Goal: Task Accomplishment & Management: Manage account settings

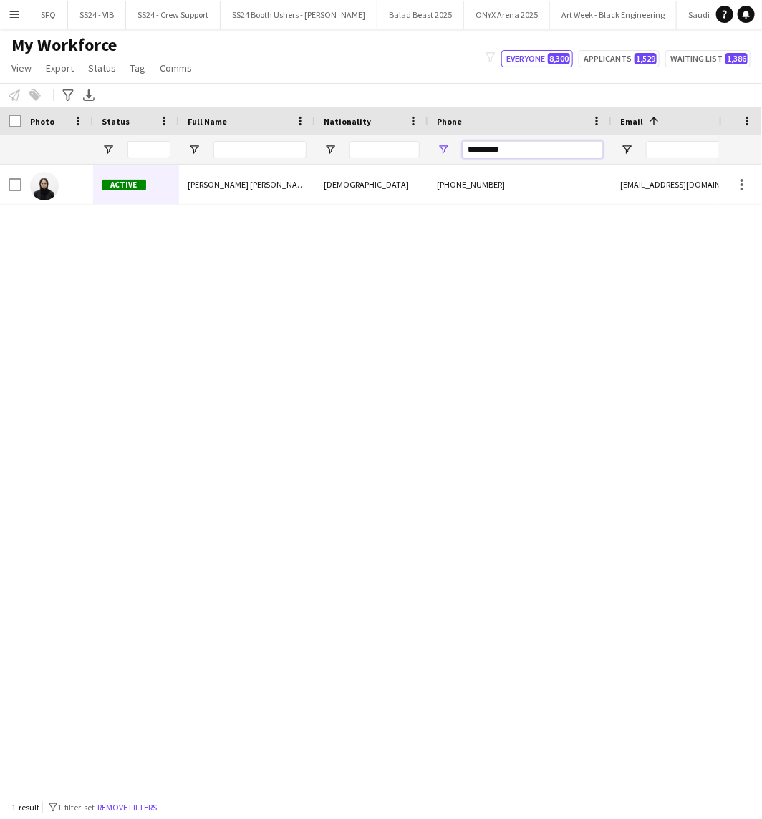
click at [495, 153] on input "*********" at bounding box center [533, 149] width 140 height 17
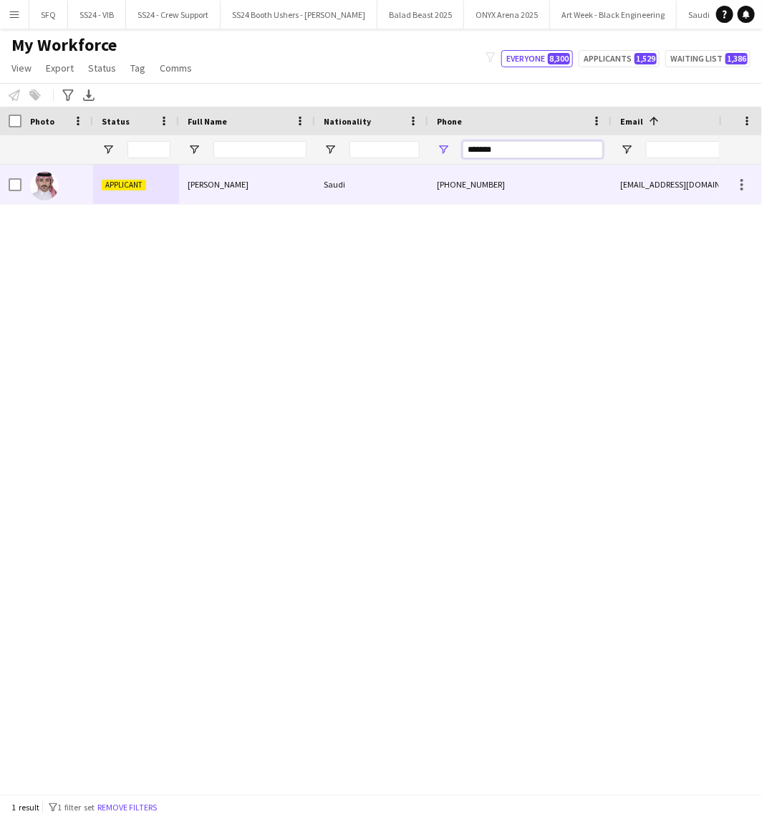
type input "*******"
click at [455, 170] on div "+966555602210" at bounding box center [519, 184] width 183 height 39
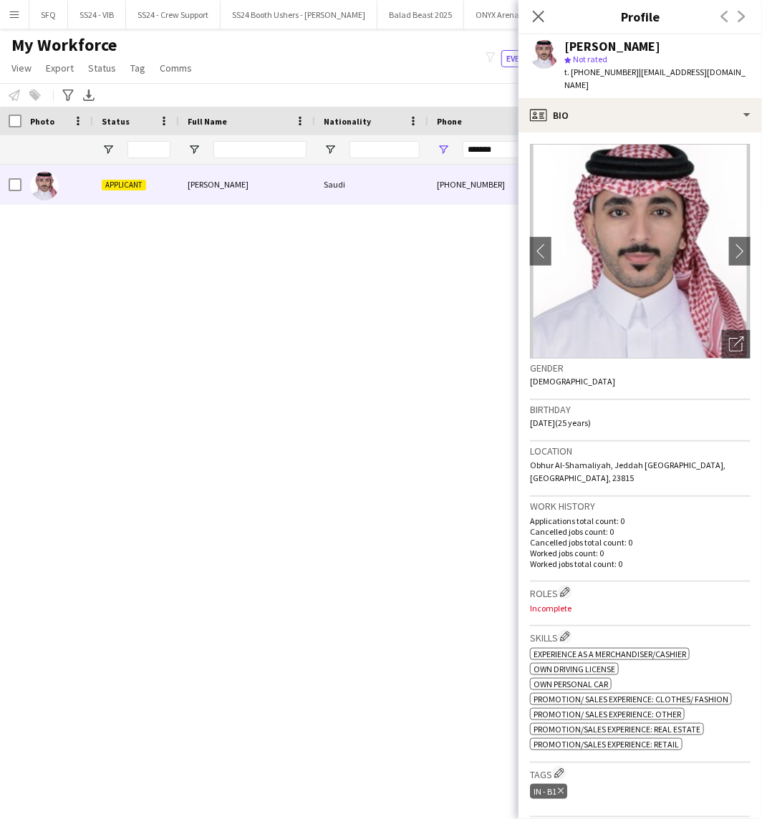
scroll to position [238, 0]
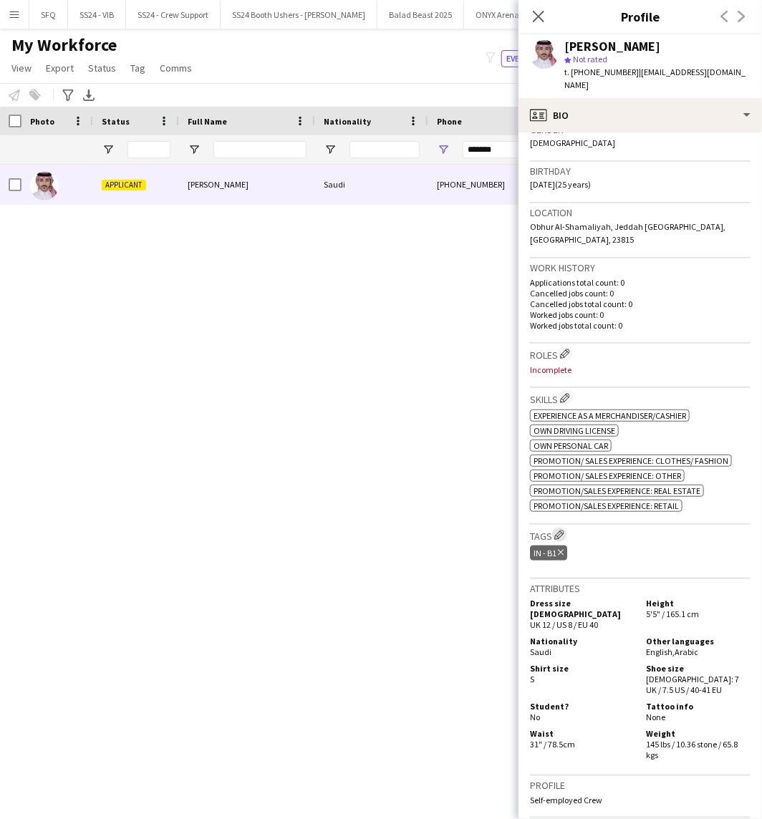
click at [564, 528] on button "Edit crew company tags" at bounding box center [559, 535] width 14 height 14
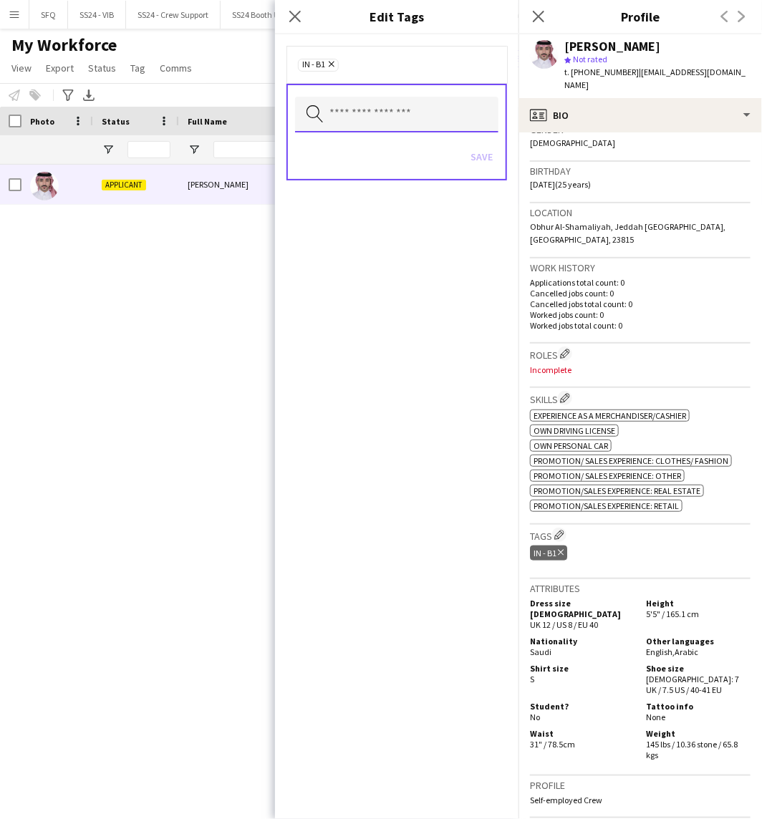
click at [444, 119] on input "text" at bounding box center [396, 115] width 203 height 36
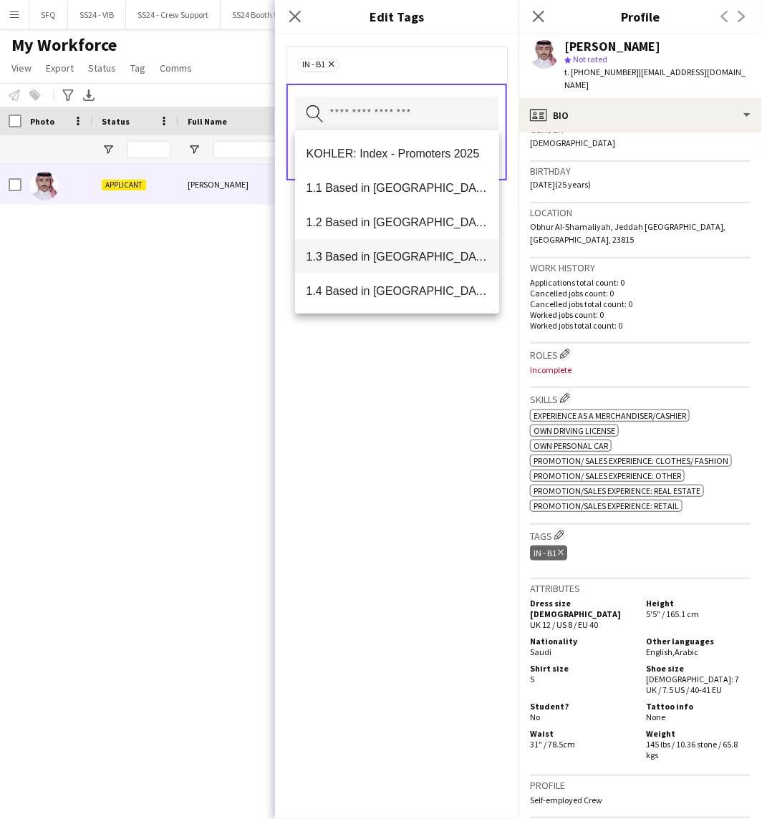
click at [409, 254] on span "1.3 Based in Jeddah" at bounding box center [397, 257] width 182 height 14
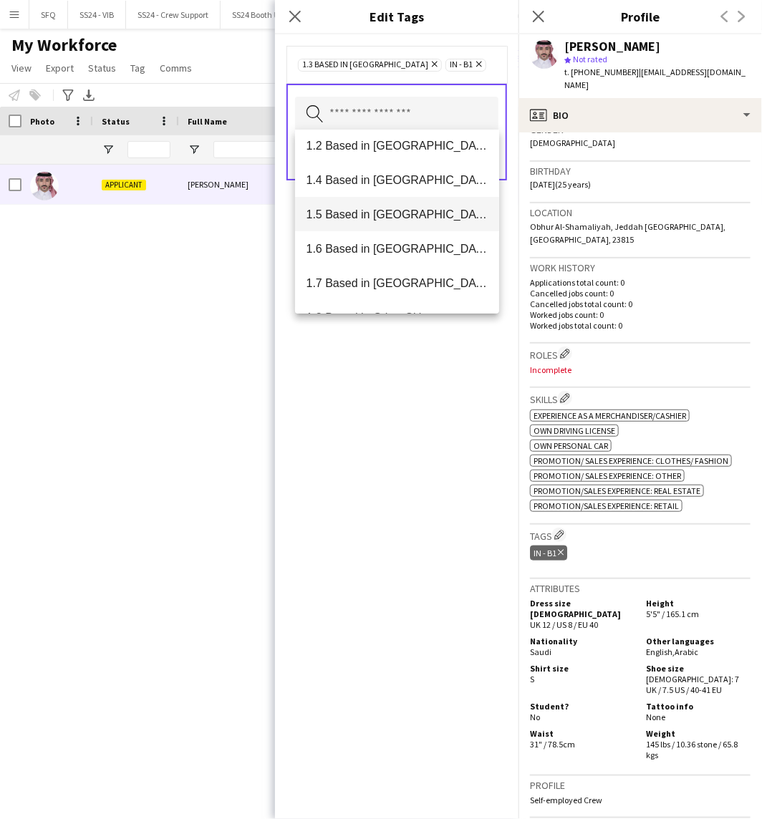
scroll to position [79, 0]
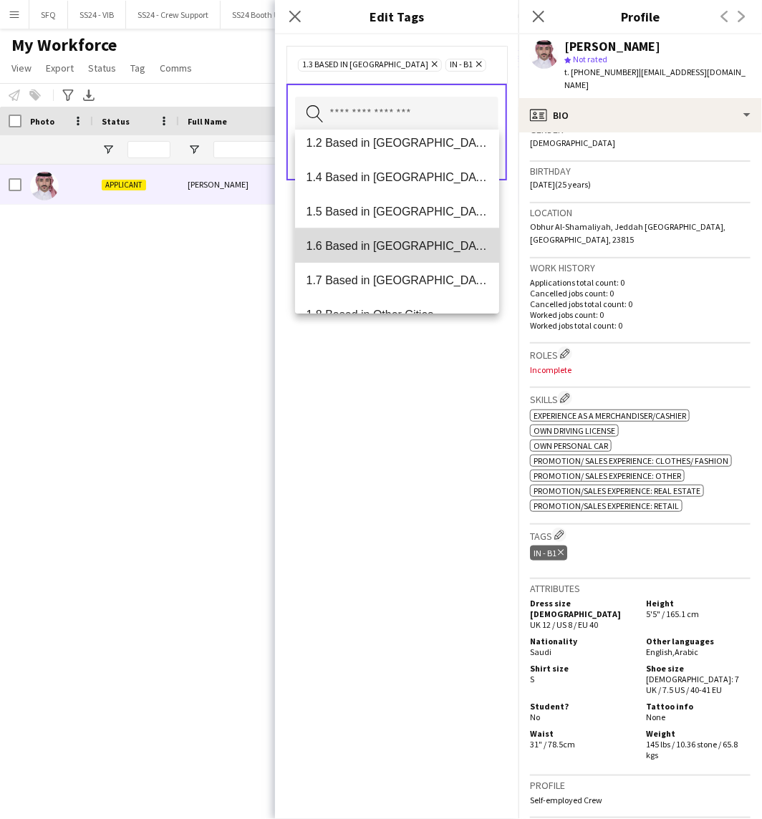
click at [400, 252] on span "1.6 Based in Makkah" at bounding box center [397, 246] width 182 height 14
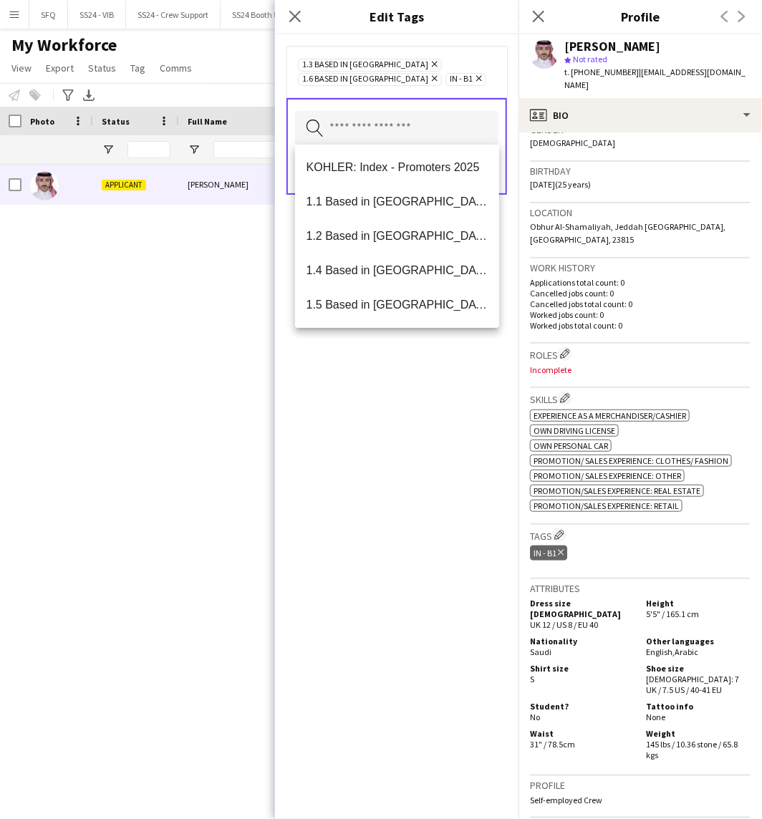
scroll to position [159, 0]
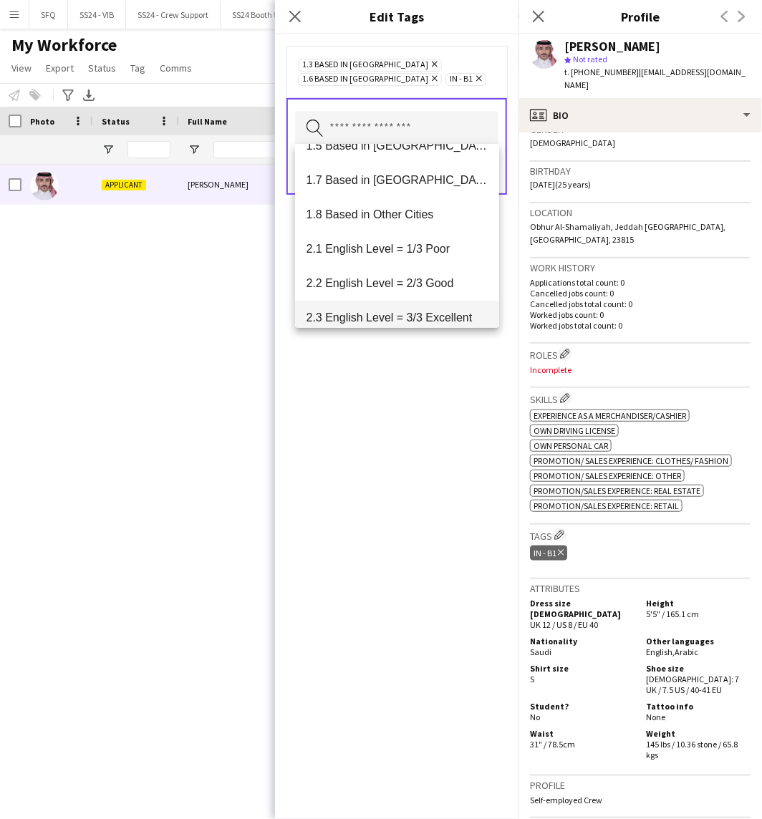
click at [405, 304] on mat-option "2.3 English Level = 3/3 Excellent" at bounding box center [397, 318] width 205 height 34
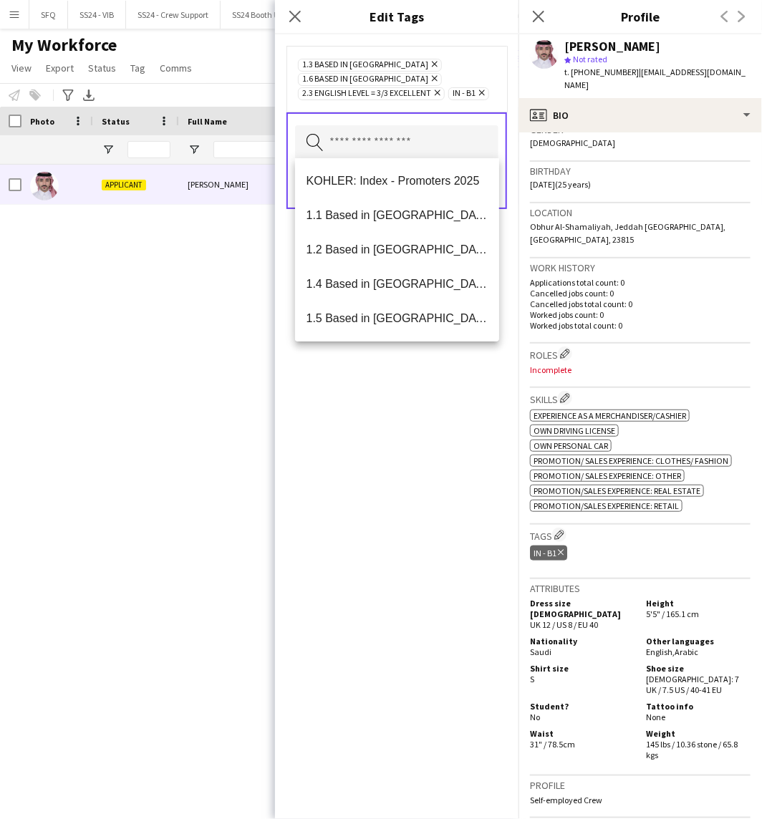
click at [410, 402] on div "1.3 Based in Jeddah Remove 1.6 Based in Makkah Remove 2.3 English Level = 3/3 E…" at bounding box center [396, 426] width 243 height 785
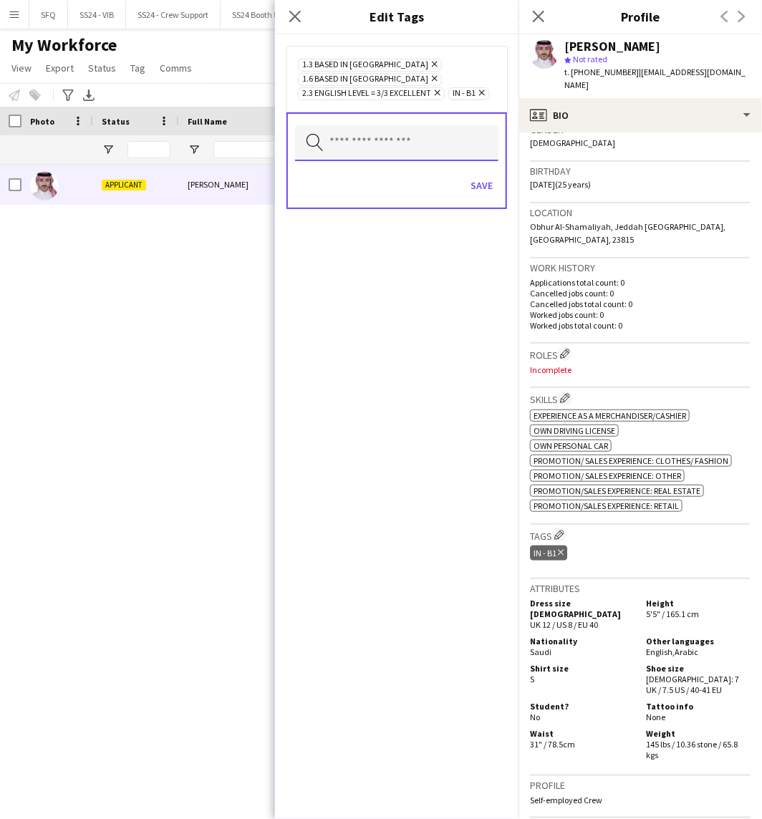
click at [457, 135] on input "text" at bounding box center [396, 143] width 203 height 36
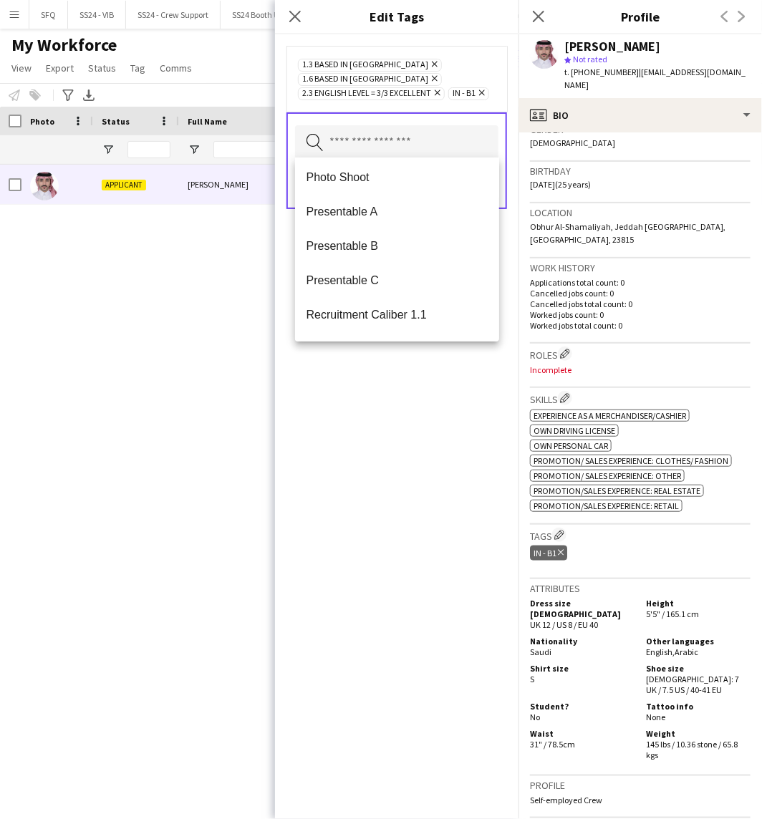
scroll to position [1989, 0]
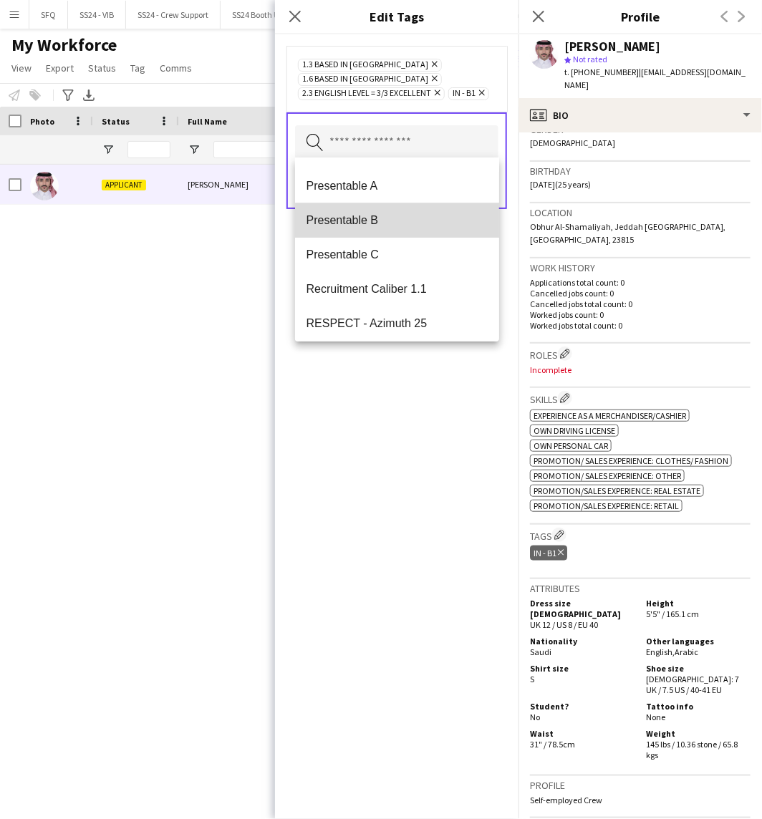
click at [415, 225] on span "Presentable B" at bounding box center [397, 220] width 182 height 14
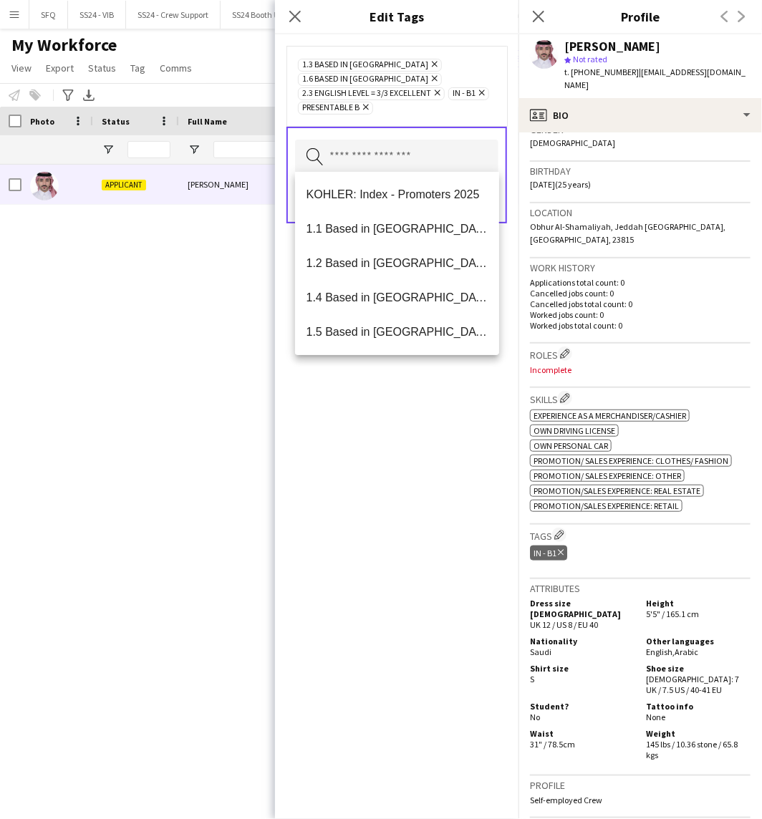
drag, startPoint x: 427, startPoint y: 457, endPoint x: 423, endPoint y: 398, distance: 58.8
click at [423, 460] on div "1.3 Based in Jeddah Remove 1.6 Based in Makkah Remove 2.3 English Level = 3/3 E…" at bounding box center [396, 426] width 243 height 785
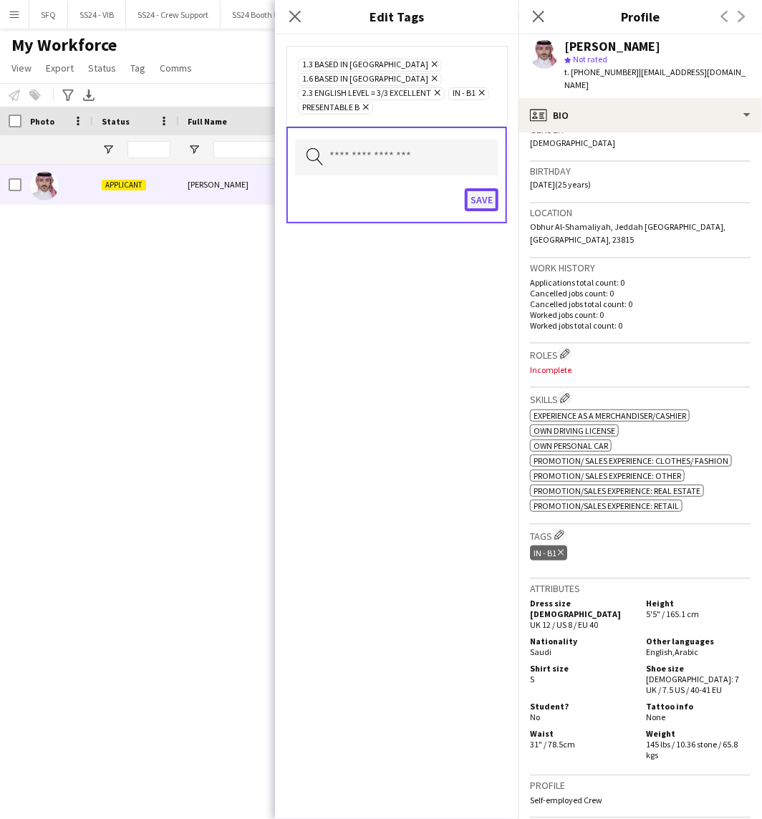
click at [492, 188] on button "Save" at bounding box center [482, 199] width 34 height 23
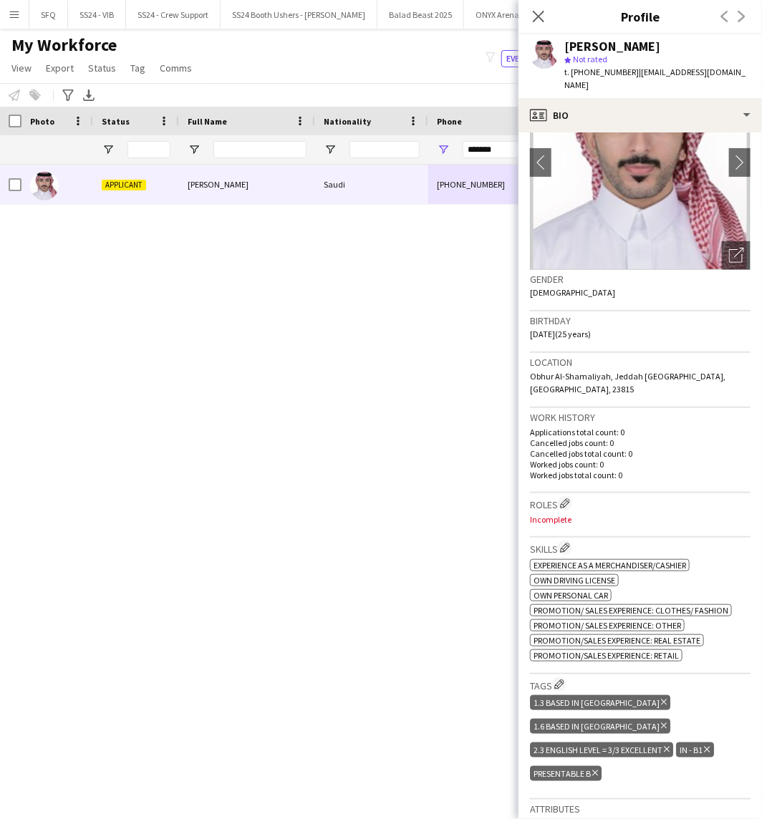
scroll to position [0, 0]
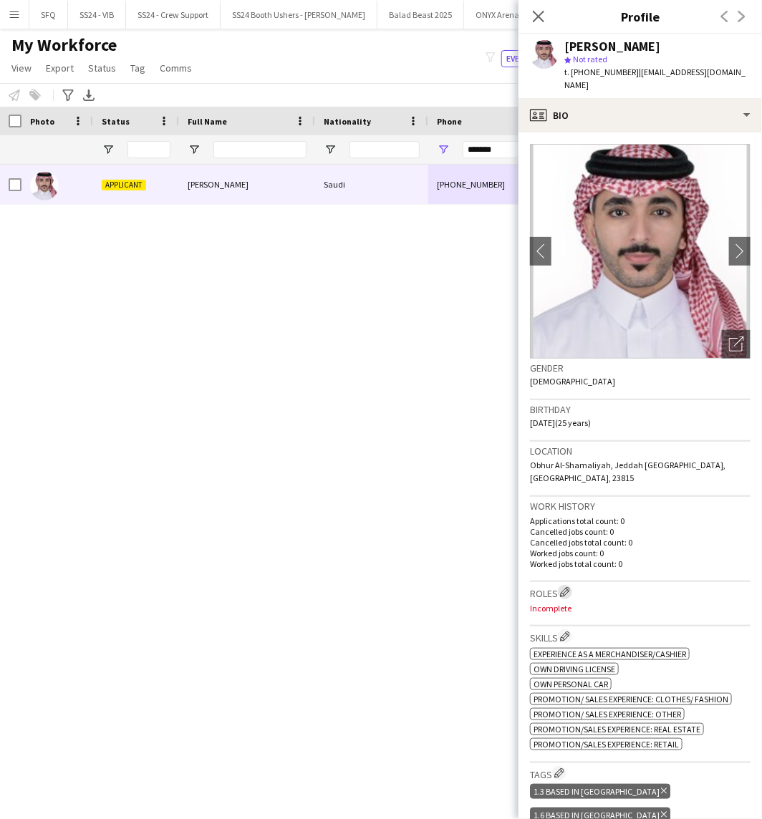
click at [570, 587] on app-icon "Edit crew company roles" at bounding box center [565, 592] width 10 height 10
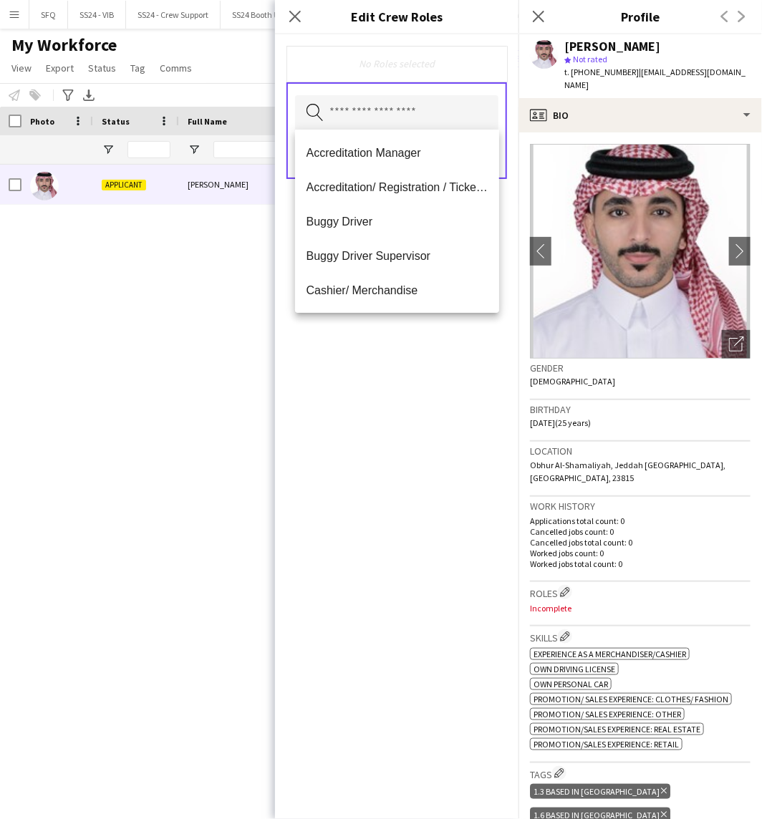
click at [407, 130] on body "Menu Boards Boards Boards All jobs Status Workforce Workforce My Workforce Recr…" at bounding box center [381, 409] width 762 height 819
click at [407, 181] on span "Accreditation/ Registration / Ticketing" at bounding box center [397, 187] width 182 height 14
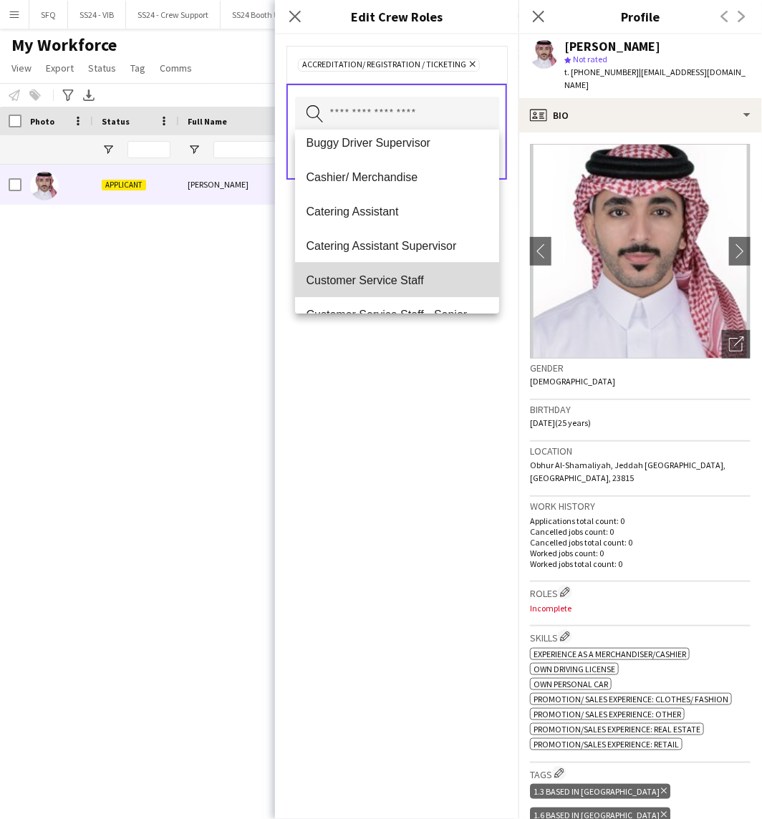
click at [416, 271] on mat-option "Customer Service Staff" at bounding box center [397, 280] width 205 height 34
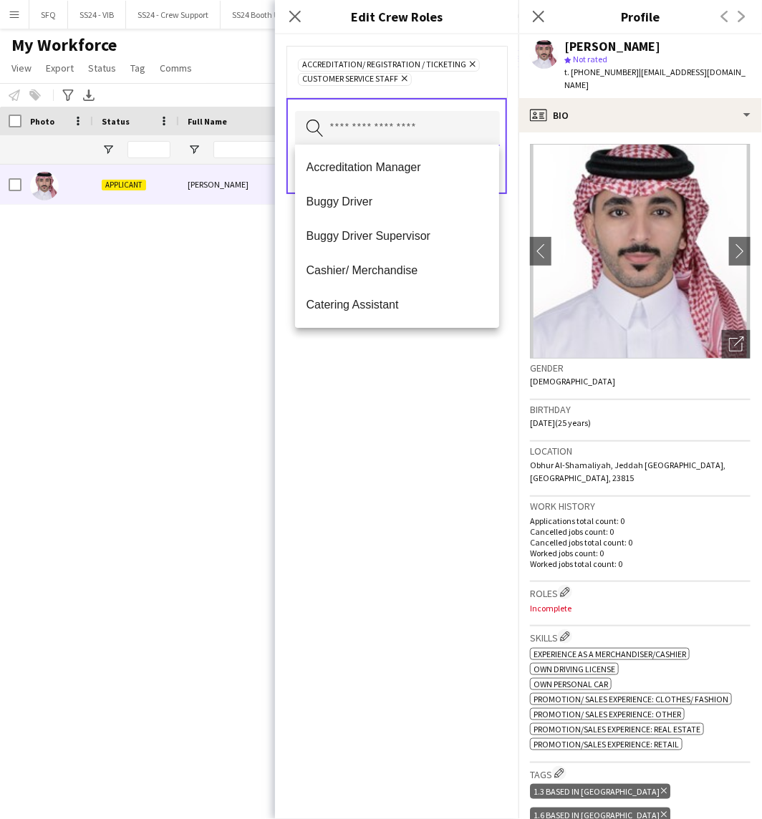
scroll to position [159, 0]
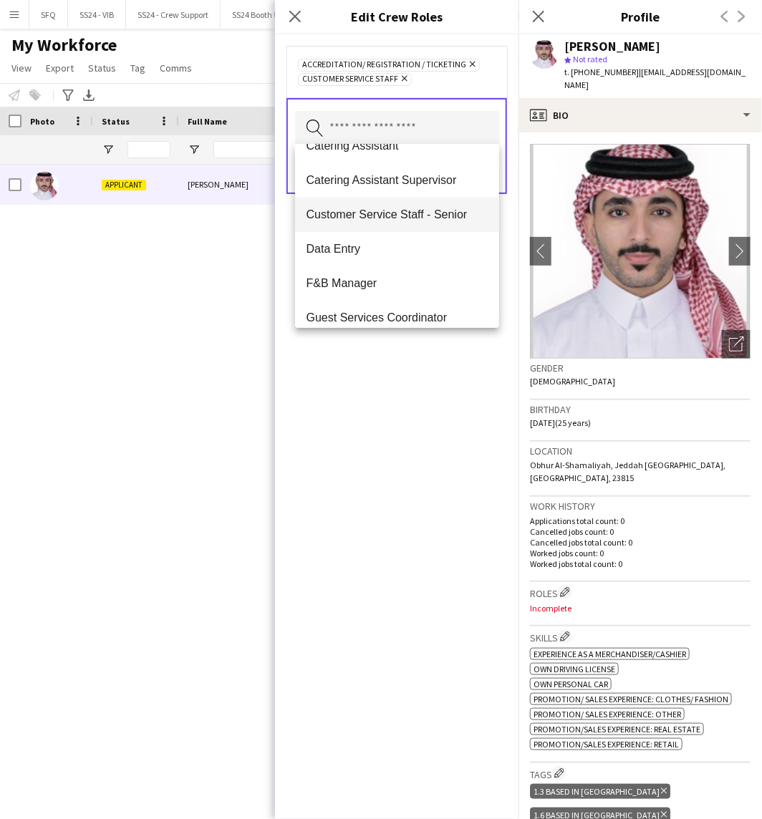
click at [418, 213] on span "Customer Service Staff - Senior" at bounding box center [397, 215] width 182 height 14
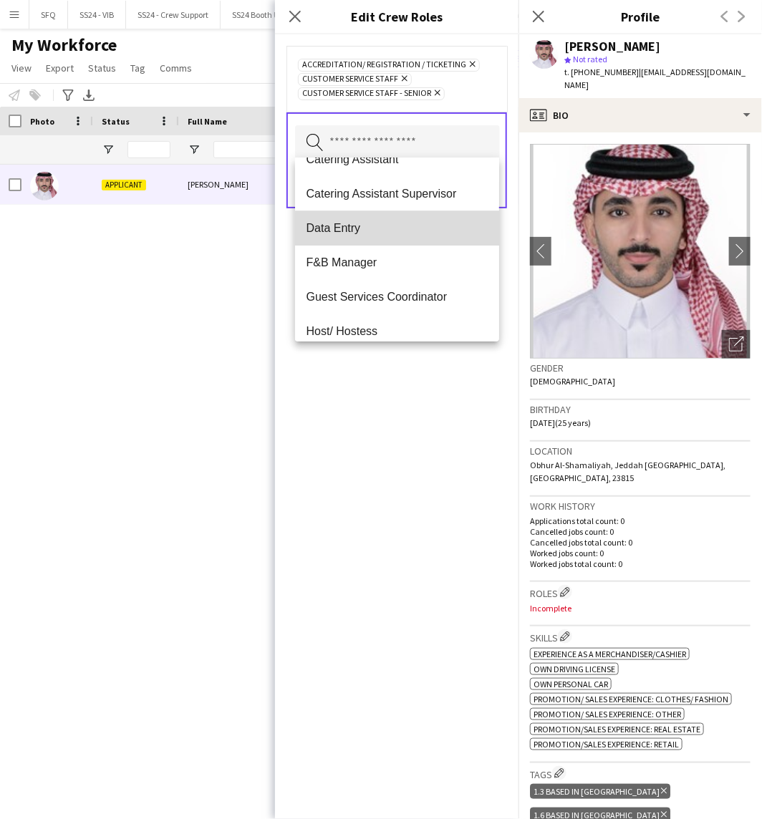
click at [400, 234] on span "Data Entry" at bounding box center [397, 228] width 182 height 14
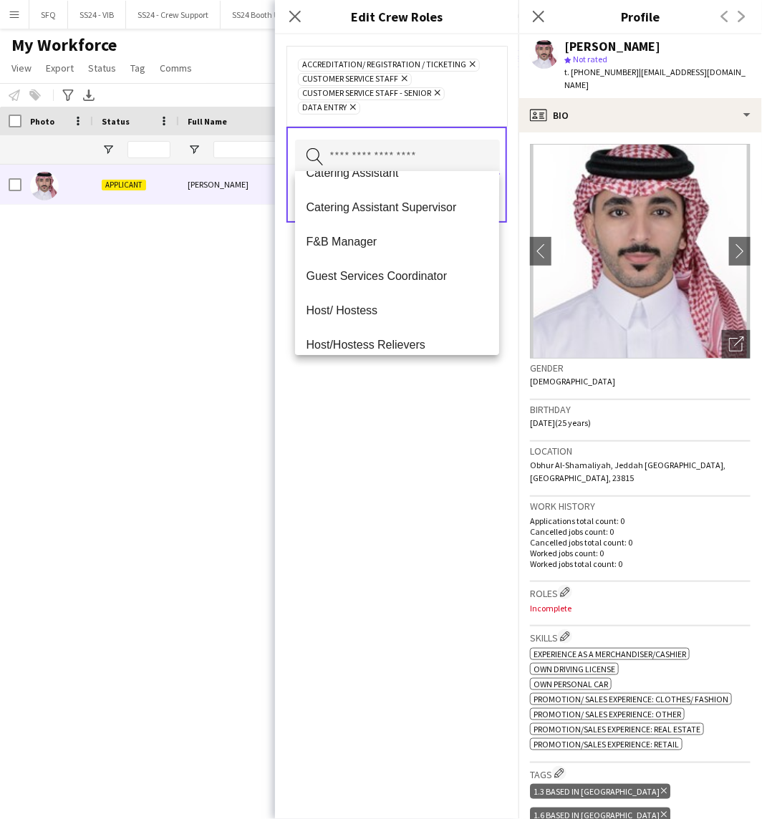
scroll to position [238, 0]
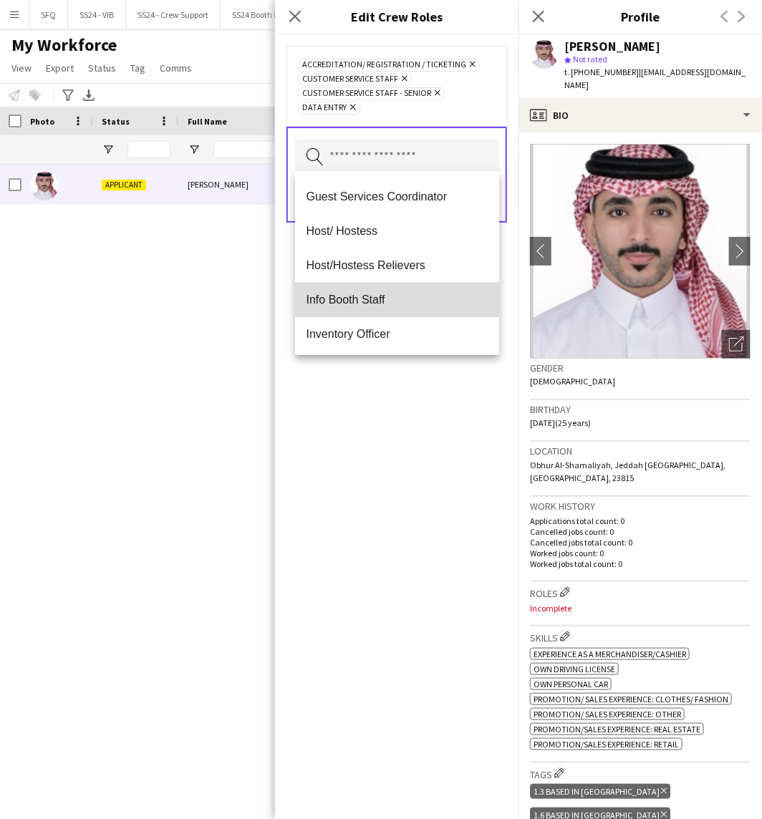
click at [413, 287] on mat-option "Info Booth Staff" at bounding box center [397, 300] width 205 height 34
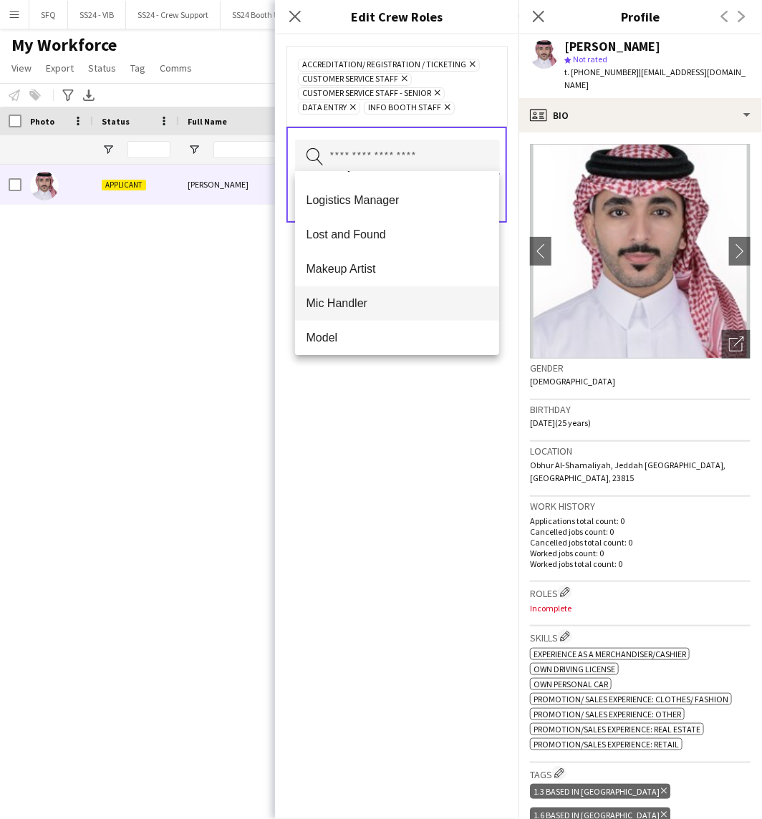
scroll to position [397, 0]
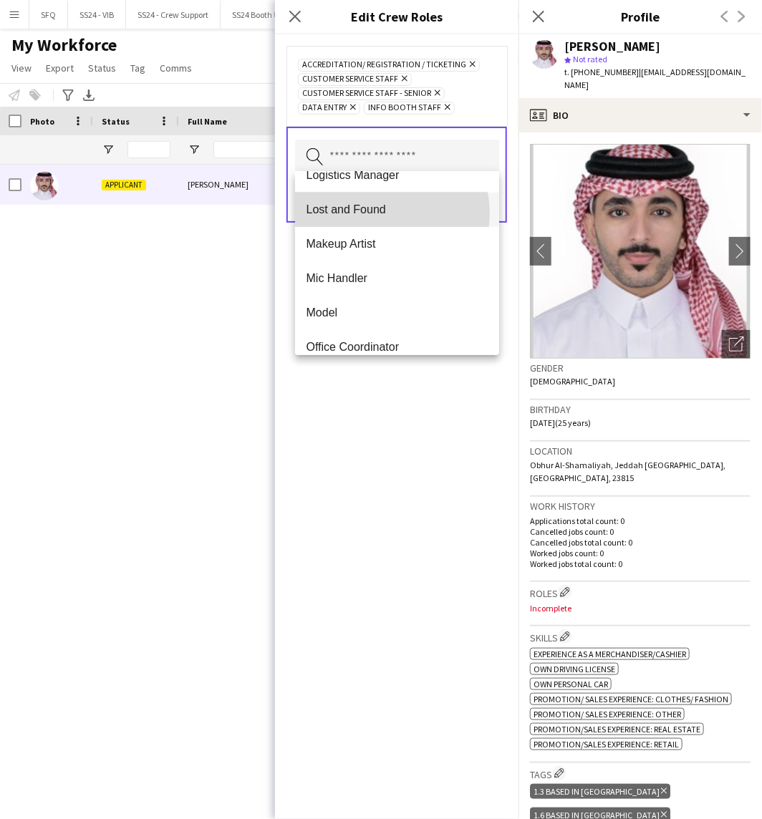
click at [387, 213] on span "Lost and Found" at bounding box center [397, 210] width 182 height 14
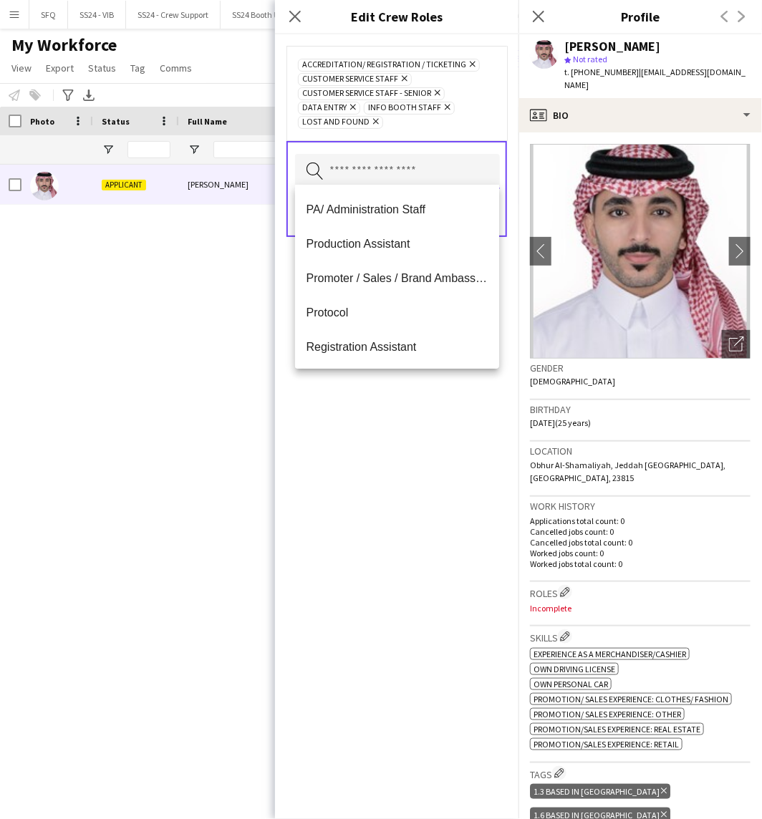
scroll to position [556, 0]
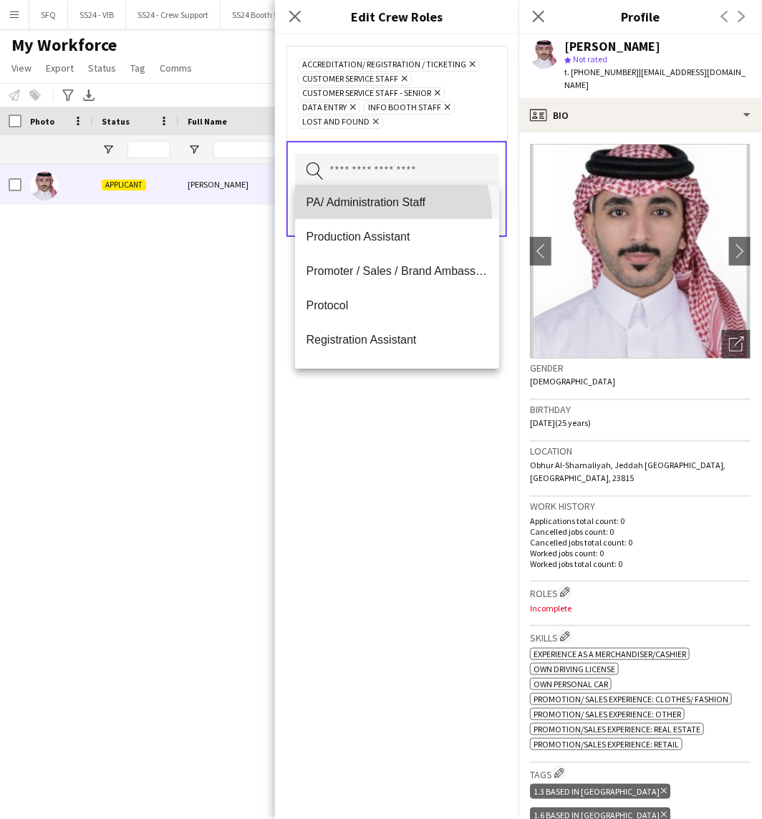
click at [382, 216] on mat-option "PA/ Administration Staff" at bounding box center [397, 202] width 205 height 34
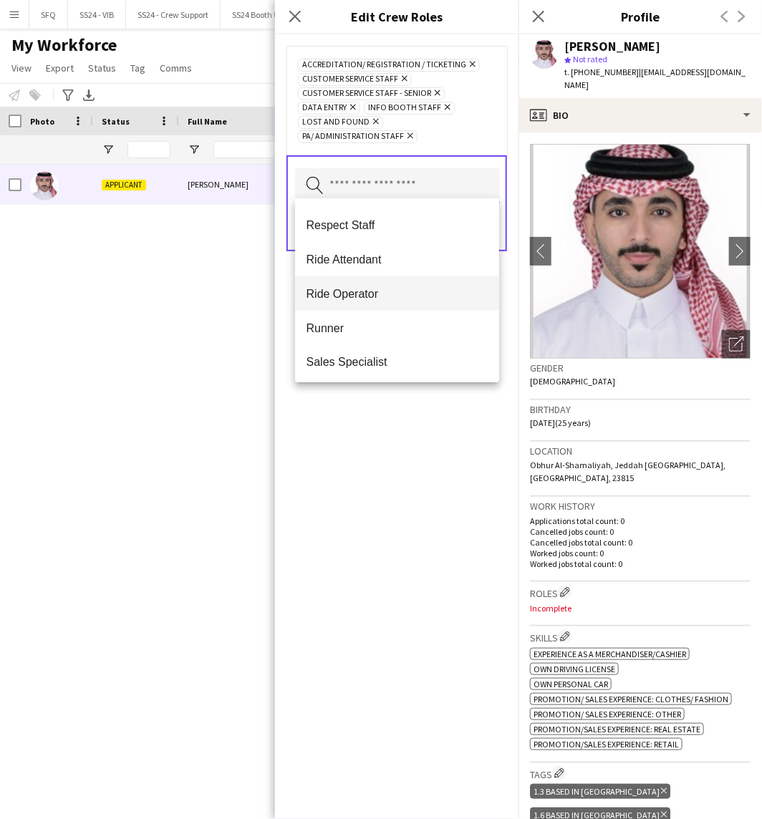
scroll to position [716, 0]
click at [384, 290] on span "Ride Operator" at bounding box center [397, 297] width 182 height 14
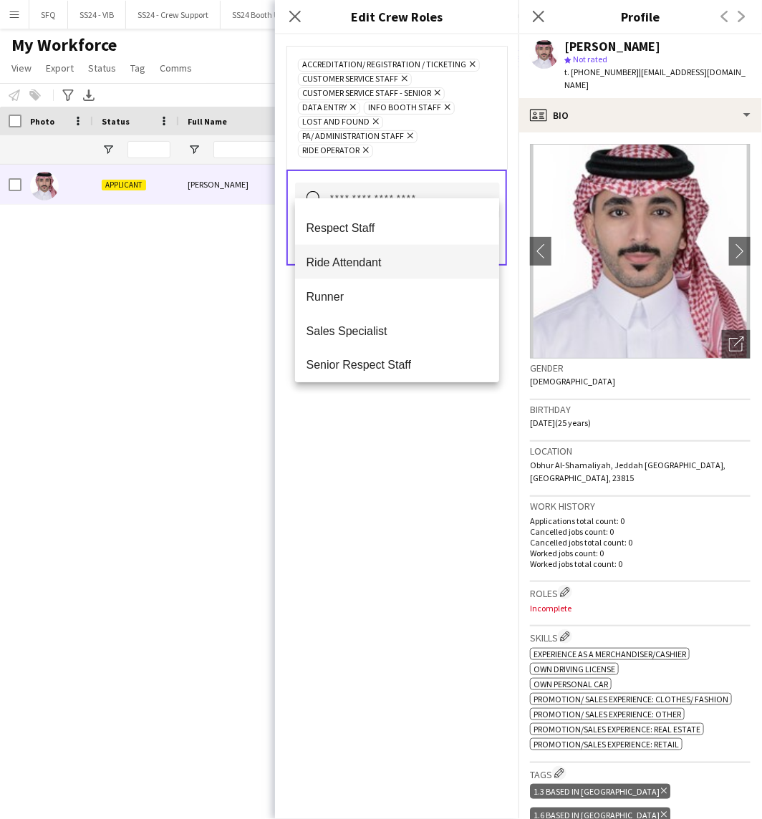
click at [361, 269] on mat-option "Ride Attendant" at bounding box center [397, 262] width 205 height 34
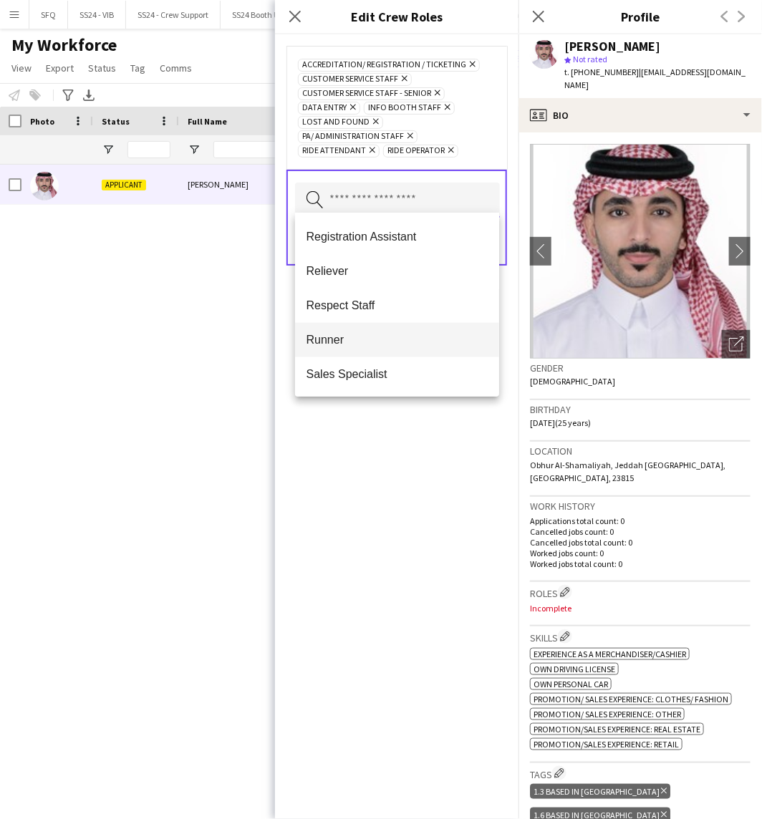
scroll to position [656, 0]
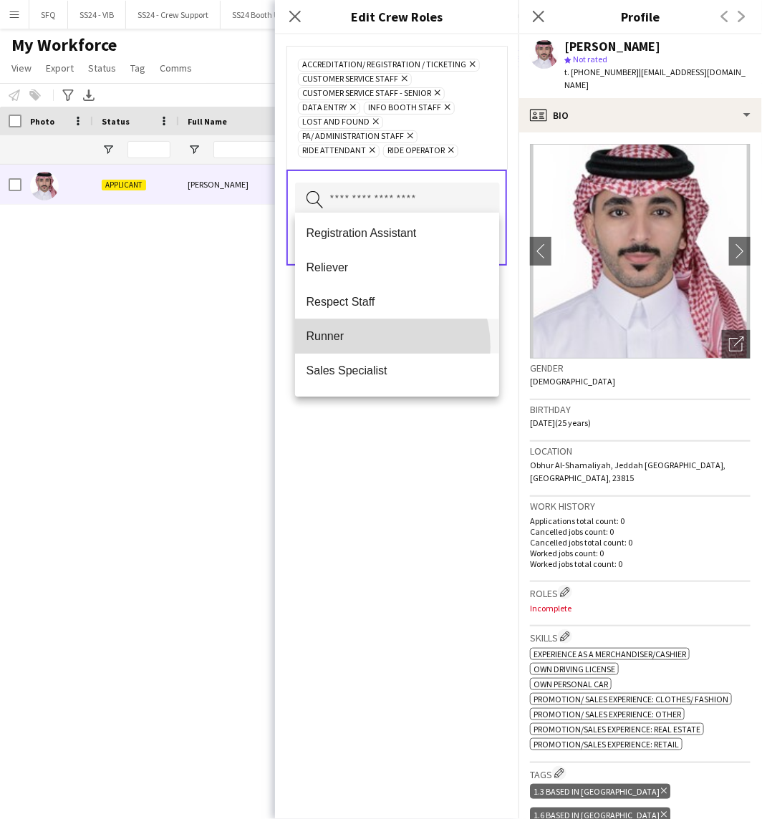
click at [368, 347] on mat-option "Runner" at bounding box center [397, 336] width 205 height 34
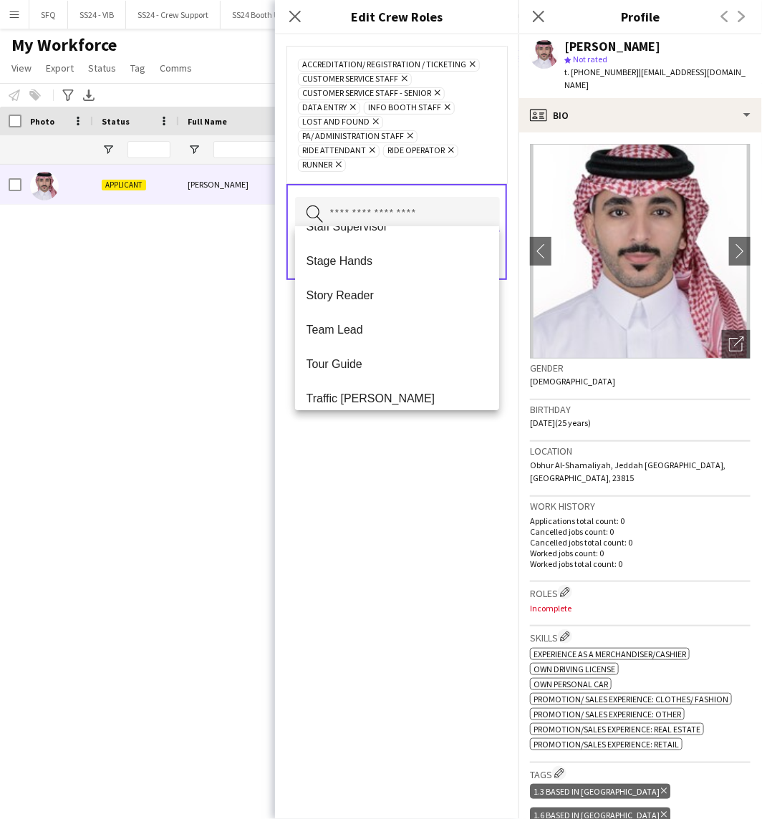
scroll to position [1034, 0]
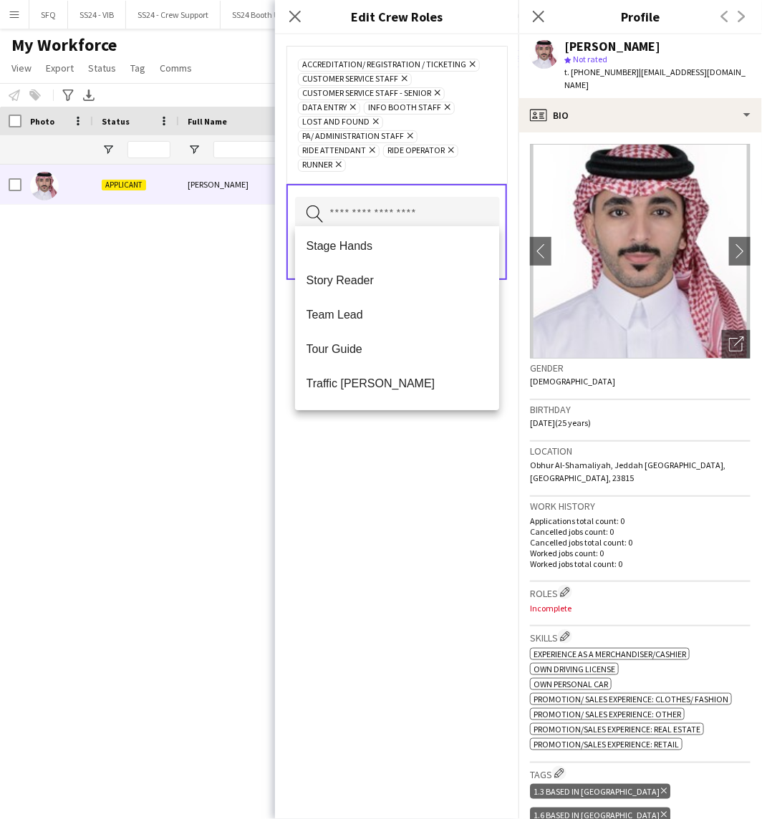
click at [411, 453] on div "Accreditation/ Registration / Ticketing Remove Customer Service Staff Remove Cu…" at bounding box center [396, 426] width 243 height 785
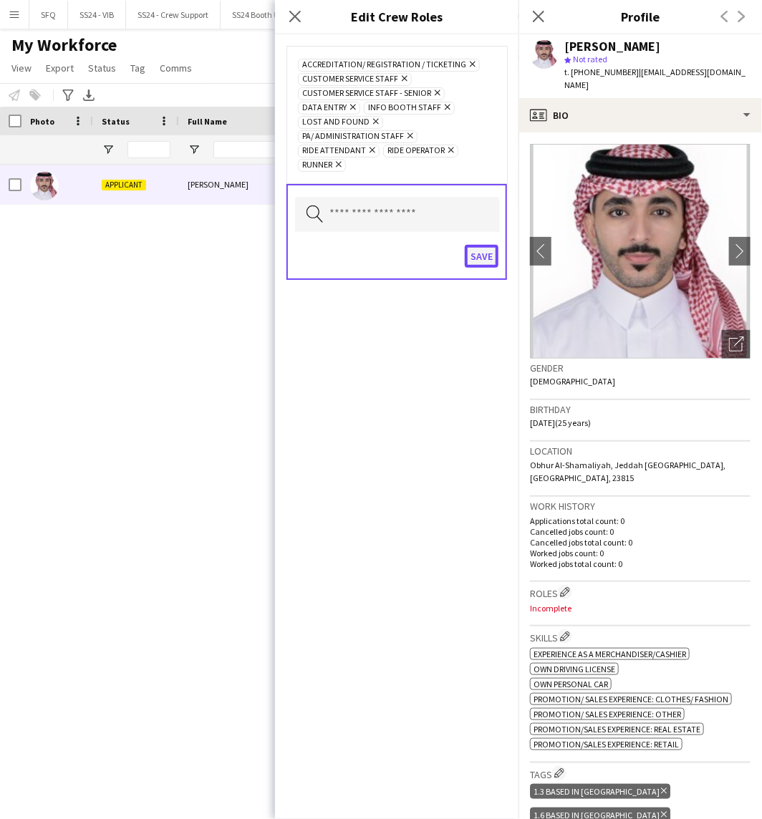
click at [477, 251] on button "Save" at bounding box center [482, 256] width 34 height 23
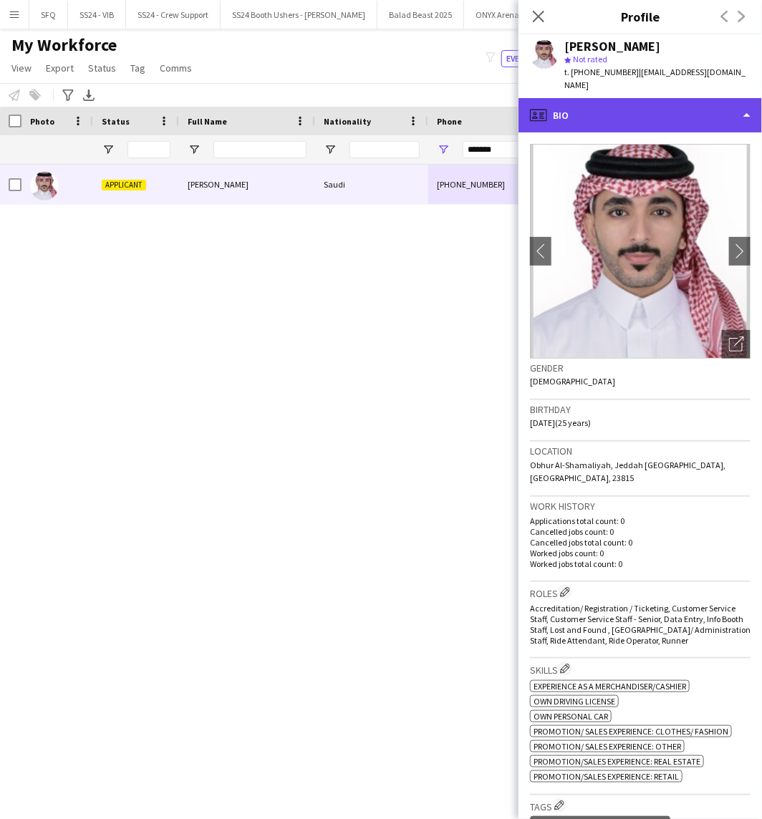
click at [617, 98] on div "profile Bio" at bounding box center [639, 115] width 243 height 34
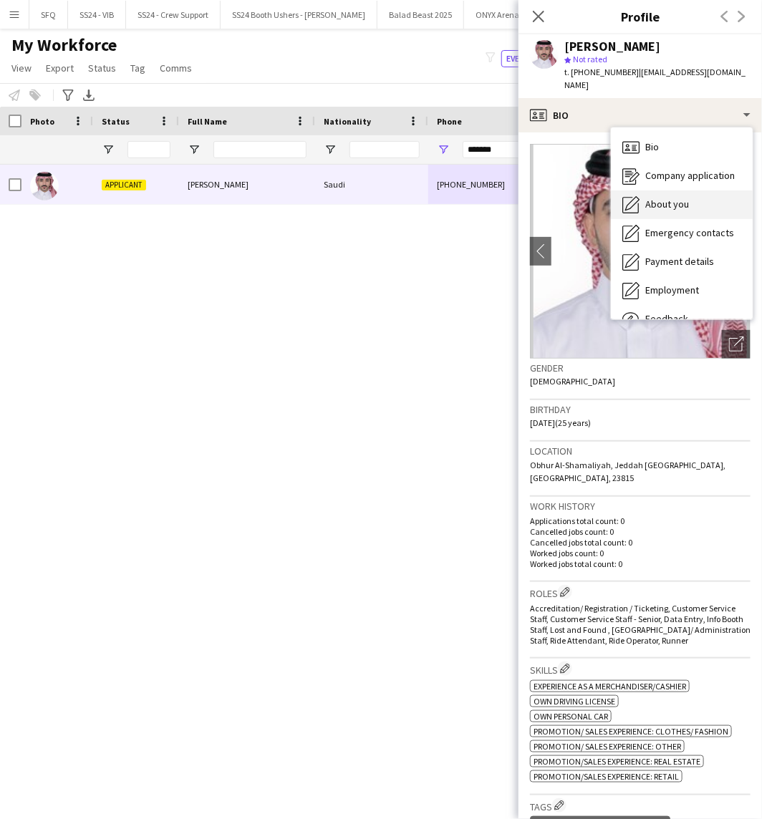
click at [637, 196] on icon "About you" at bounding box center [630, 204] width 17 height 17
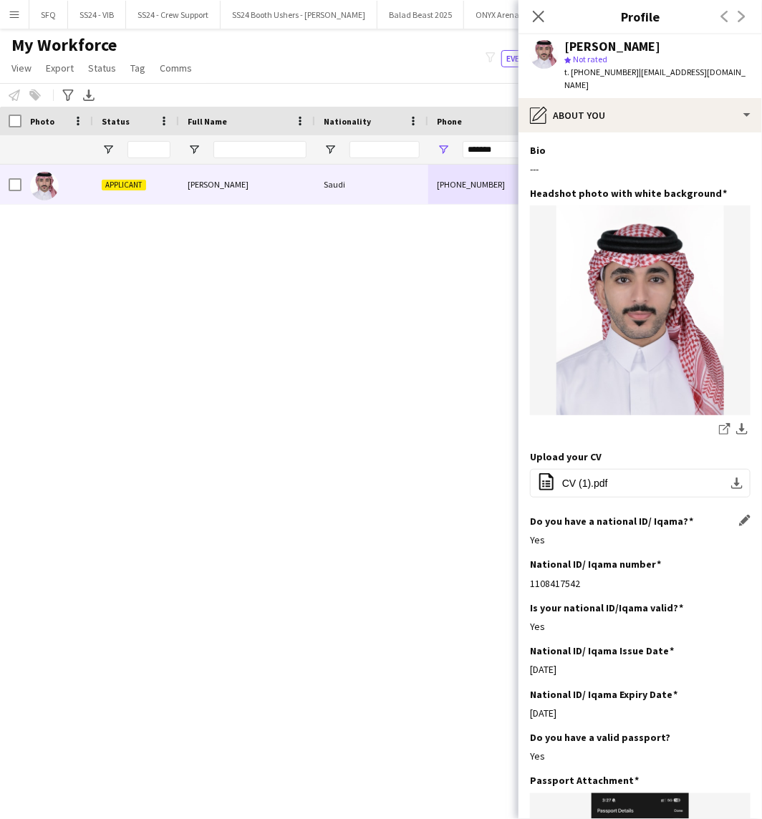
drag, startPoint x: 404, startPoint y: 86, endPoint x: 627, endPoint y: 528, distance: 495.8
click at [404, 86] on div "Notify workforce Add to tag Select at least one crew to tag him or her. Advance…" at bounding box center [381, 95] width 762 height 24
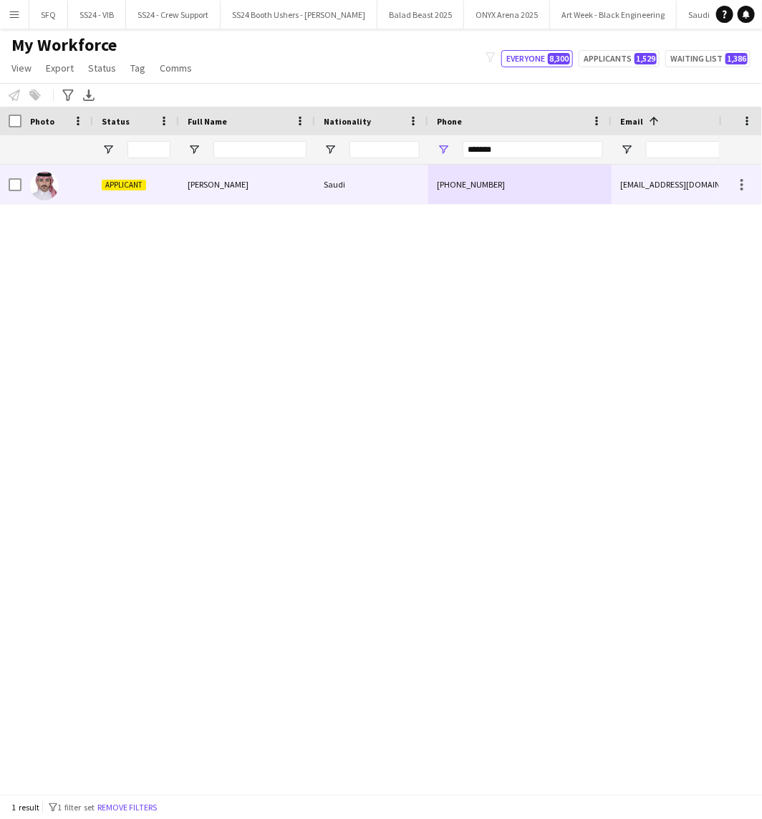
click at [149, 181] on div "Applicant" at bounding box center [136, 184] width 86 height 39
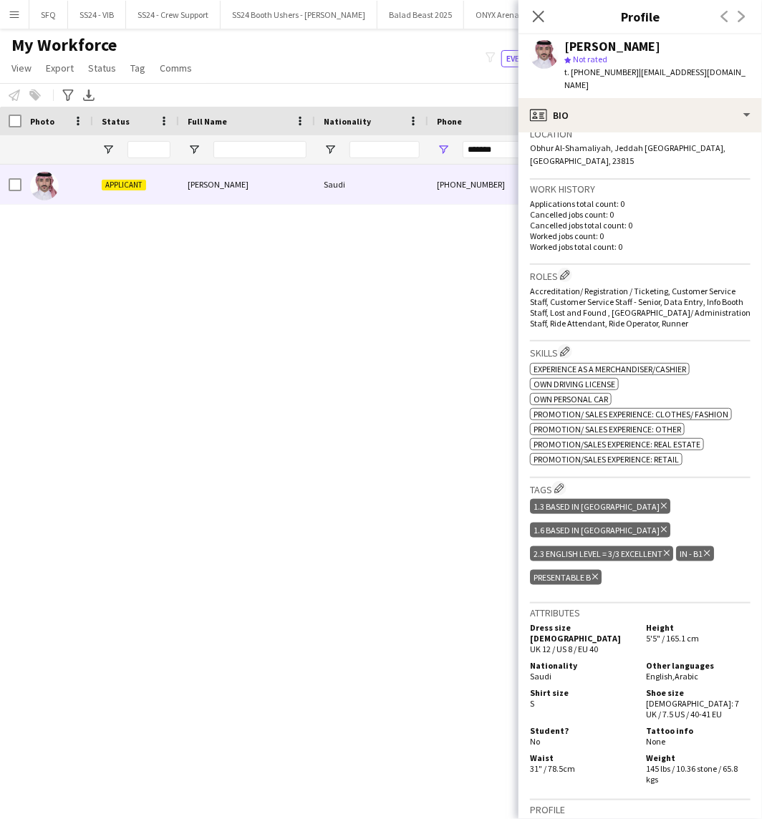
scroll to position [318, 0]
click at [667, 550] on icon at bounding box center [667, 553] width 6 height 6
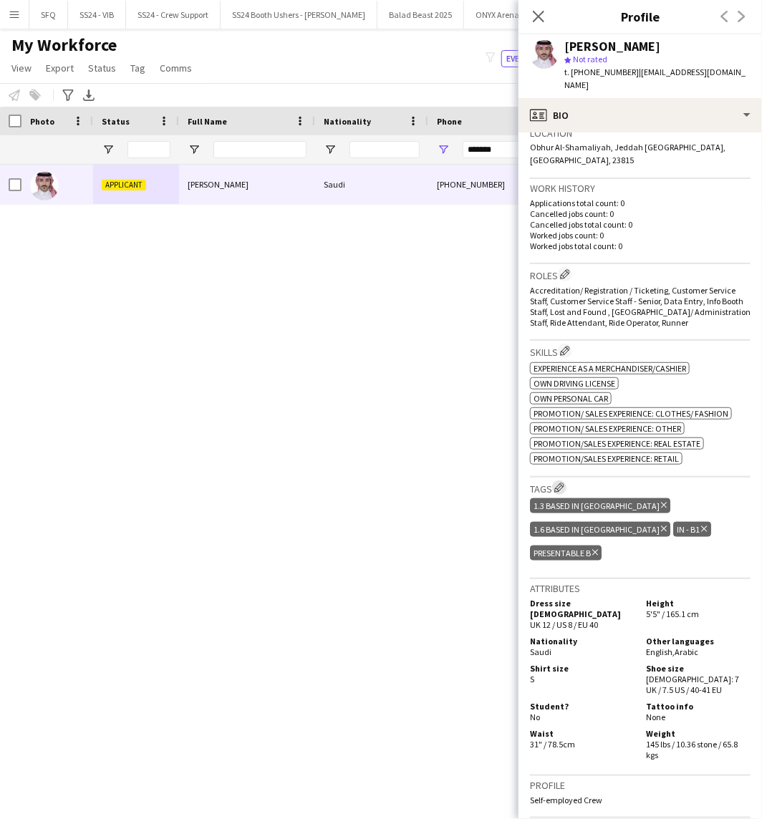
click at [564, 483] on app-icon "Edit crew company tags" at bounding box center [559, 488] width 10 height 10
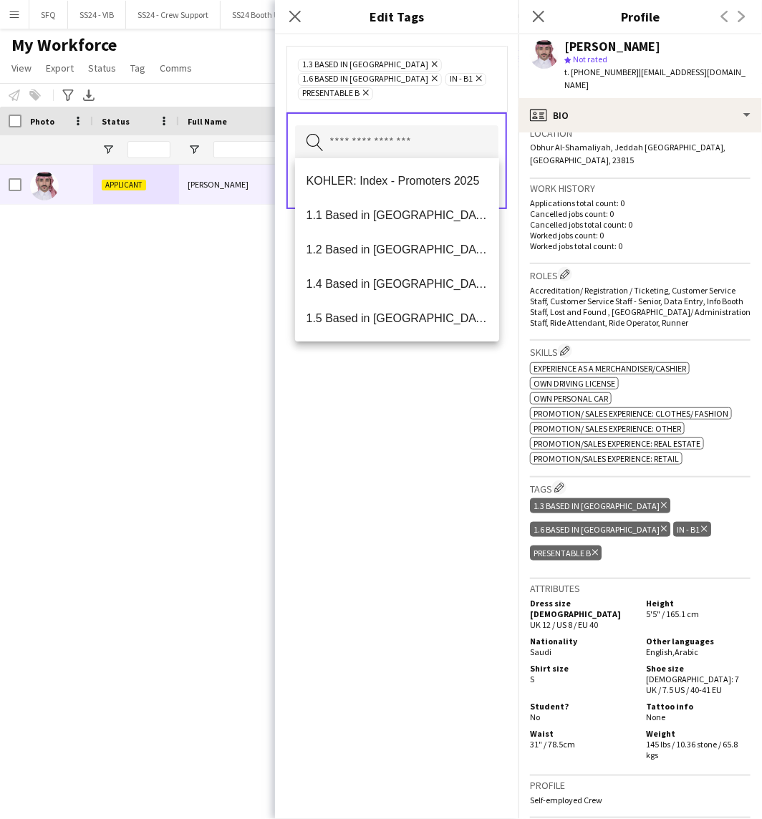
drag, startPoint x: 325, startPoint y: 149, endPoint x: 333, endPoint y: 145, distance: 9.0
click at [327, 148] on input "text" at bounding box center [396, 143] width 203 height 36
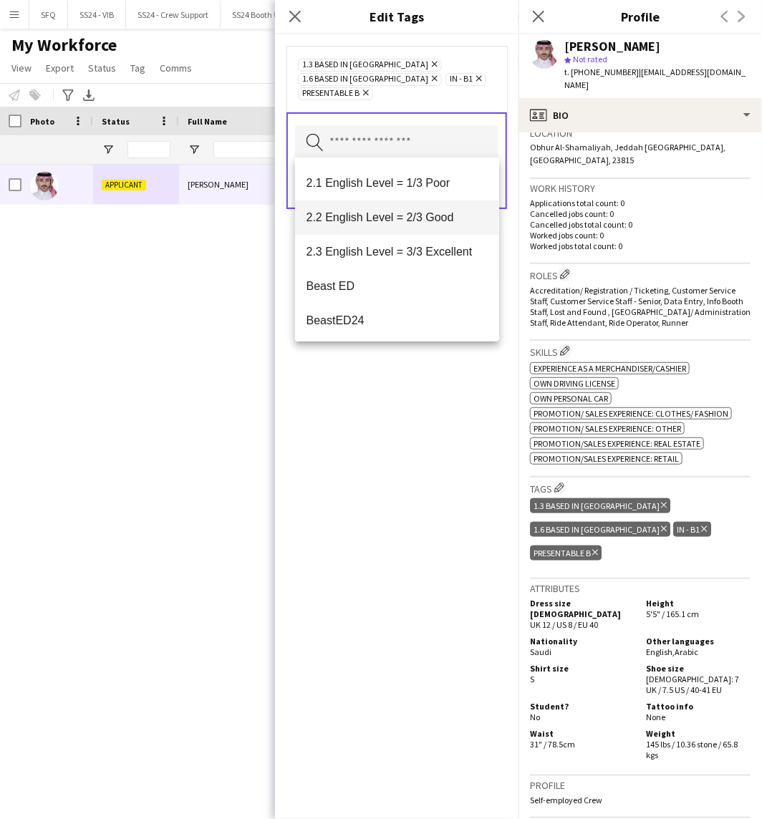
click at [406, 225] on mat-option "2.2 English Level = 2/3 Good" at bounding box center [397, 218] width 205 height 34
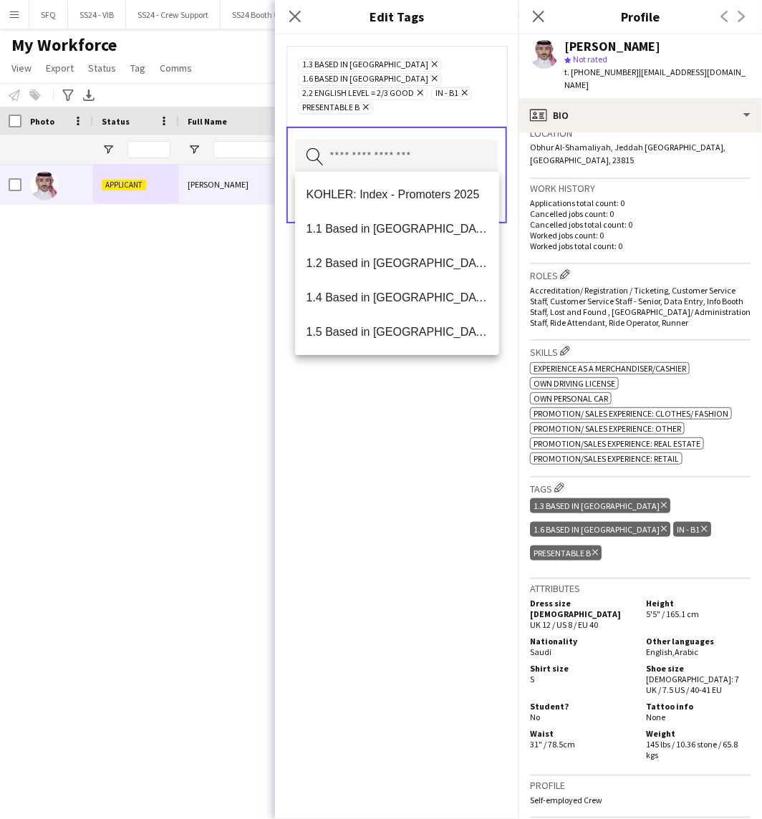
click at [399, 448] on div "1.3 Based in Jeddah Remove 1.6 Based in Makkah Remove 2.2 English Level = 2/3 G…" at bounding box center [396, 426] width 243 height 785
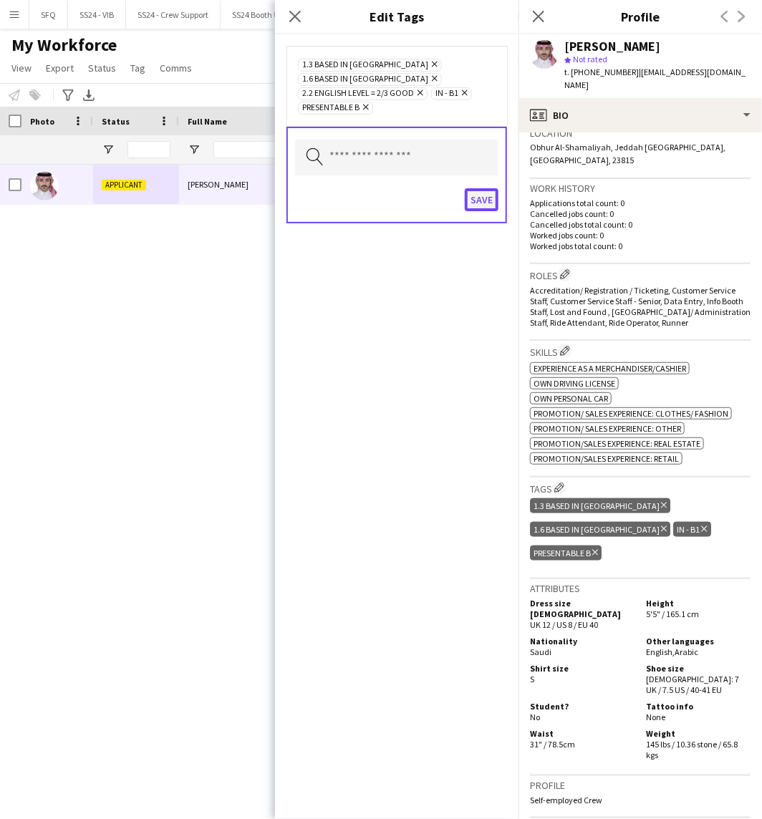
click at [487, 201] on button "Save" at bounding box center [482, 199] width 34 height 23
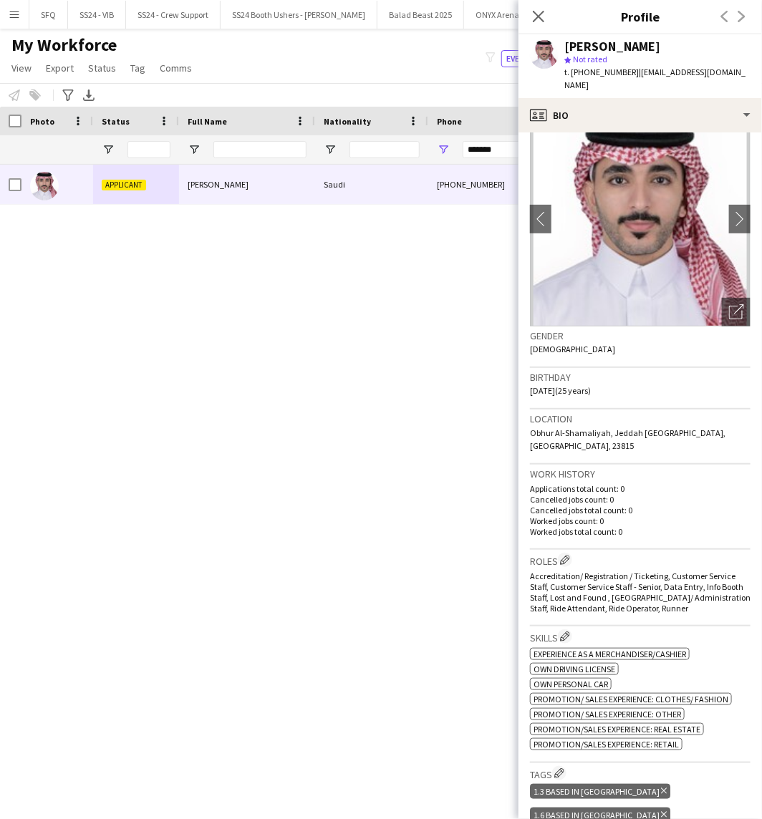
scroll to position [0, 0]
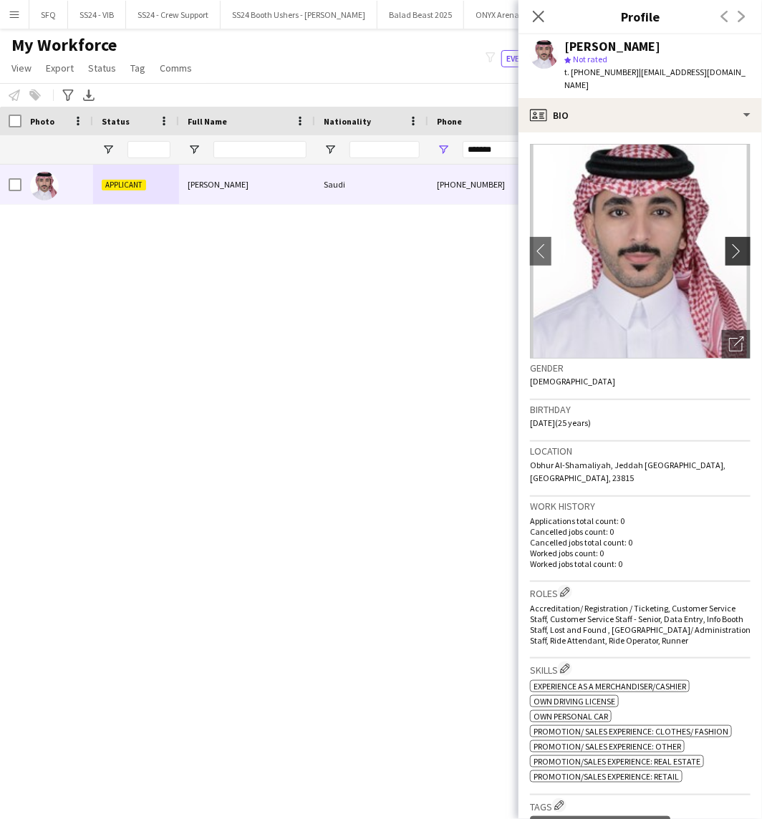
click at [729, 243] on app-icon "chevron-right" at bounding box center [740, 250] width 22 height 15
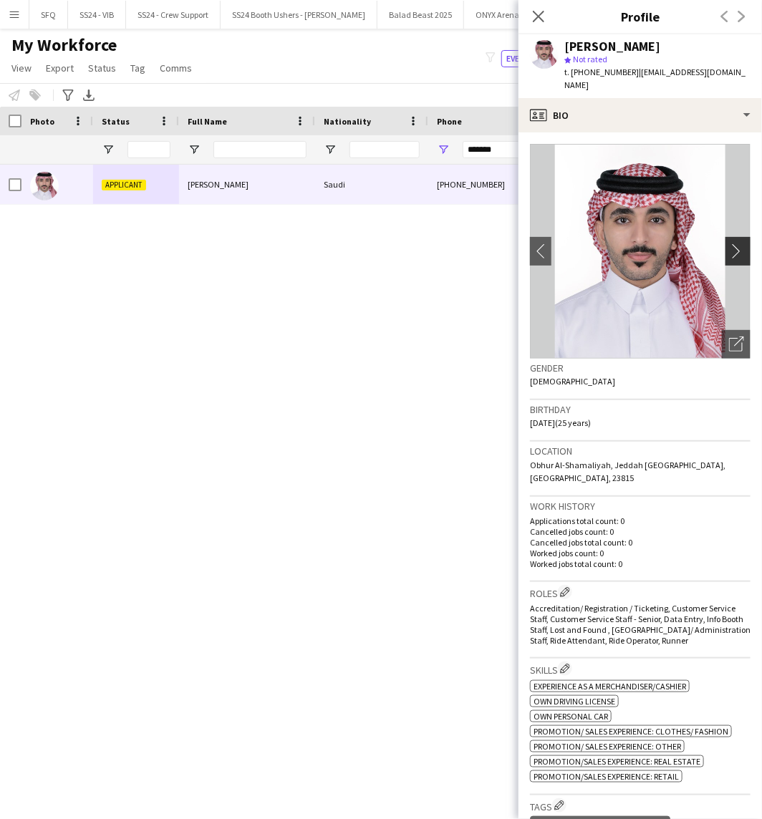
click at [729, 243] on app-icon "chevron-right" at bounding box center [740, 250] width 22 height 15
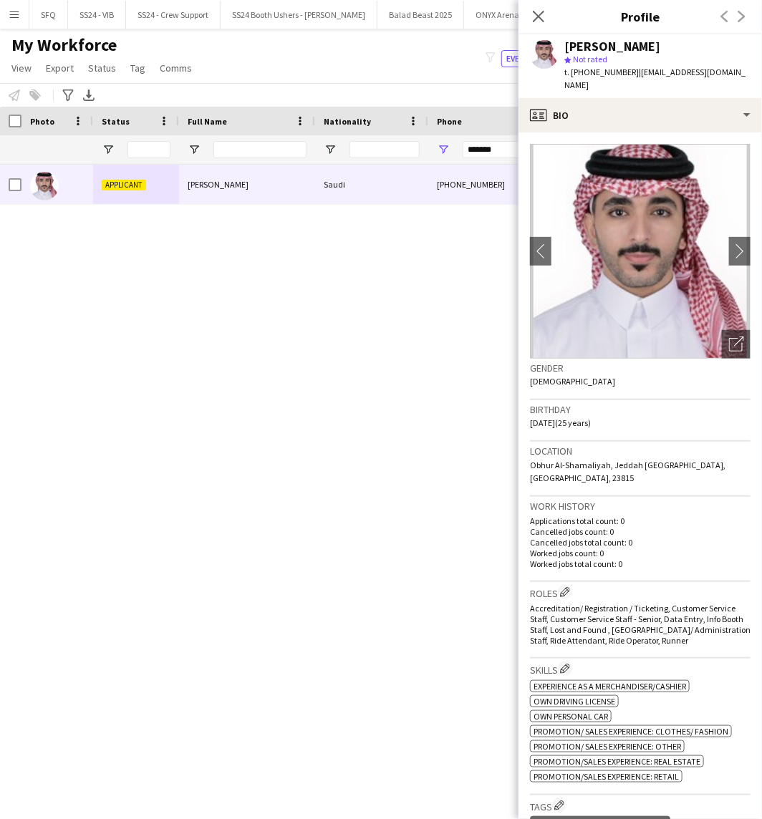
scroll to position [318, 0]
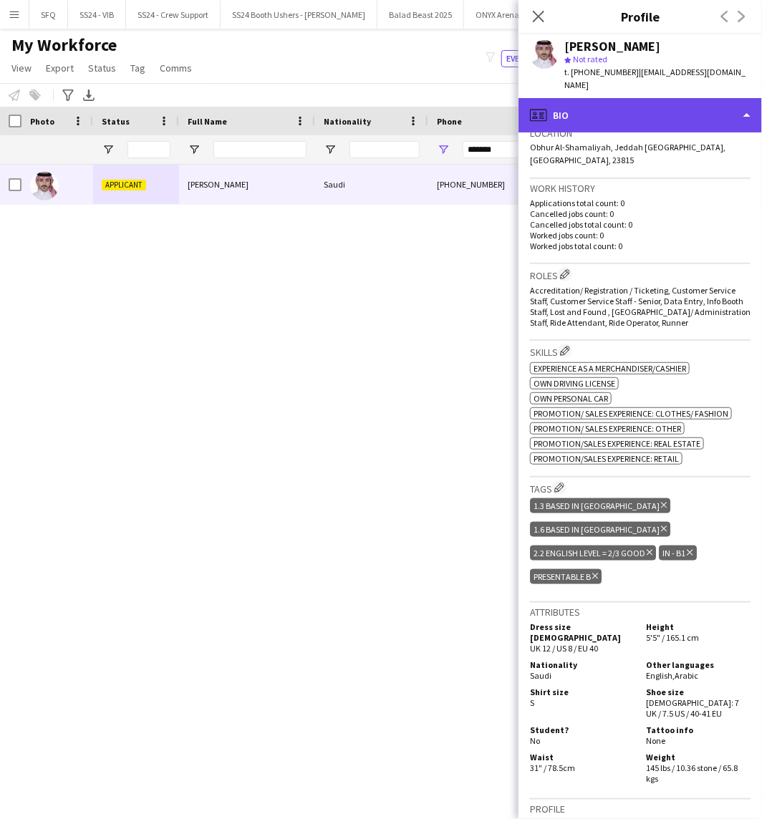
click at [573, 112] on div "profile Bio" at bounding box center [639, 115] width 243 height 34
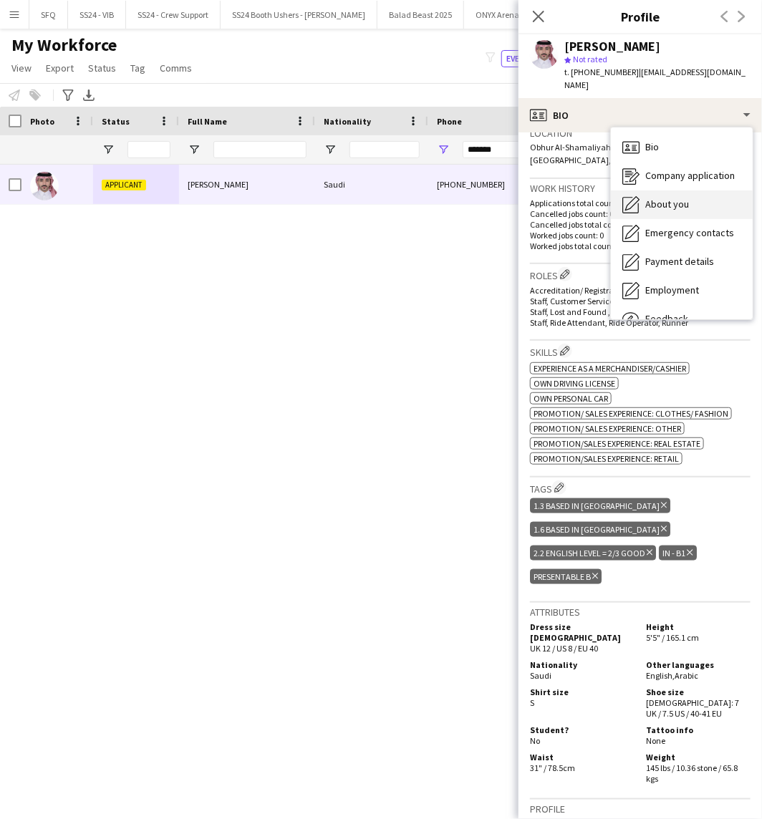
click at [667, 190] on div "About you About you" at bounding box center [682, 204] width 142 height 29
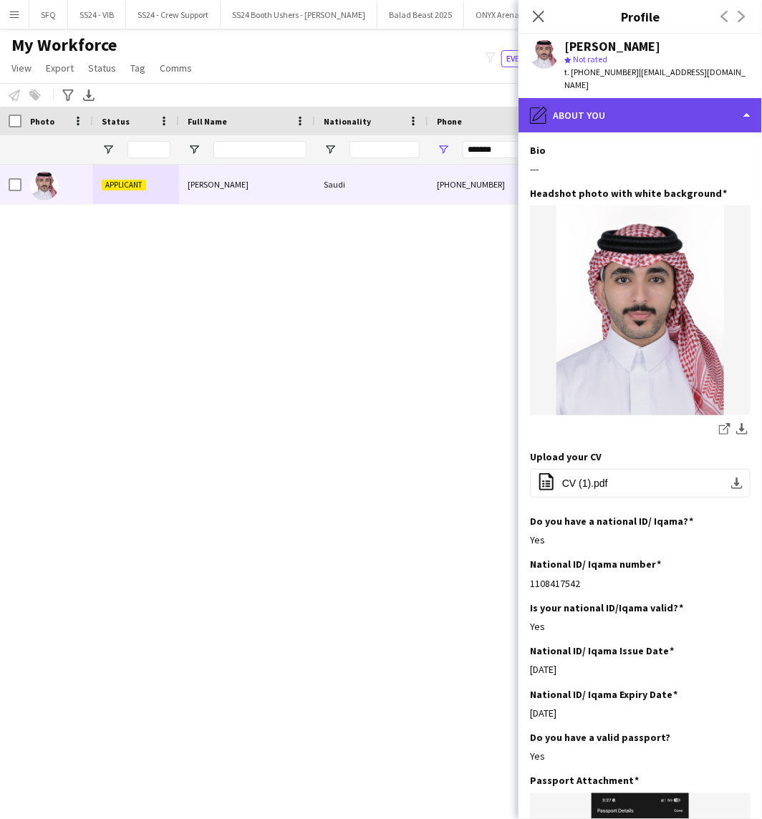
click at [610, 99] on div "pencil4 About you" at bounding box center [639, 115] width 243 height 34
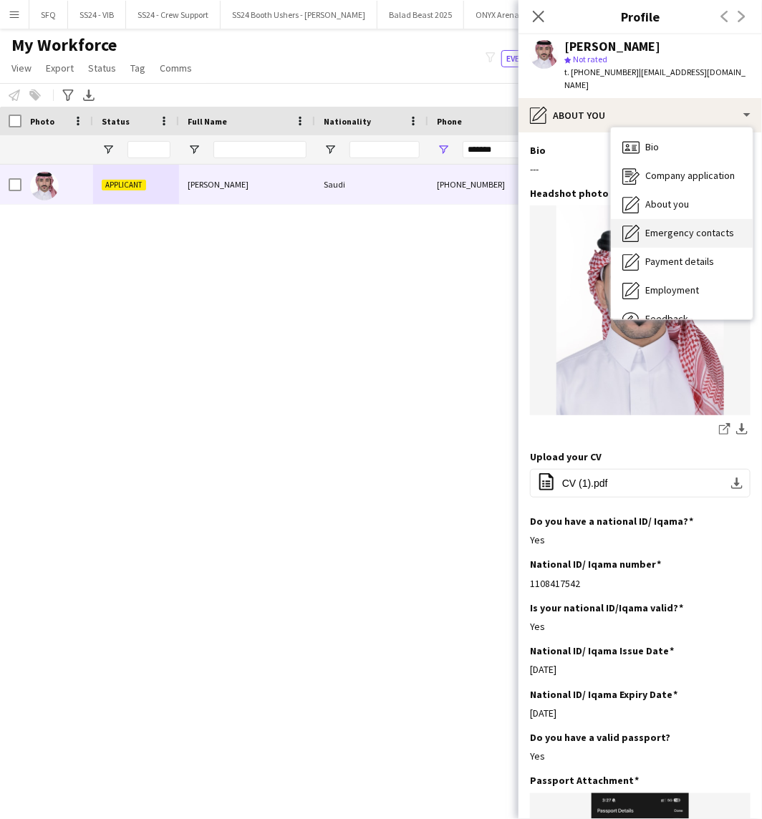
click at [688, 226] on span "Emergency contacts" at bounding box center [689, 232] width 89 height 13
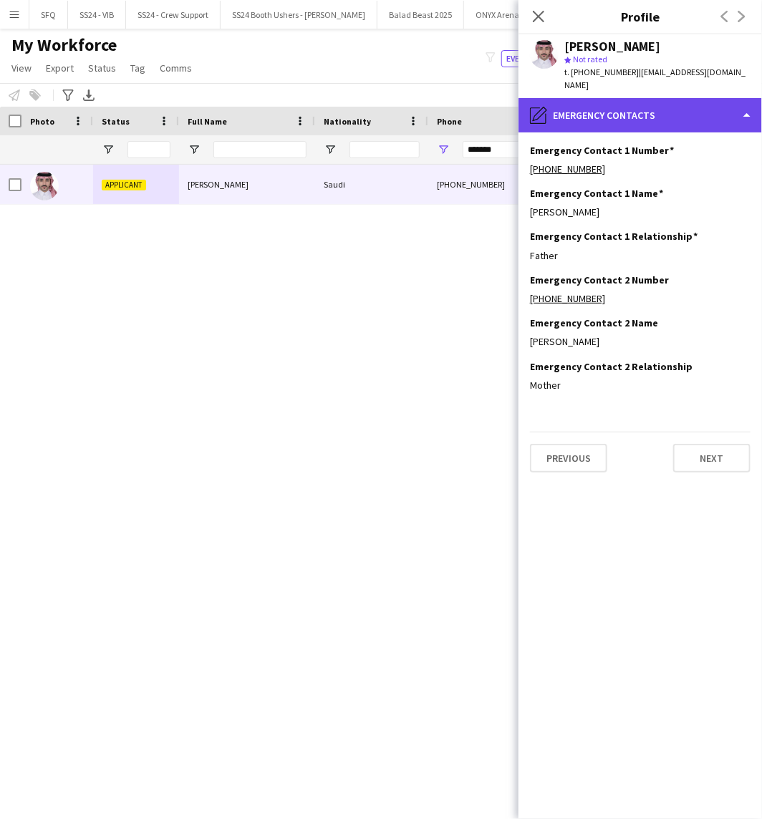
click at [660, 116] on div "pencil4 Emergency contacts" at bounding box center [639, 115] width 243 height 34
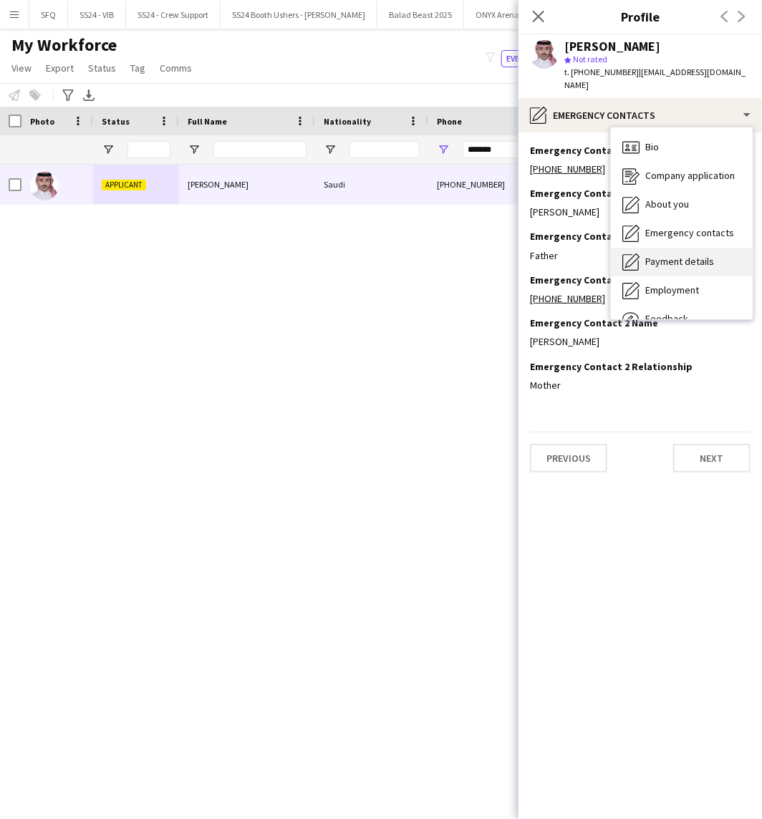
click at [675, 258] on div "Payment details Payment details" at bounding box center [682, 262] width 142 height 29
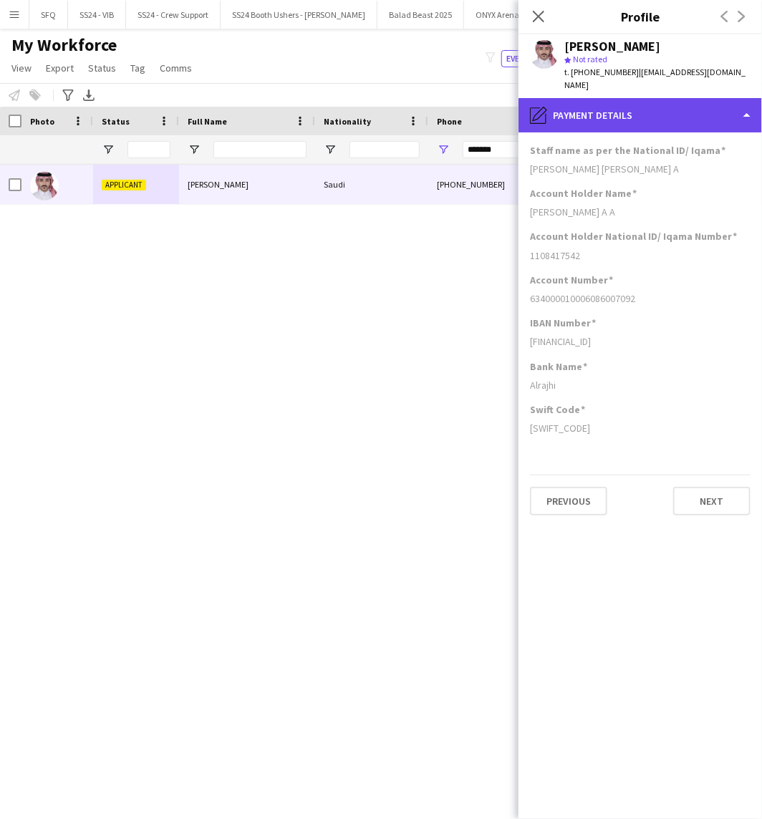
click at [548, 110] on div "pencil4 Payment details" at bounding box center [639, 115] width 243 height 34
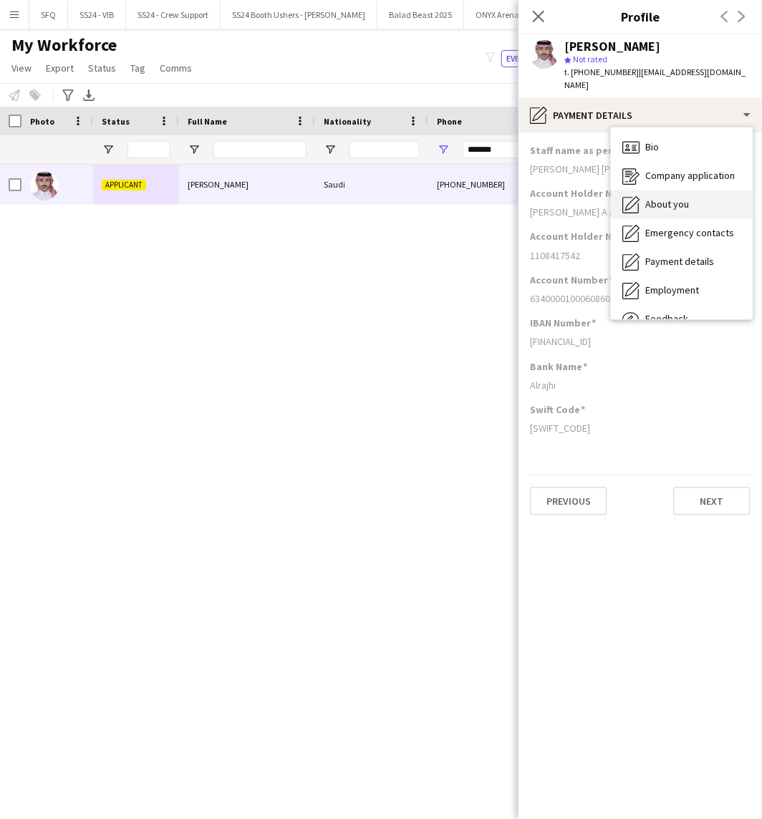
click at [648, 198] on span "About you" at bounding box center [667, 204] width 44 height 13
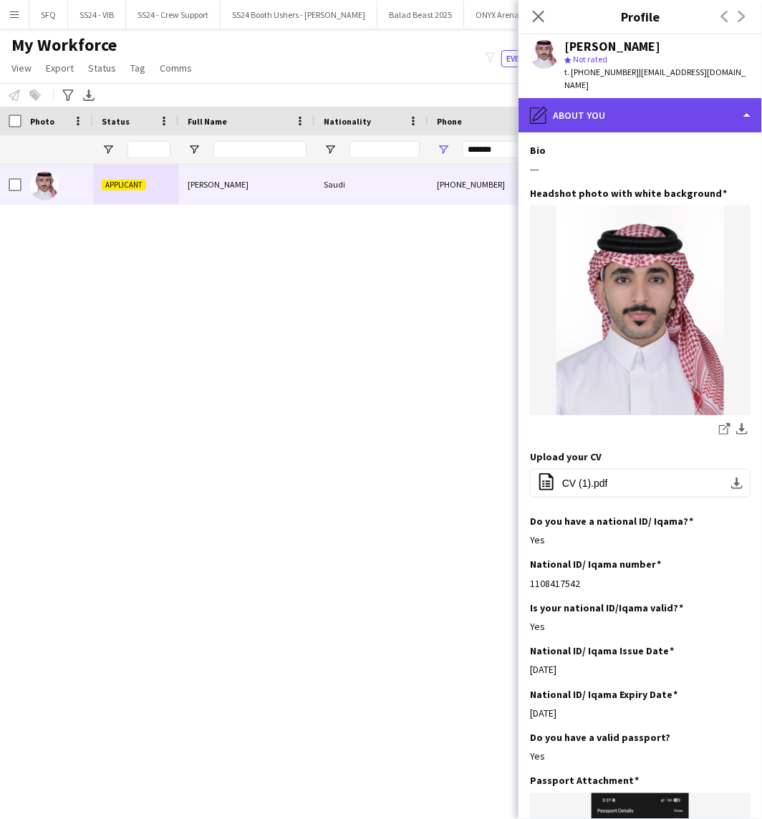
click at [598, 105] on div "pencil4 About you" at bounding box center [639, 115] width 243 height 34
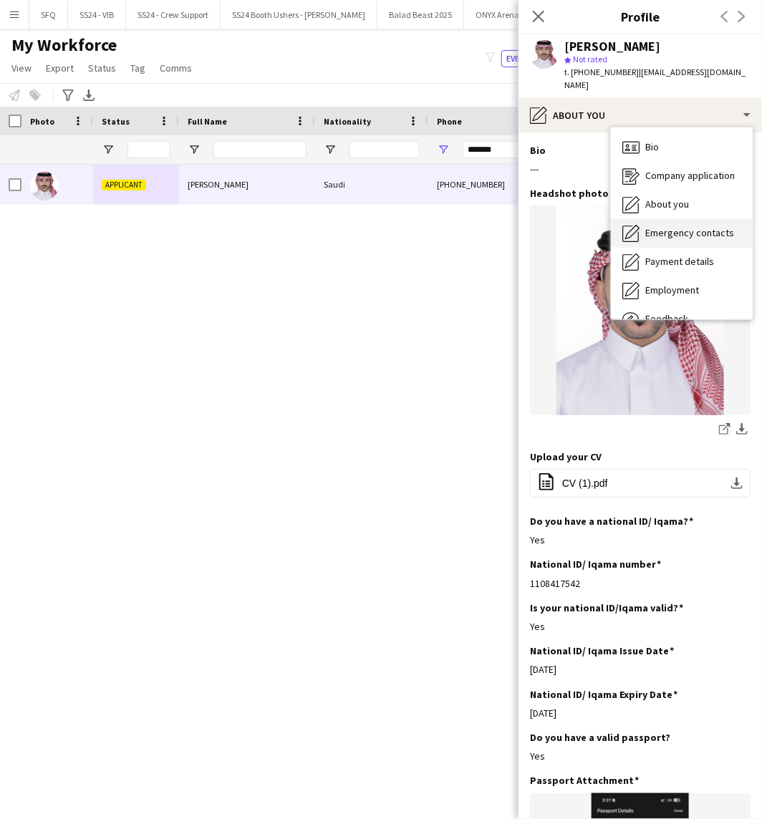
click at [645, 226] on span "Emergency contacts" at bounding box center [689, 232] width 89 height 13
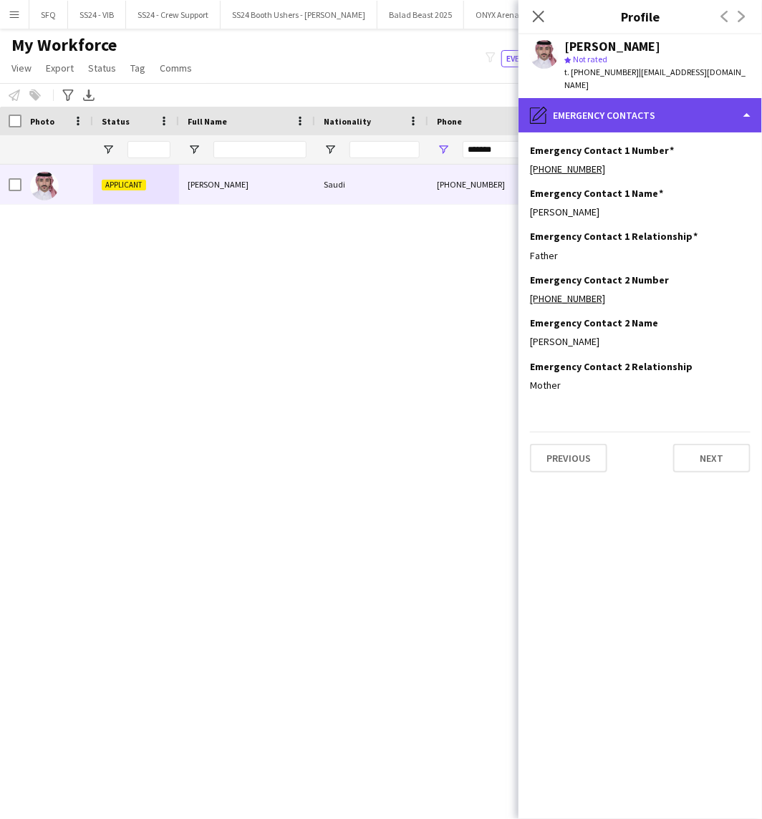
click at [602, 98] on div "pencil4 Emergency contacts" at bounding box center [639, 115] width 243 height 34
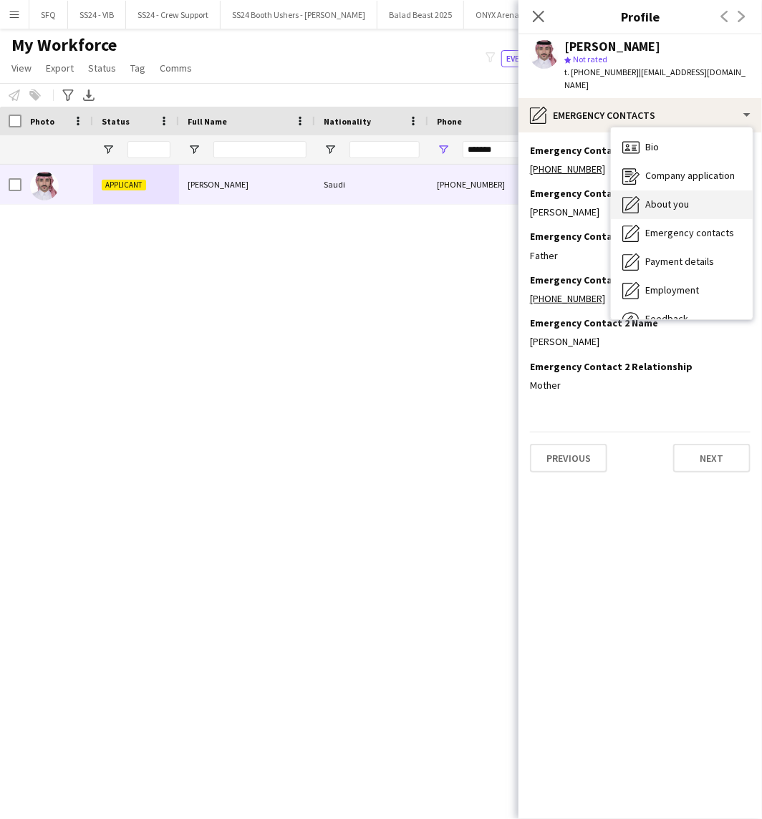
click at [657, 190] on div "About you About you" at bounding box center [682, 204] width 142 height 29
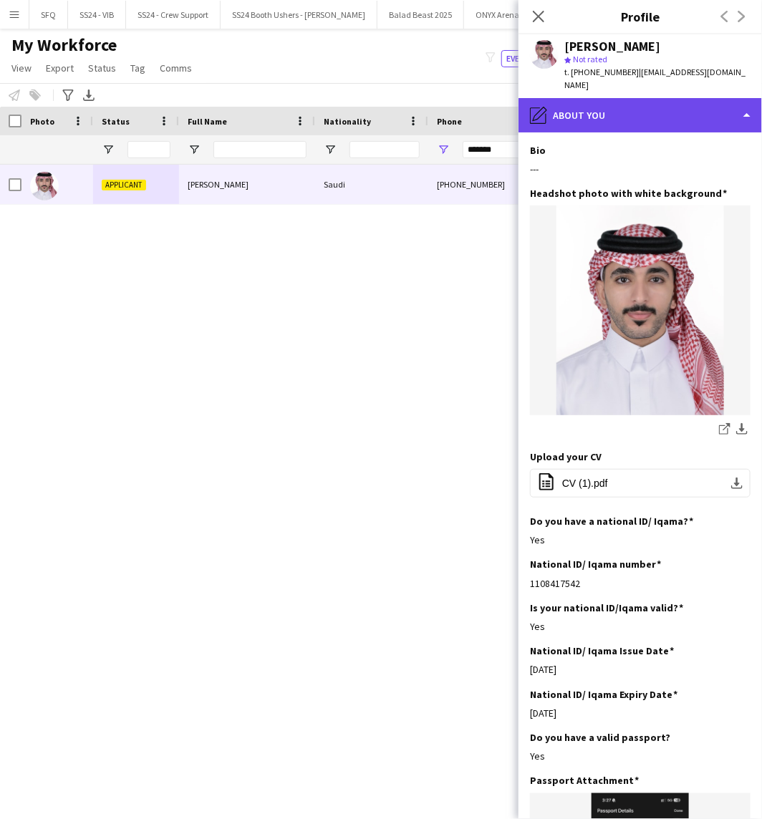
click at [634, 110] on div "pencil4 About you" at bounding box center [639, 115] width 243 height 34
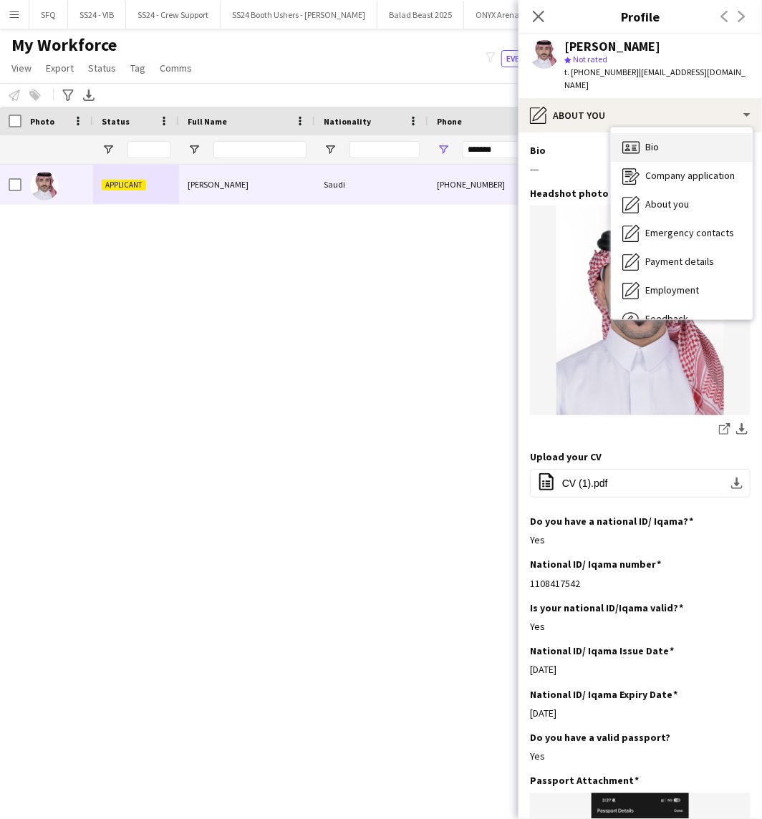
click at [659, 140] on span "Bio" at bounding box center [652, 146] width 14 height 13
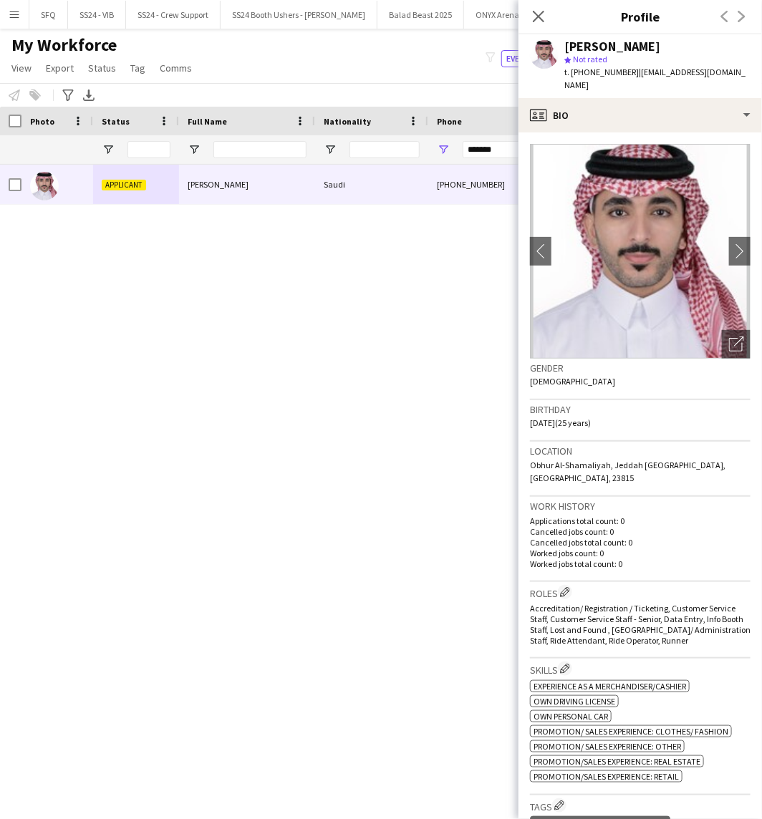
scroll to position [159, 0]
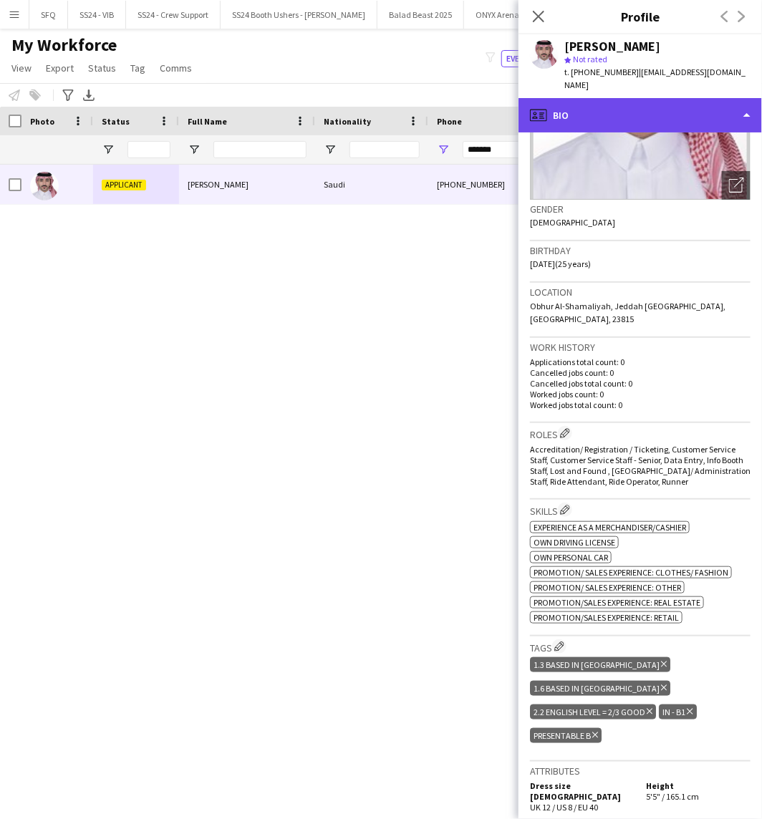
click at [656, 98] on div "profile Bio" at bounding box center [639, 115] width 243 height 34
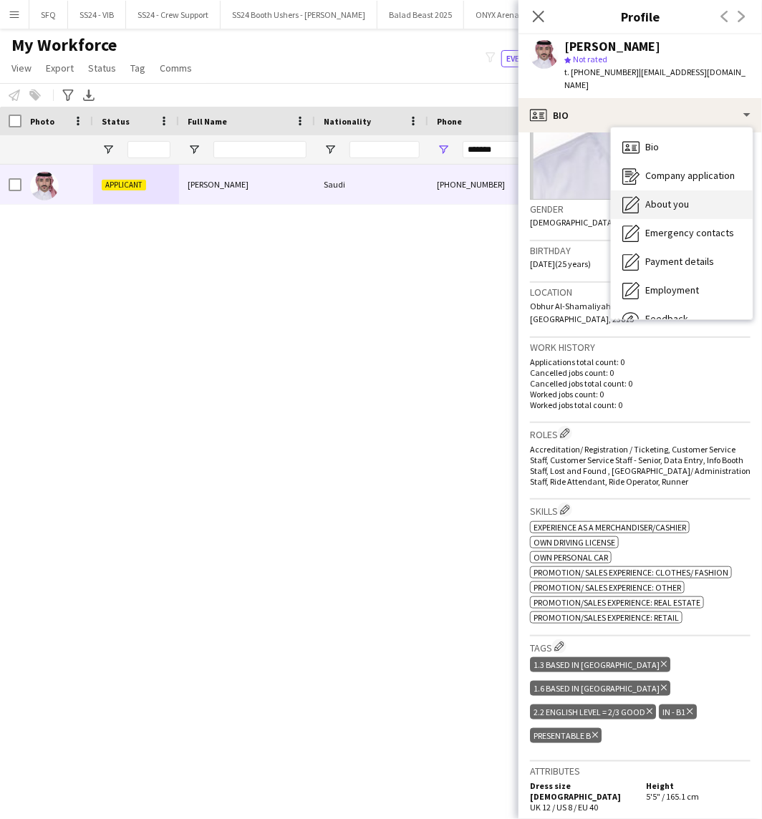
click at [680, 198] on span "About you" at bounding box center [667, 204] width 44 height 13
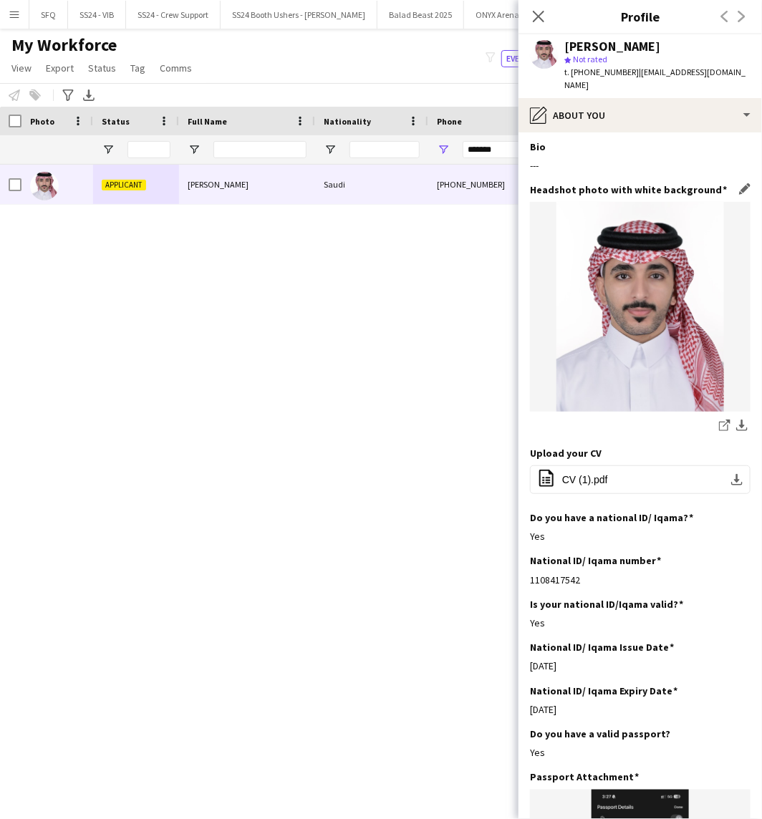
scroll to position [0, 0]
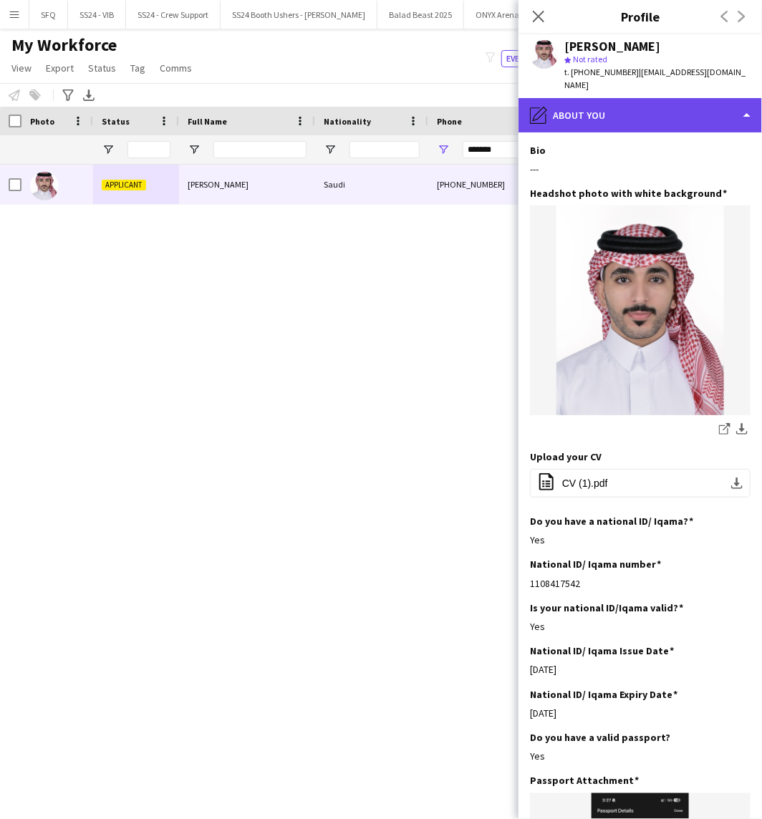
click at [610, 98] on div "pencil4 About you" at bounding box center [639, 115] width 243 height 34
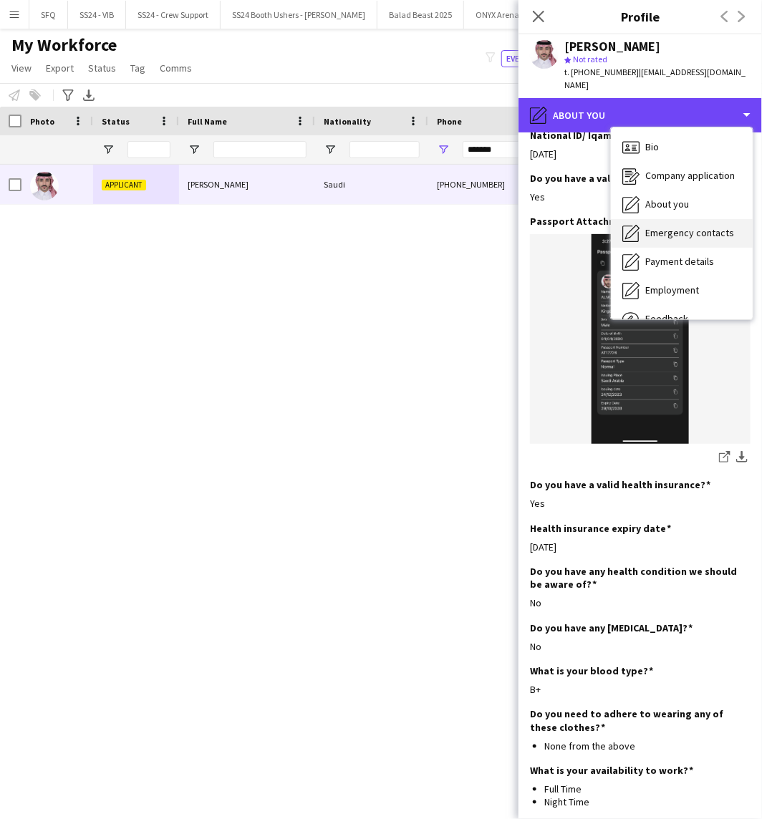
scroll to position [546, 0]
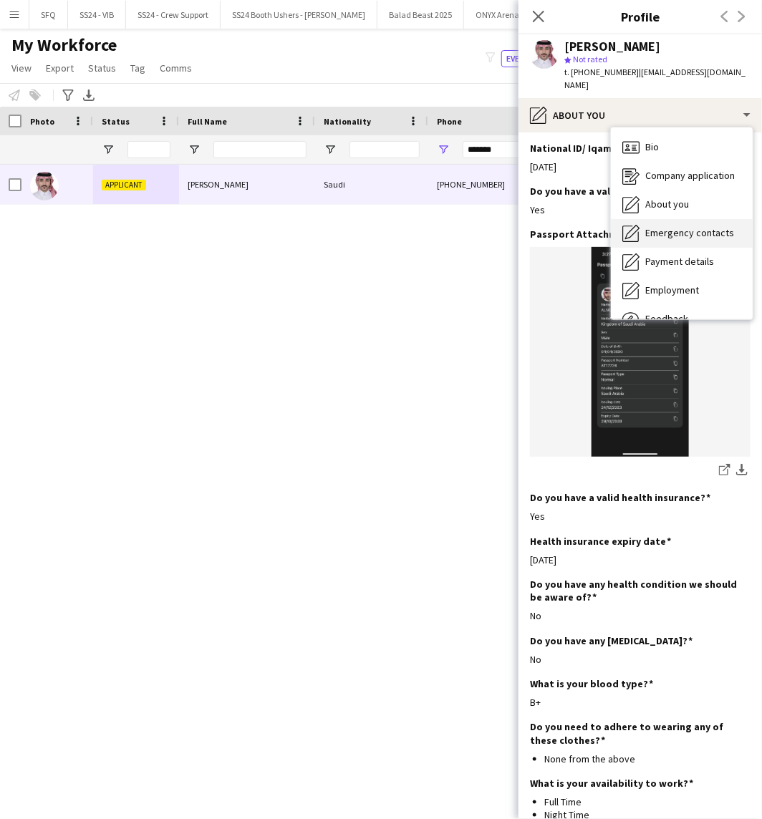
click at [675, 226] on span "Emergency contacts" at bounding box center [689, 232] width 89 height 13
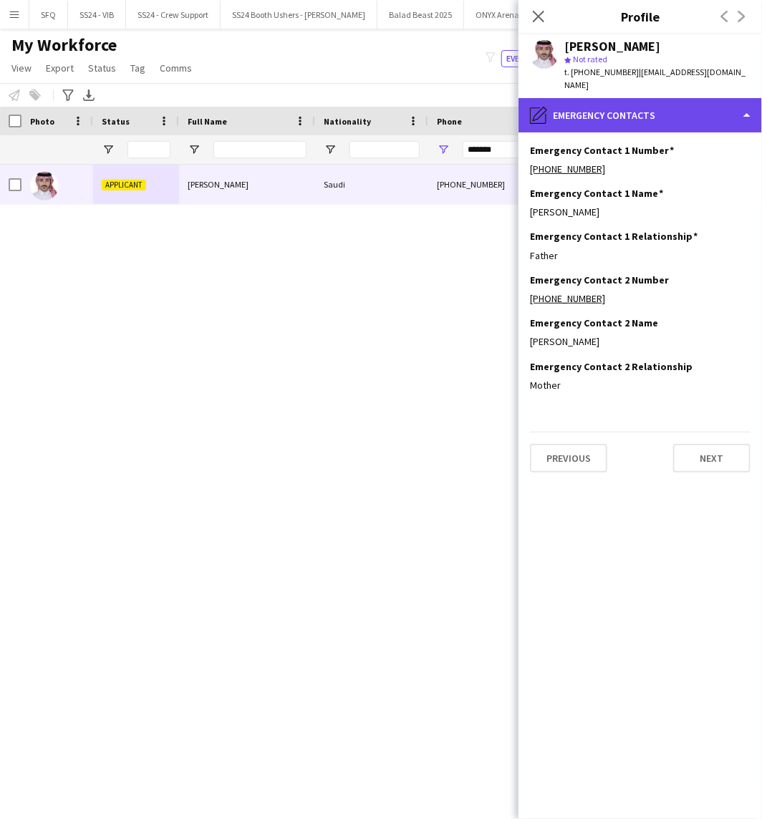
click at [646, 103] on div "pencil4 Emergency contacts" at bounding box center [639, 115] width 243 height 34
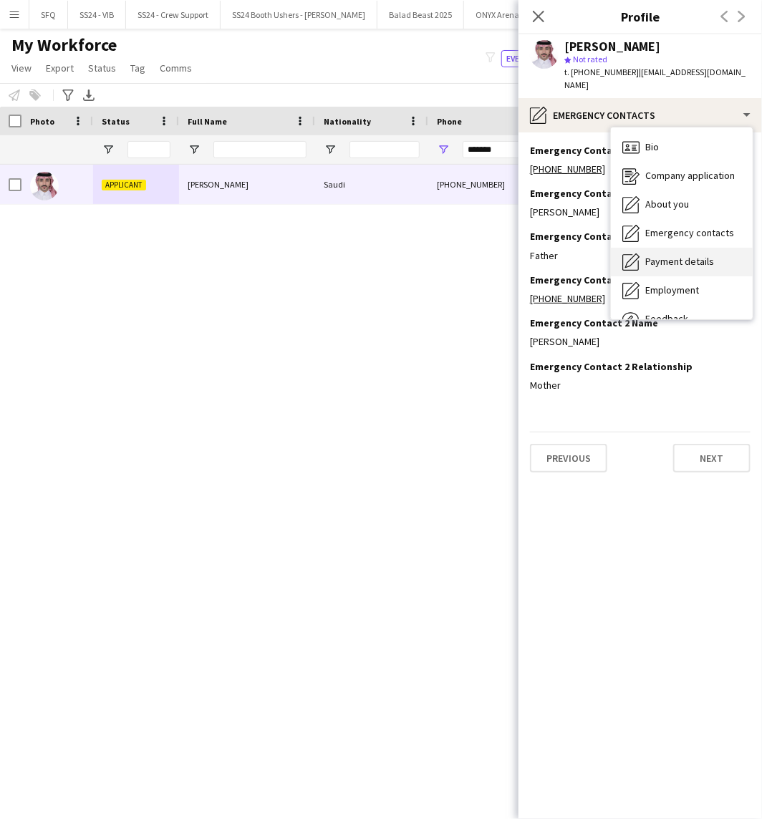
click at [689, 260] on div "Payment details Payment details" at bounding box center [682, 262] width 142 height 29
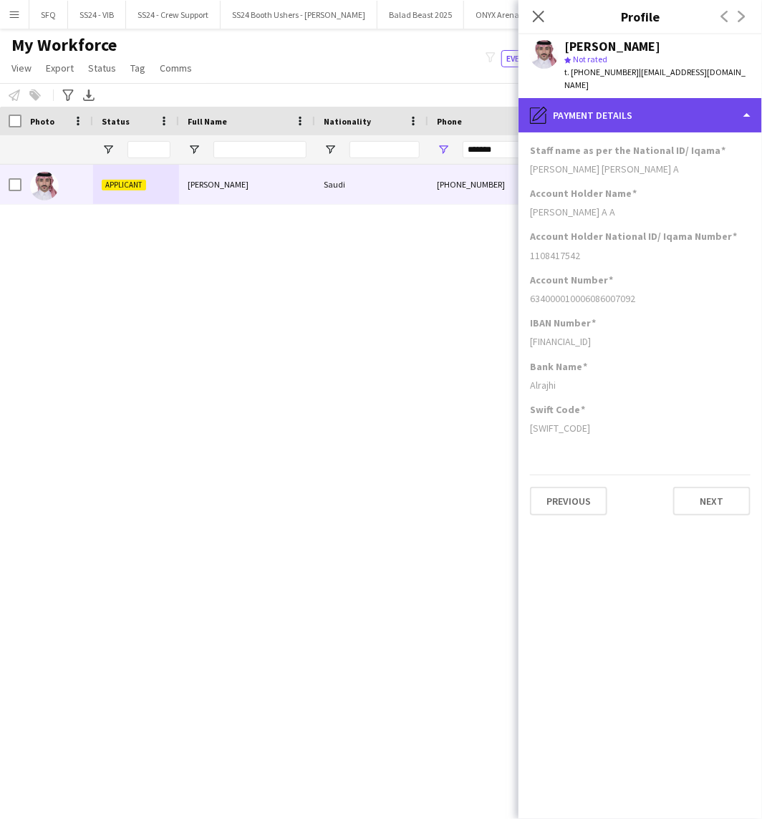
click at [581, 110] on div "pencil4 Payment details" at bounding box center [639, 115] width 243 height 34
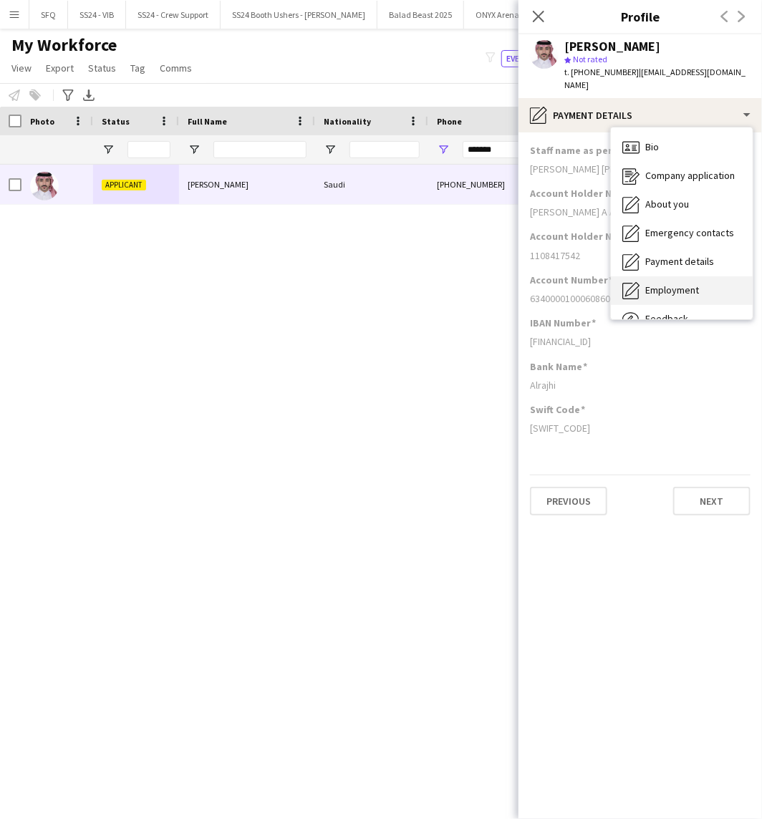
click at [638, 276] on div "Employment Employment" at bounding box center [682, 290] width 142 height 29
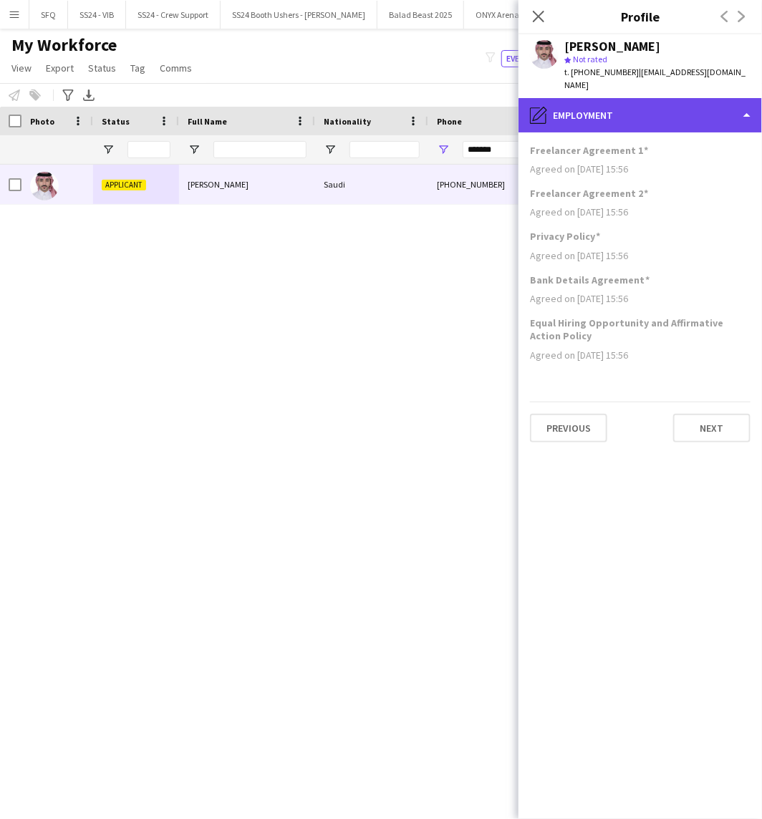
click at [591, 113] on div "pencil4 Employment" at bounding box center [639, 115] width 243 height 34
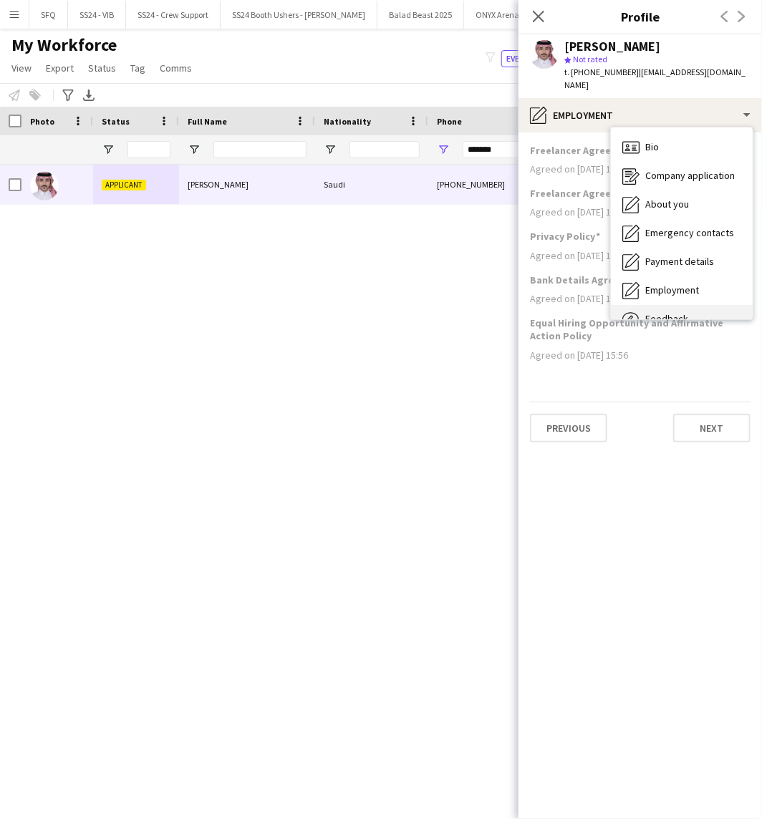
click at [652, 312] on span "Feedback" at bounding box center [666, 318] width 43 height 13
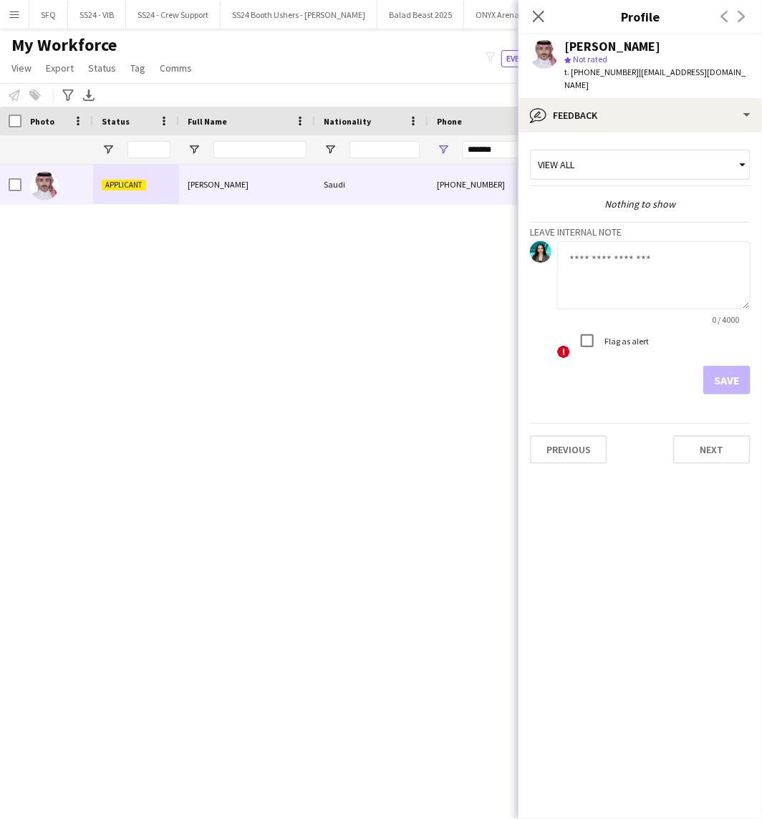
click at [653, 286] on textarea at bounding box center [653, 275] width 193 height 68
type textarea "**********"
click at [732, 370] on button "Save" at bounding box center [726, 380] width 47 height 29
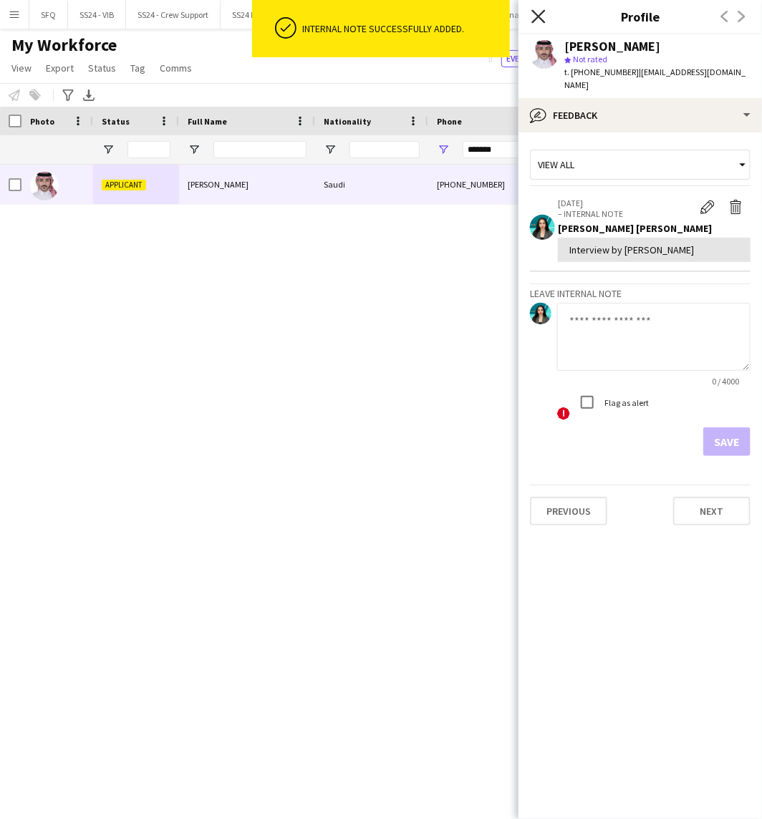
click at [538, 16] on icon at bounding box center [538, 16] width 14 height 14
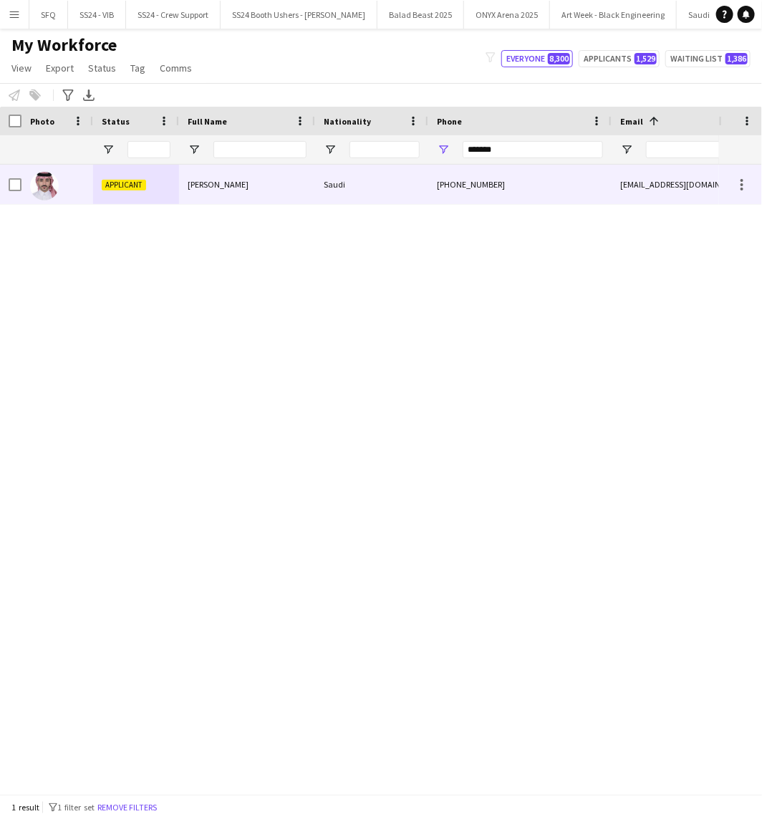
click at [398, 183] on div "Saudi" at bounding box center [371, 184] width 113 height 39
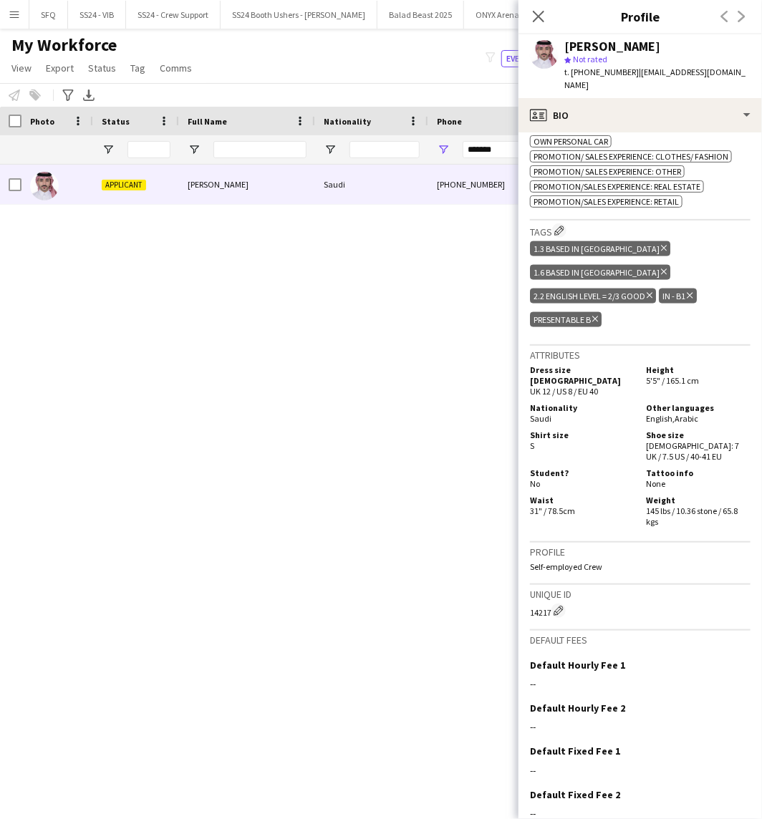
scroll to position [592, 0]
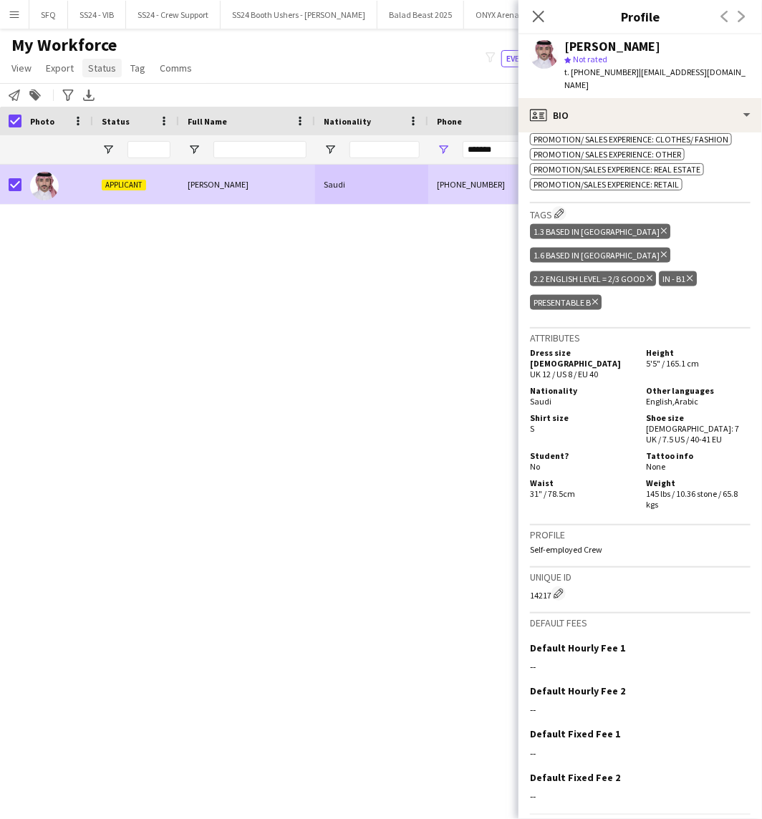
click at [109, 67] on span "Status" at bounding box center [102, 68] width 28 height 13
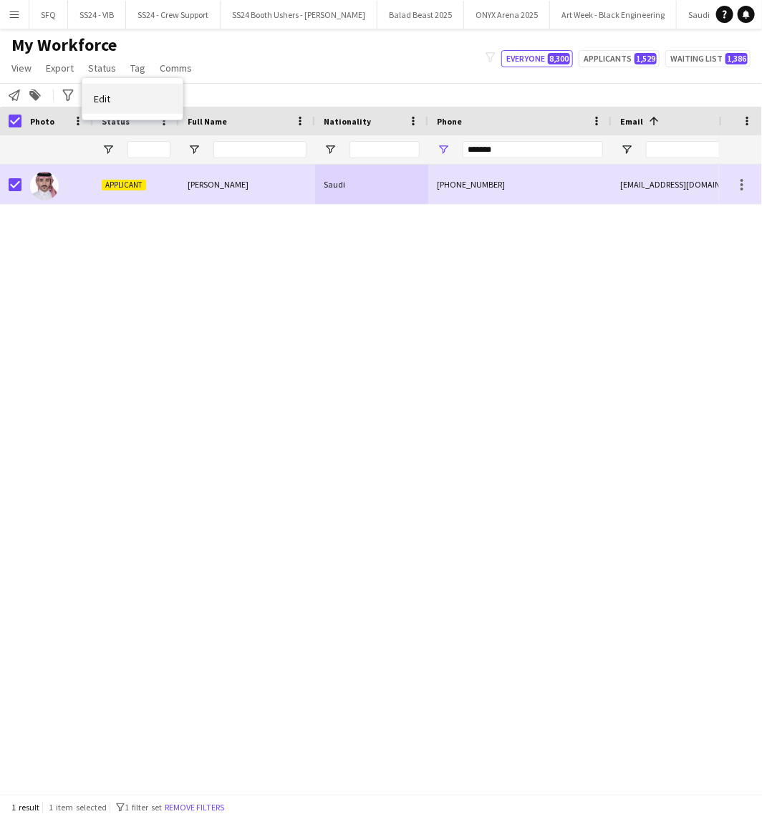
click at [109, 95] on span "Edit" at bounding box center [102, 98] width 16 height 13
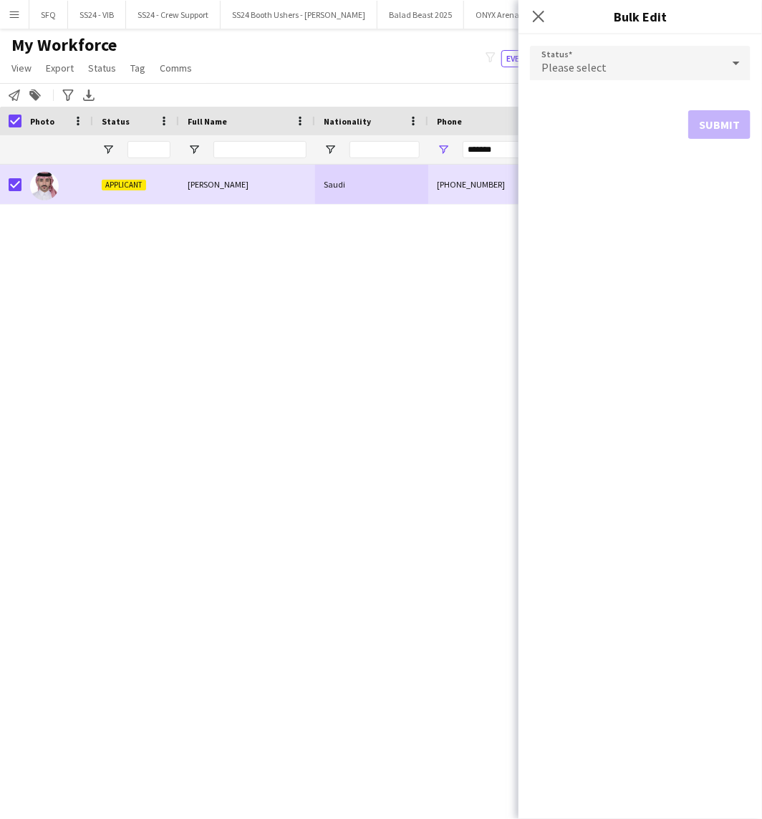
click at [589, 37] on form "Status Please select Submit" at bounding box center [640, 92] width 221 height 116
click at [585, 67] on span "Please select" at bounding box center [573, 67] width 65 height 14
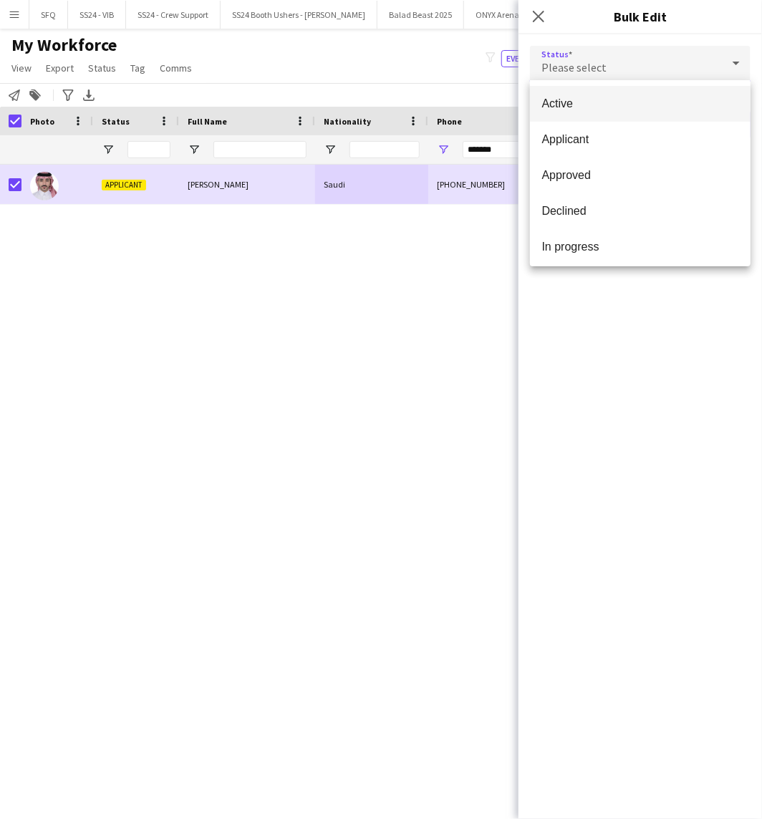
click at [662, 112] on mat-option "Active" at bounding box center [640, 104] width 221 height 36
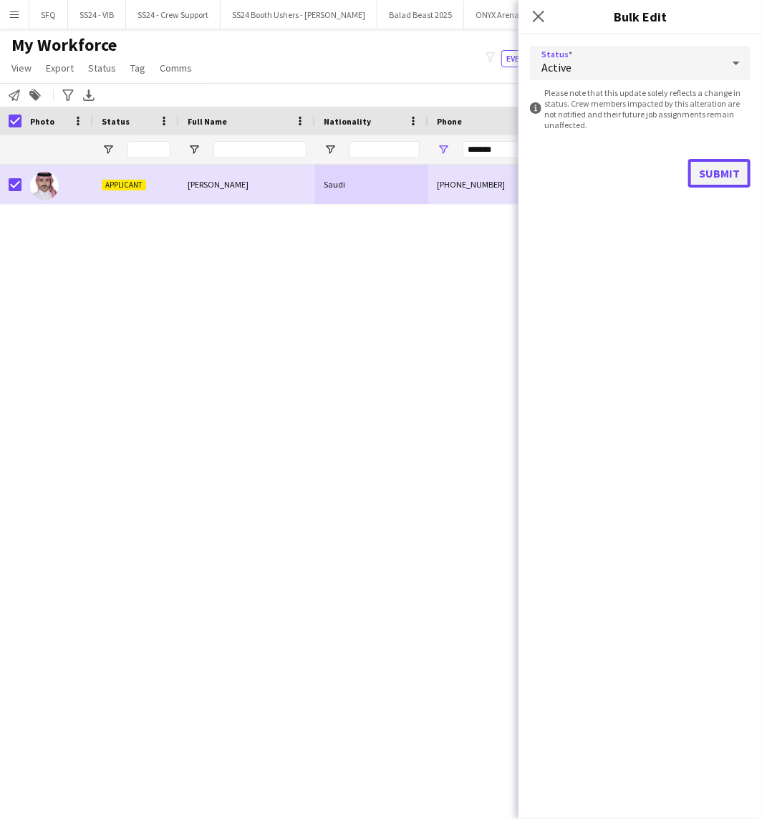
click at [733, 172] on button "Submit" at bounding box center [719, 173] width 62 height 29
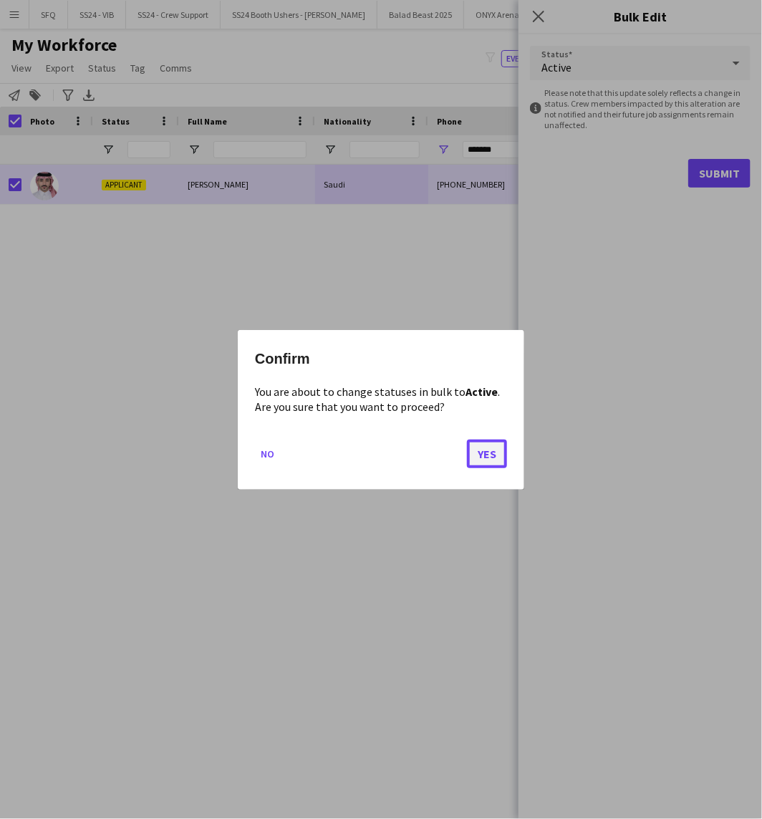
click at [484, 457] on button "Yes" at bounding box center [487, 453] width 40 height 29
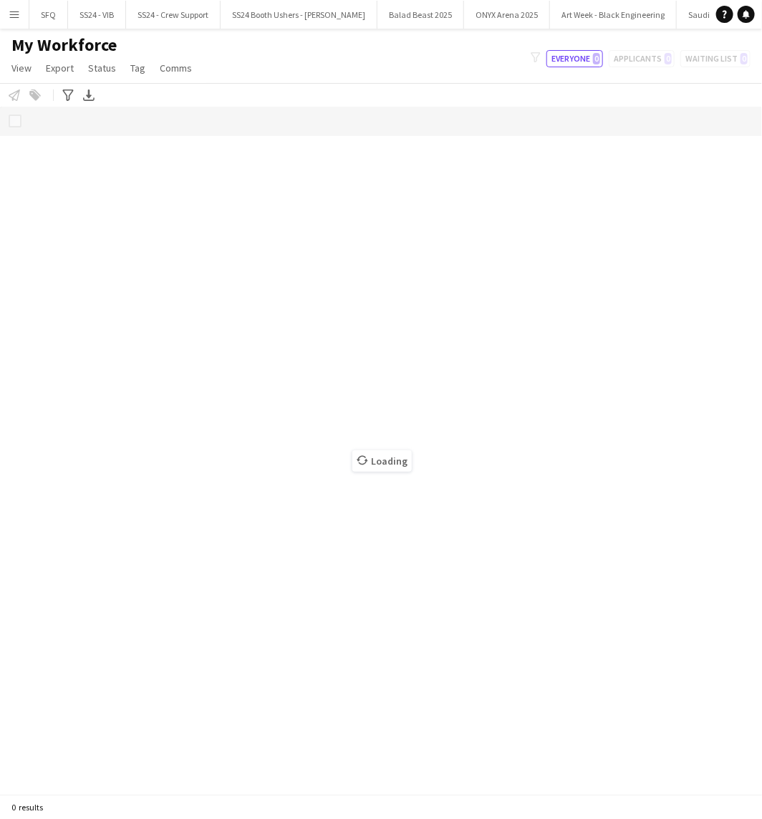
click at [337, 110] on div "Loading" at bounding box center [381, 450] width 762 height 687
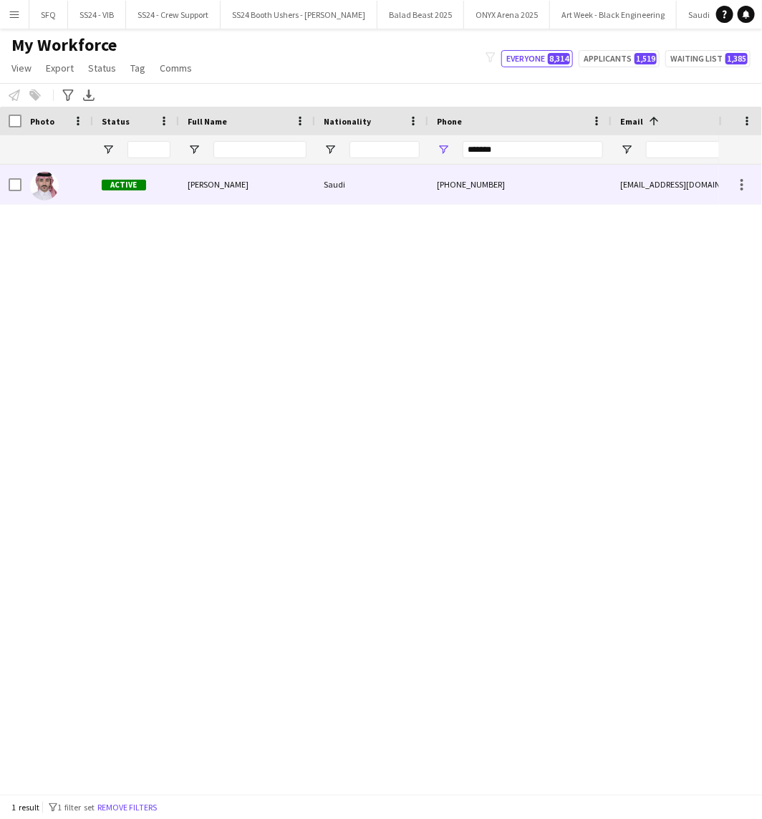
click at [338, 194] on div "Saudi" at bounding box center [371, 184] width 113 height 39
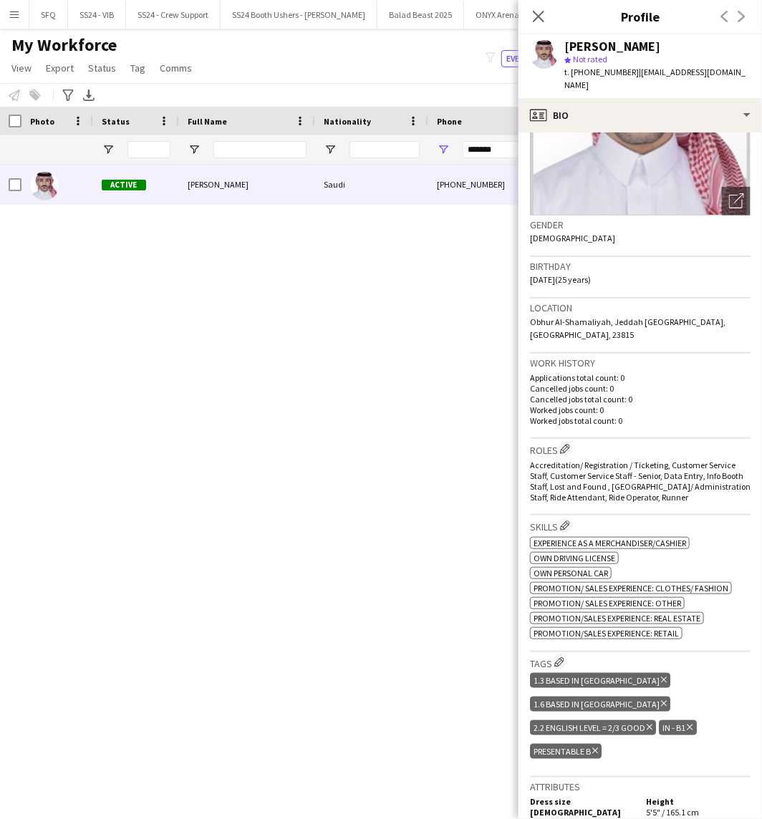
scroll to position [159, 0]
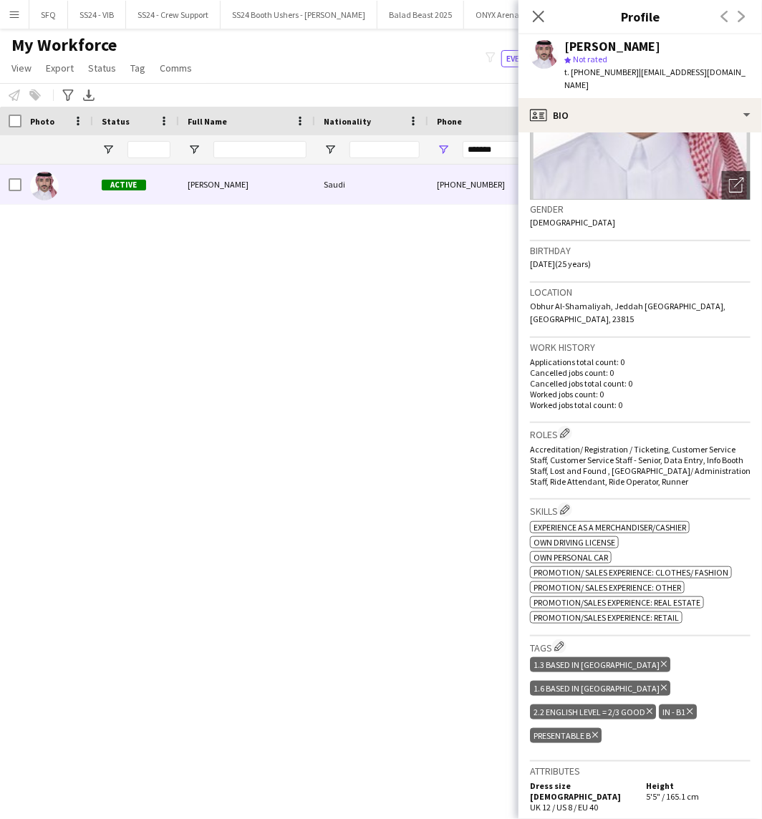
click at [566, 637] on div "Tags Edit crew company tags 1.3 Based in Jeddah Delete tag 1.6 Based in Makkah …" at bounding box center [640, 699] width 221 height 125
click at [559, 637] on div "Tags Edit crew company tags 1.3 Based in Jeddah Delete tag 1.6 Based in Makkah …" at bounding box center [640, 699] width 221 height 125
click at [555, 639] on button "Edit crew company tags" at bounding box center [559, 646] width 14 height 14
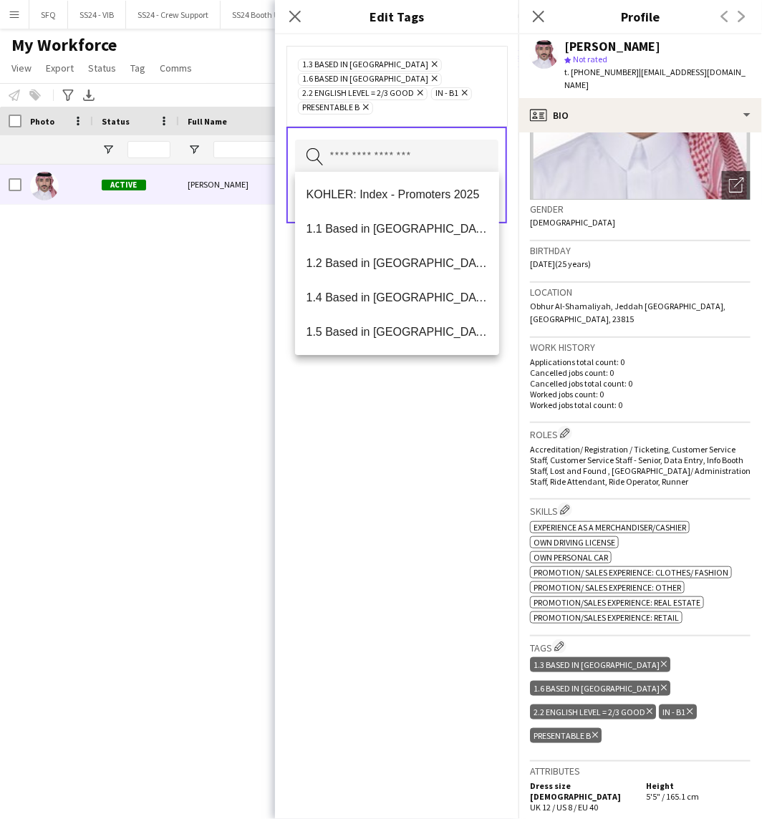
click at [468, 148] on input "text" at bounding box center [396, 158] width 203 height 36
click at [344, 234] on span "1.1 Based in Riyadh" at bounding box center [397, 229] width 182 height 14
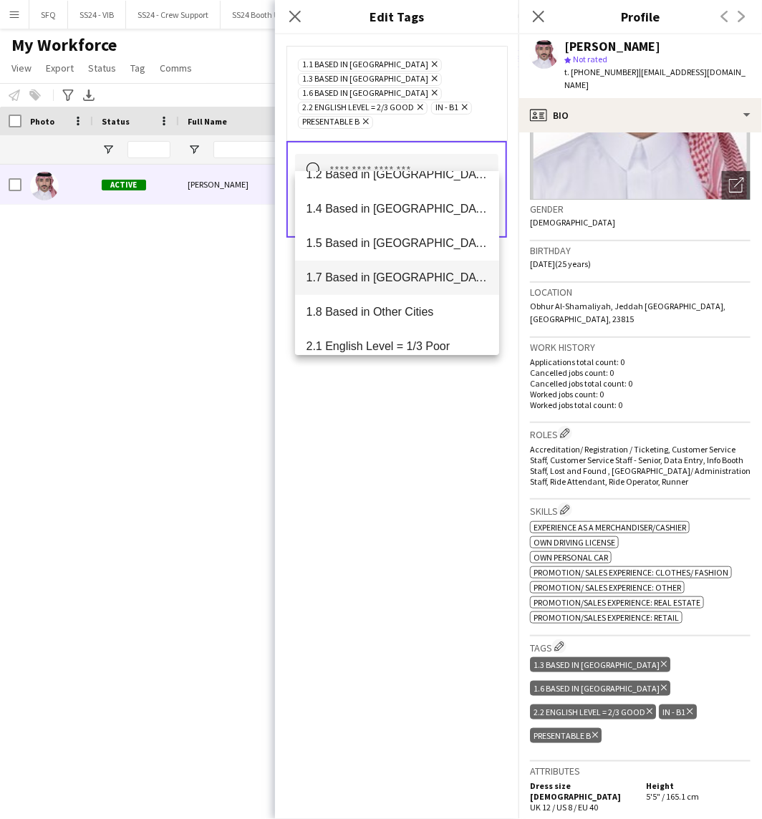
scroll to position [79, 0]
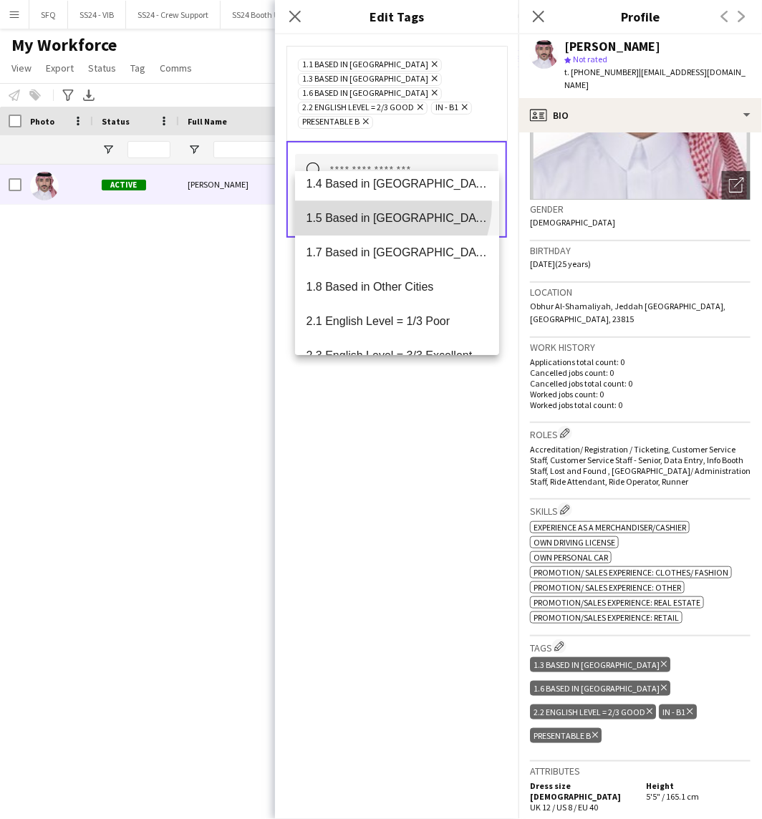
click at [383, 204] on mat-option "1.5 Based in Al Ula" at bounding box center [397, 218] width 205 height 34
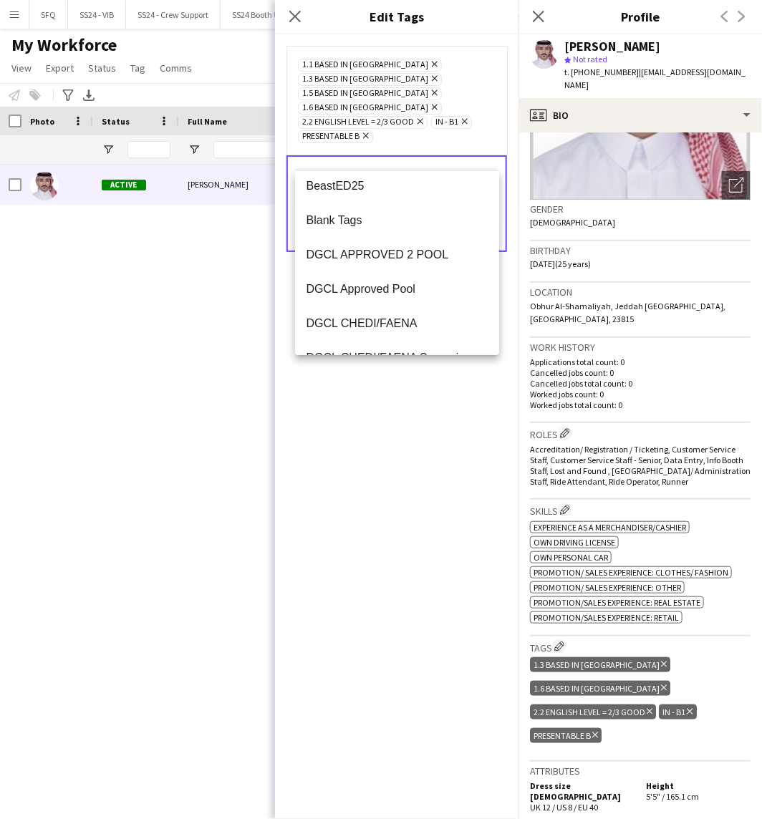
scroll to position [0, 0]
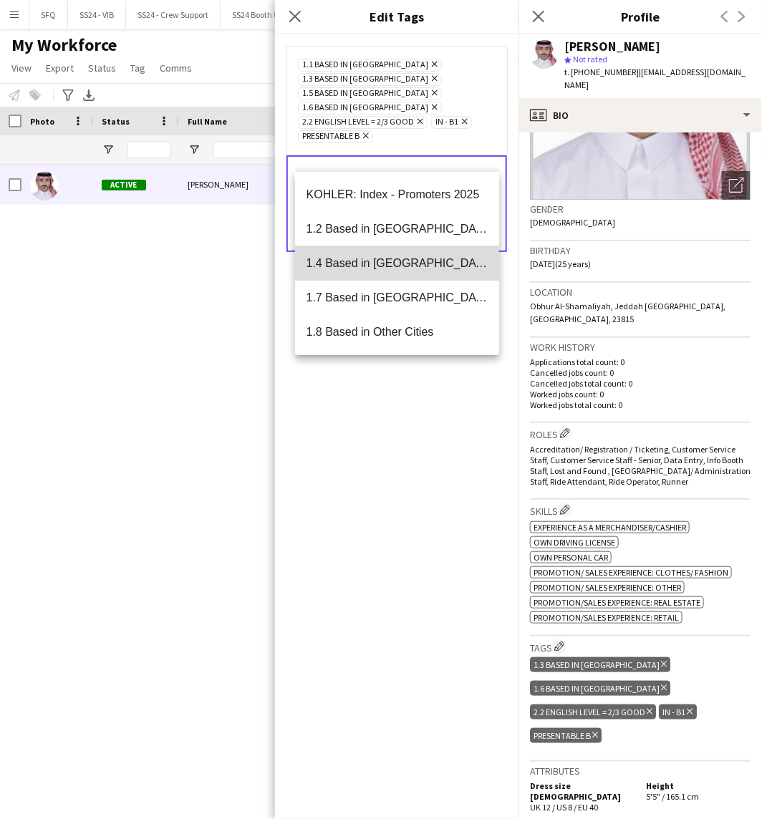
click at [409, 265] on span "1.4 Based in Tabuk" at bounding box center [397, 263] width 182 height 14
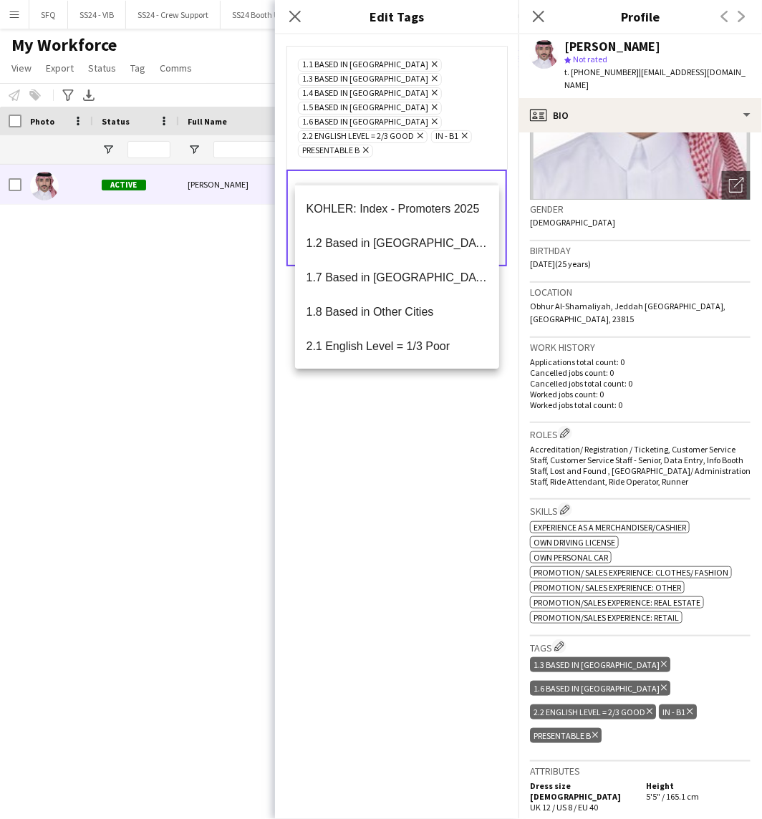
click at [438, 480] on div "1.1 Based in Riyadh Remove 1.3 Based in Jeddah Remove 1.4 Based in Tabuk Remove…" at bounding box center [396, 426] width 243 height 785
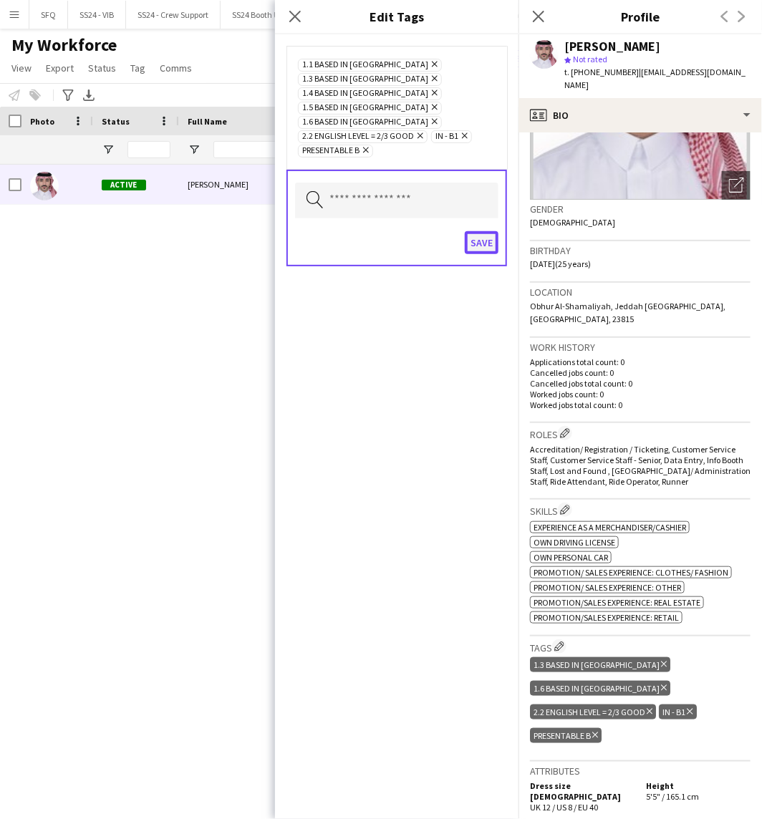
click at [491, 231] on button "Save" at bounding box center [482, 242] width 34 height 23
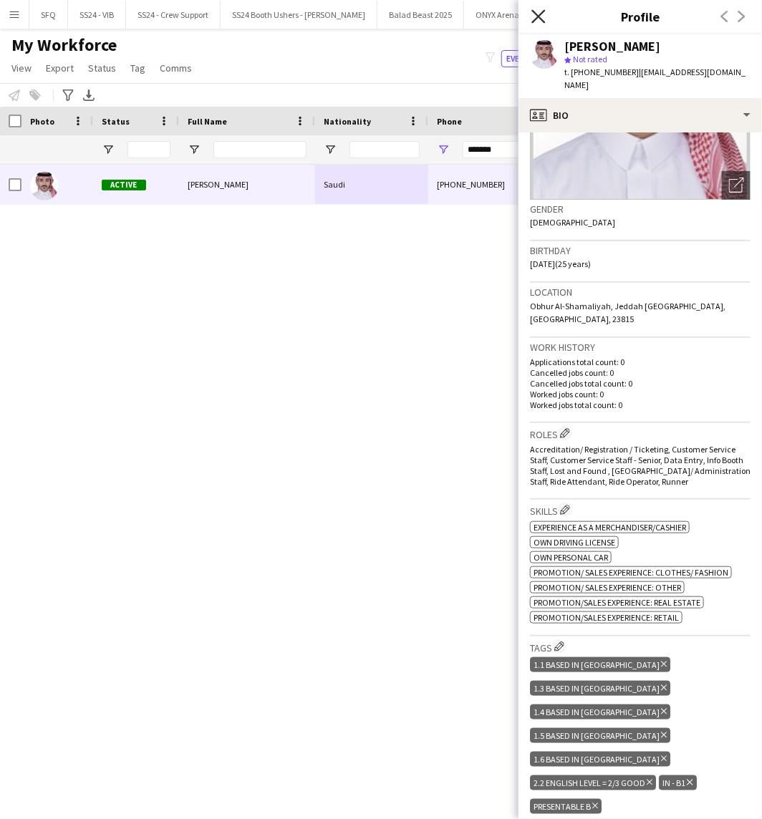
click at [541, 16] on icon "Close pop-in" at bounding box center [538, 16] width 14 height 14
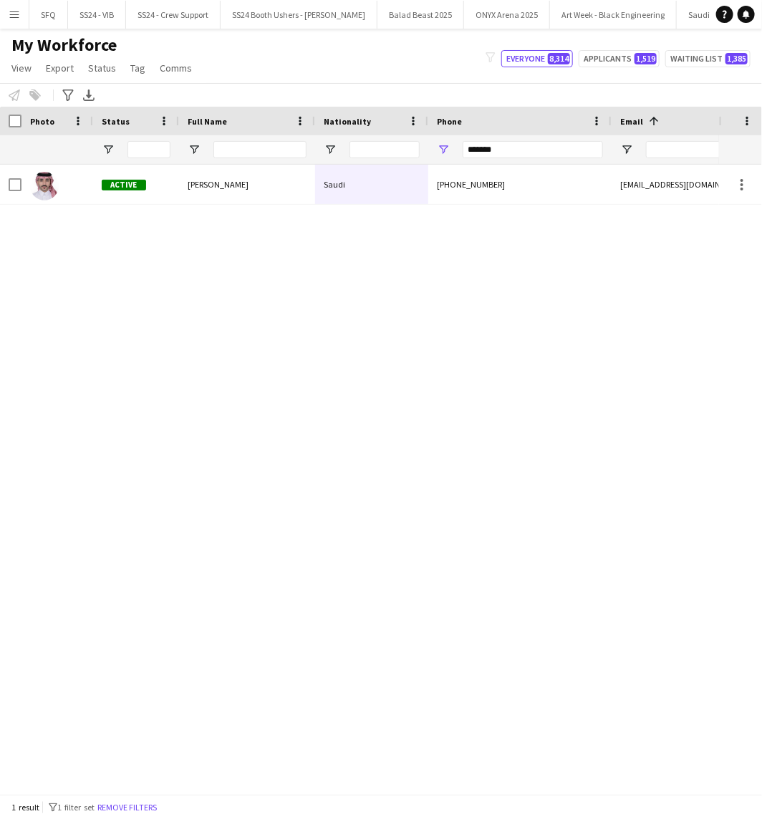
click at [440, 72] on div "My Workforce View Views Default view Musab Alamri Ninar Wannos Nouf Aloudah Rav…" at bounding box center [381, 58] width 762 height 49
click at [527, 155] on input "*******" at bounding box center [533, 149] width 140 height 17
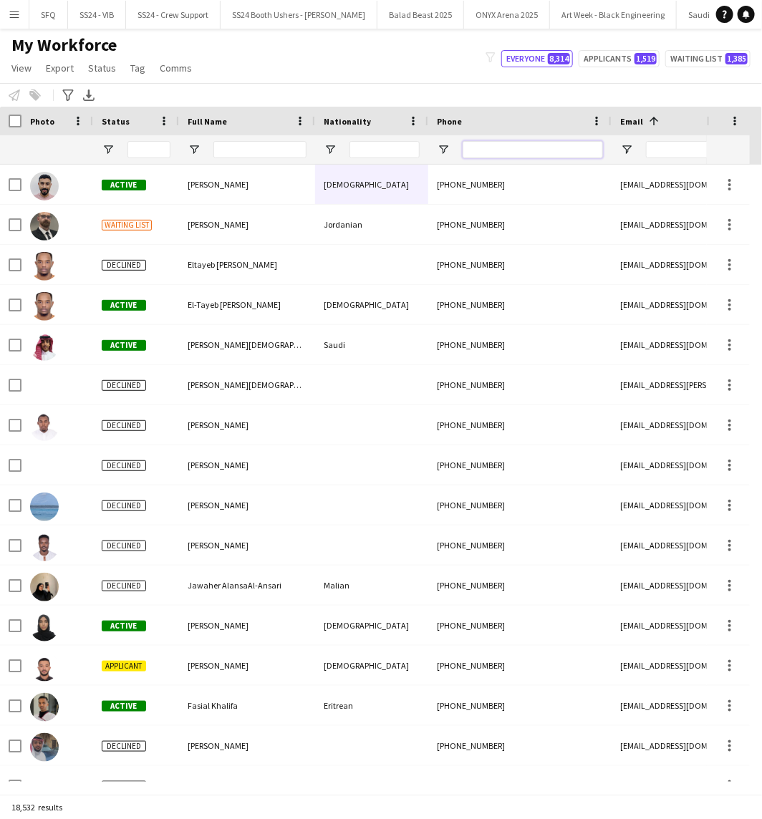
click at [494, 141] on input "Phone Filter Input" at bounding box center [533, 149] width 140 height 17
paste input "**********"
type input "**********"
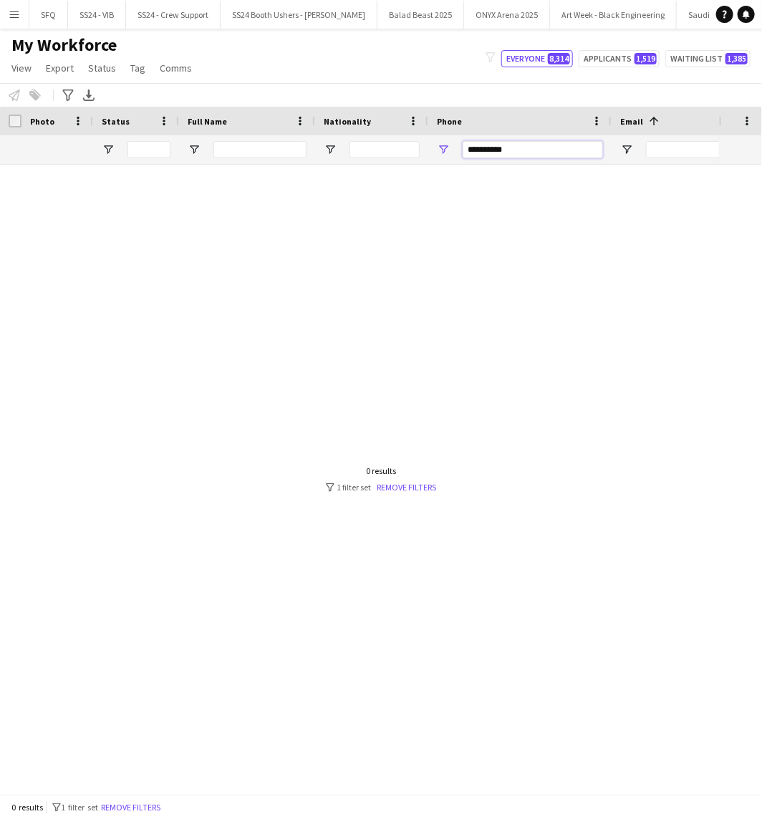
click at [509, 153] on input "**********" at bounding box center [533, 149] width 140 height 17
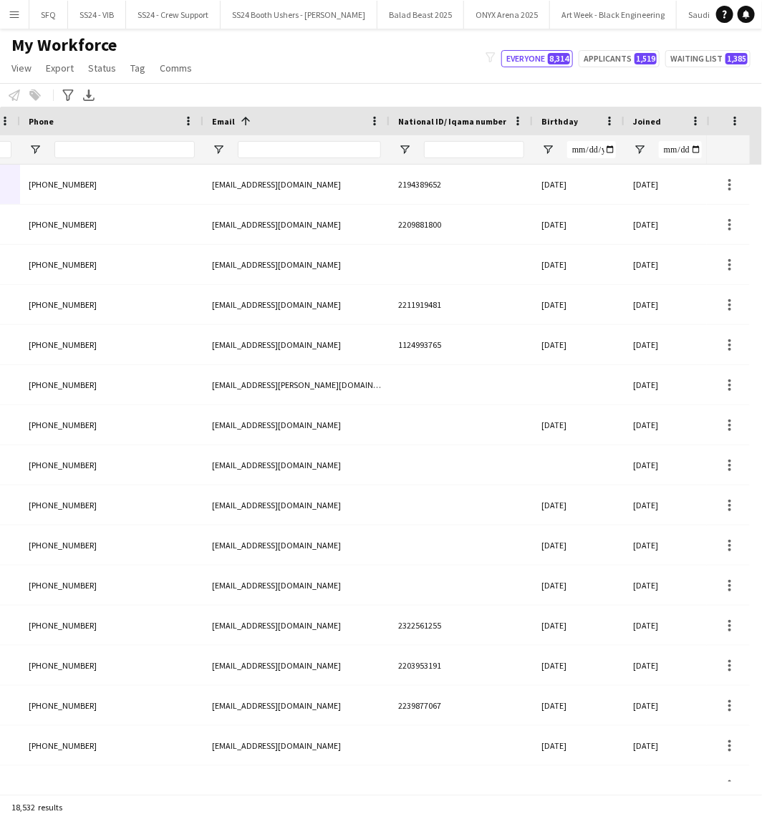
click at [459, 131] on div "National ID/ Iqama number" at bounding box center [452, 120] width 109 height 21
click at [459, 140] on div at bounding box center [474, 149] width 100 height 29
click at [459, 150] on input "National ID/ Iqama number Filter Input" at bounding box center [474, 149] width 100 height 17
click at [481, 146] on input "National ID/ Iqama number Filter Input" at bounding box center [474, 149] width 100 height 17
paste input "**********"
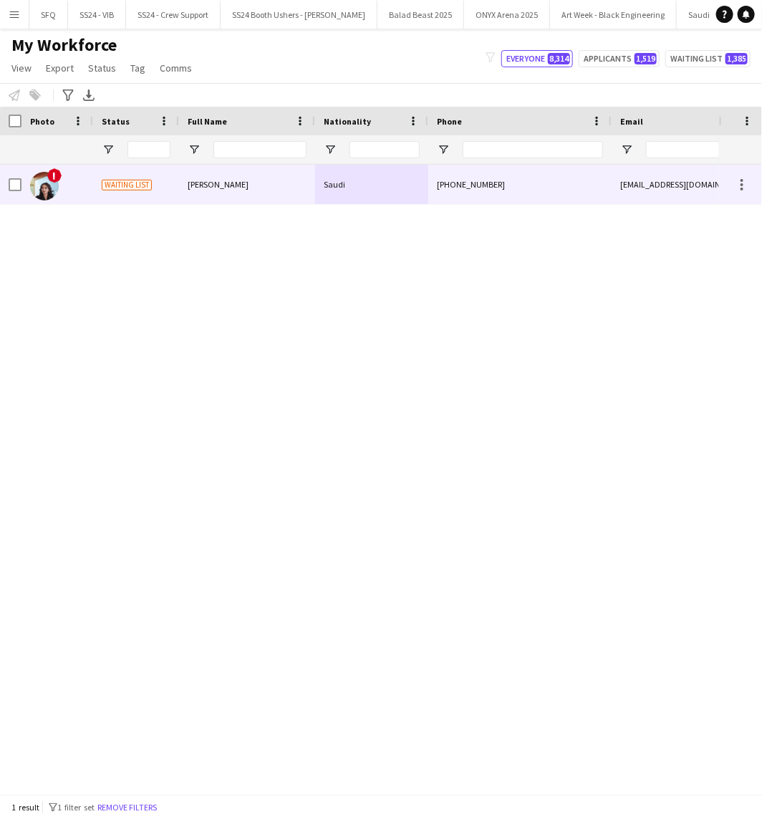
type input "**********"
click at [239, 197] on div "Aryam Alqassim" at bounding box center [247, 184] width 136 height 39
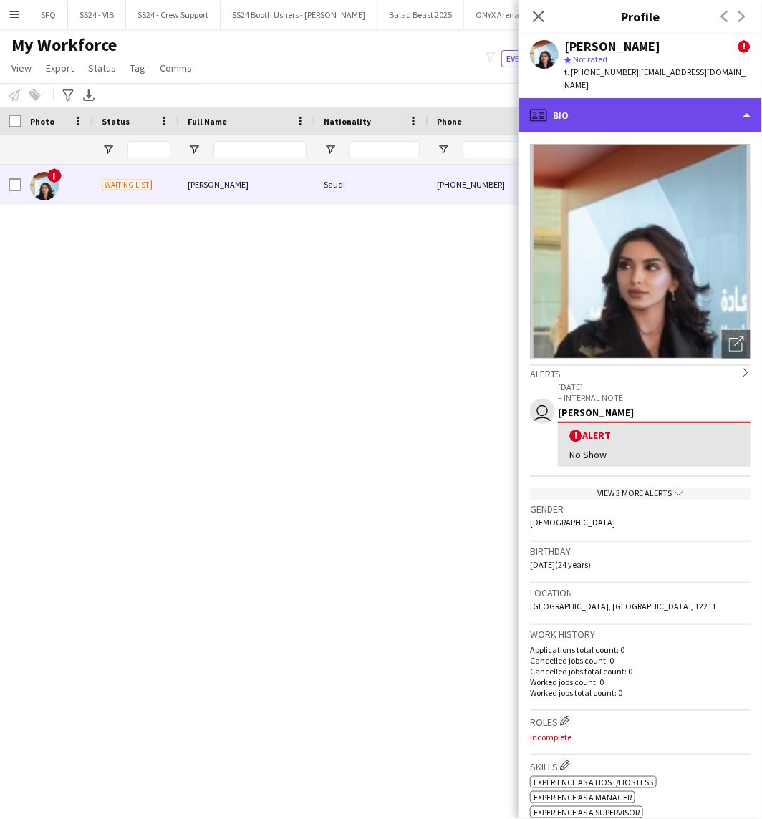
click at [621, 98] on div "profile Bio" at bounding box center [639, 115] width 243 height 34
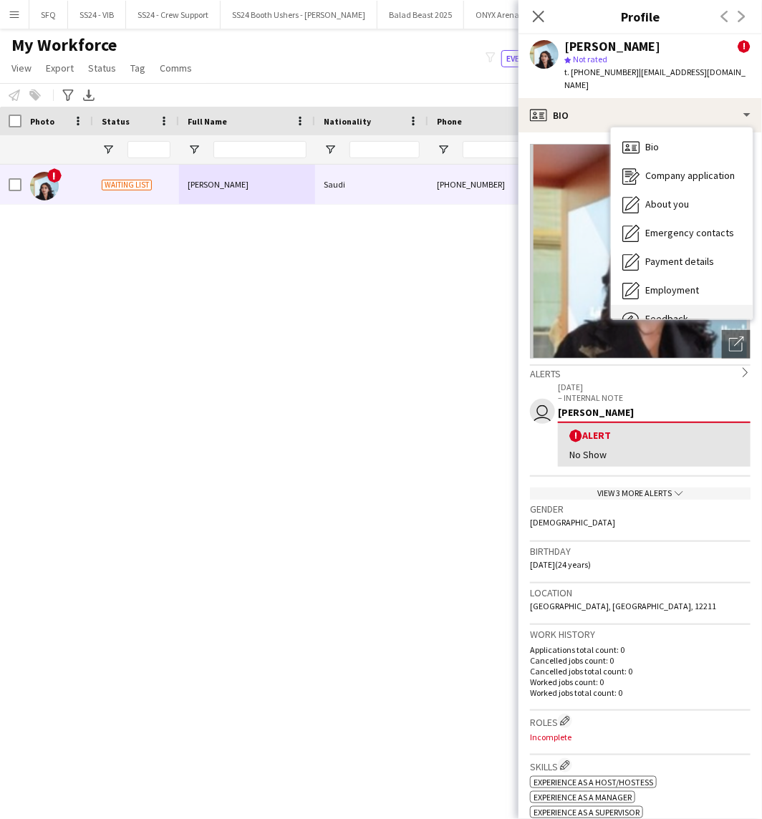
click at [652, 312] on span "Feedback" at bounding box center [666, 318] width 43 height 13
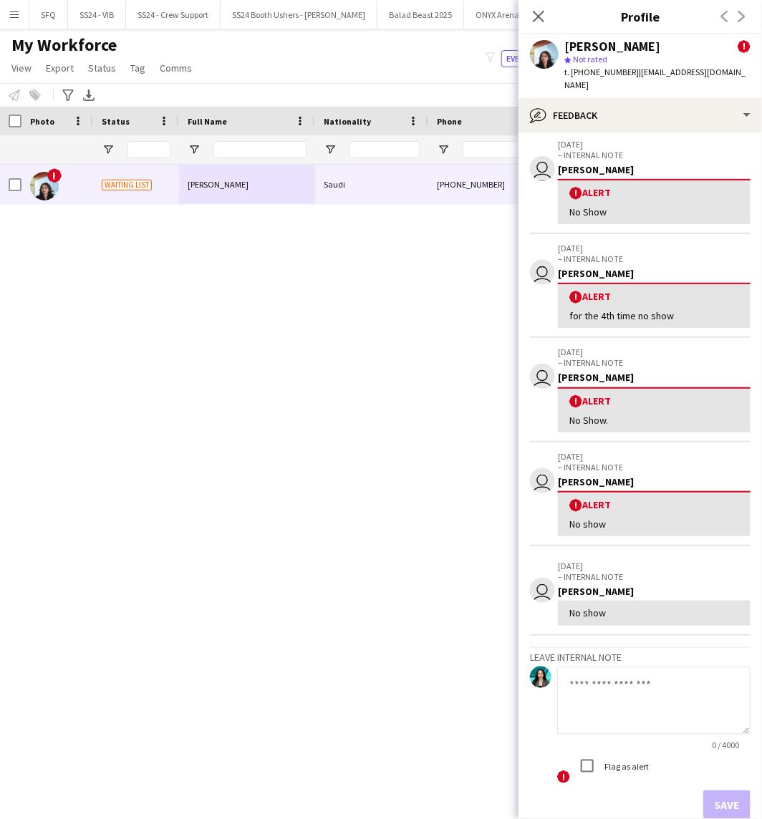
scroll to position [116, 0]
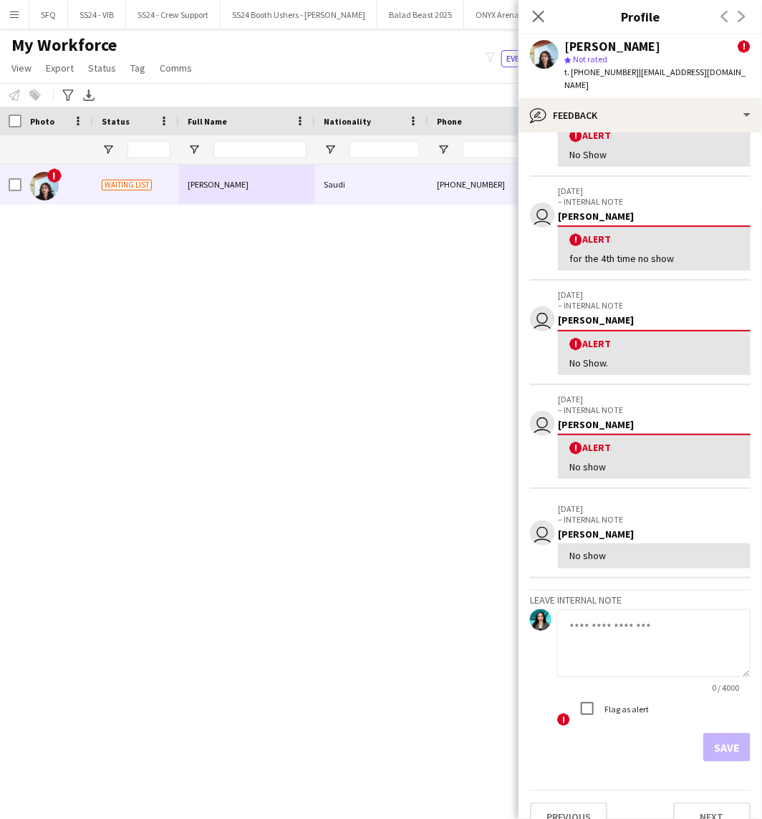
click at [637, 609] on textarea at bounding box center [653, 643] width 193 height 68
drag, startPoint x: 641, startPoint y: 605, endPoint x: 541, endPoint y: 592, distance: 101.2
click at [554, 618] on div "******** 9 / 4000 ! Flag as alert" at bounding box center [640, 668] width 221 height 119
paste textarea
click at [718, 609] on textarea "**********" at bounding box center [653, 643] width 193 height 68
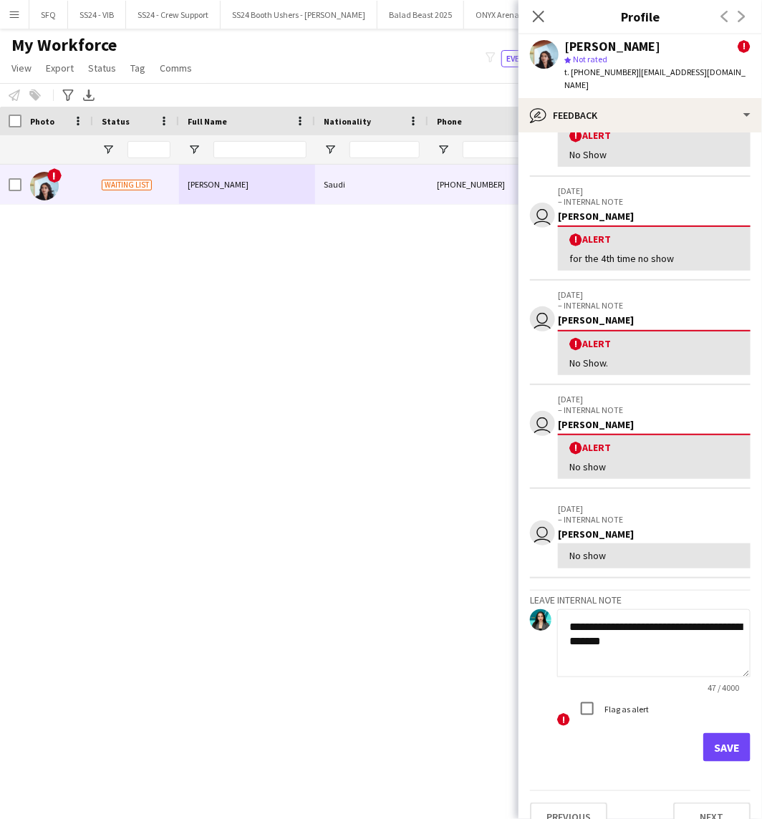
click at [718, 609] on textarea "**********" at bounding box center [653, 643] width 193 height 68
type textarea "**********"
click at [710, 733] on button "Save" at bounding box center [726, 747] width 47 height 29
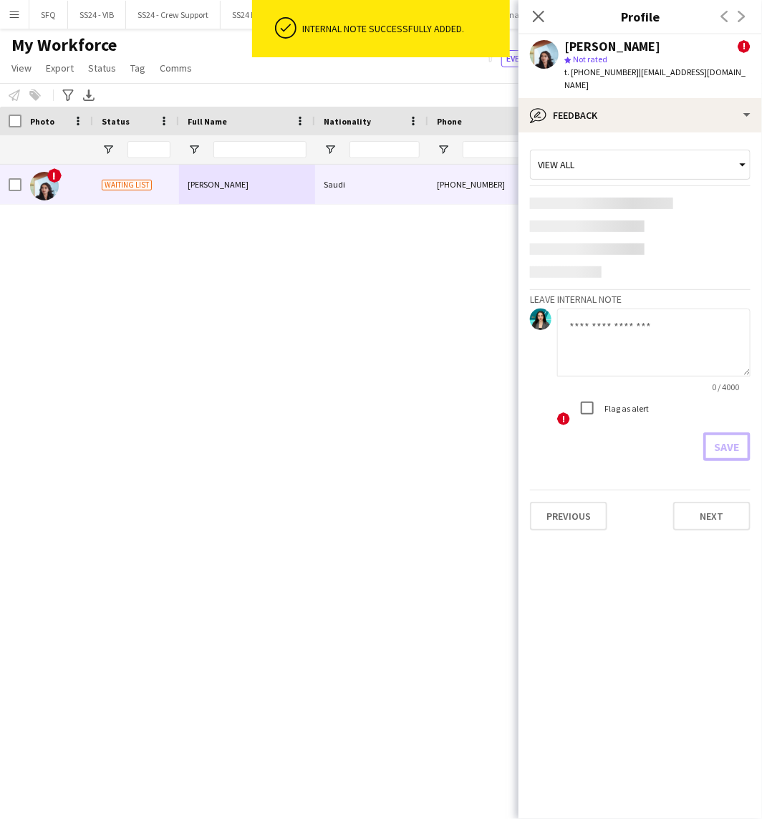
scroll to position [0, 0]
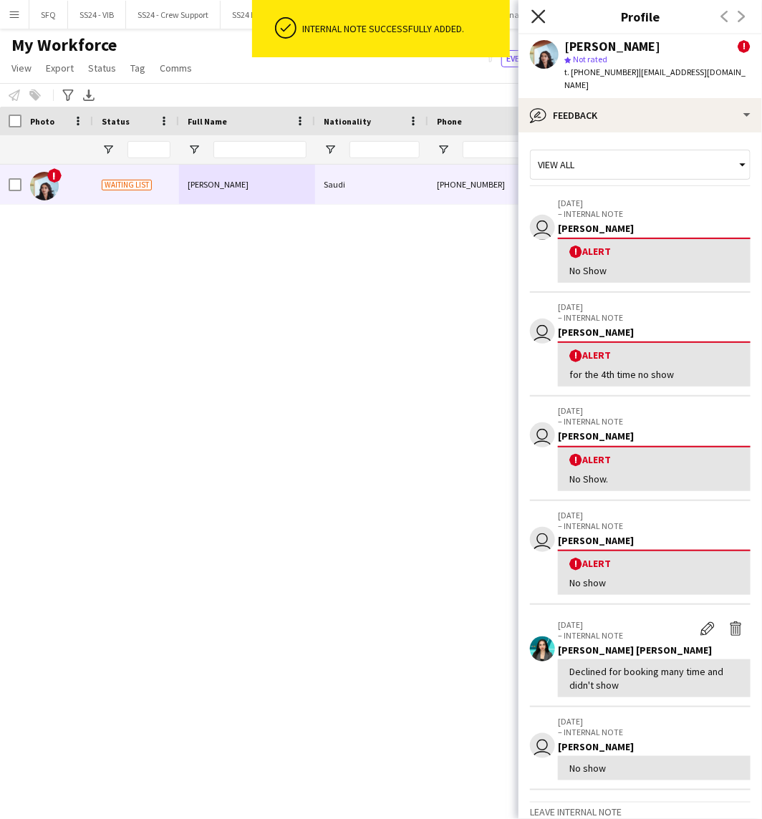
click at [534, 18] on icon "Close pop-in" at bounding box center [538, 16] width 14 height 14
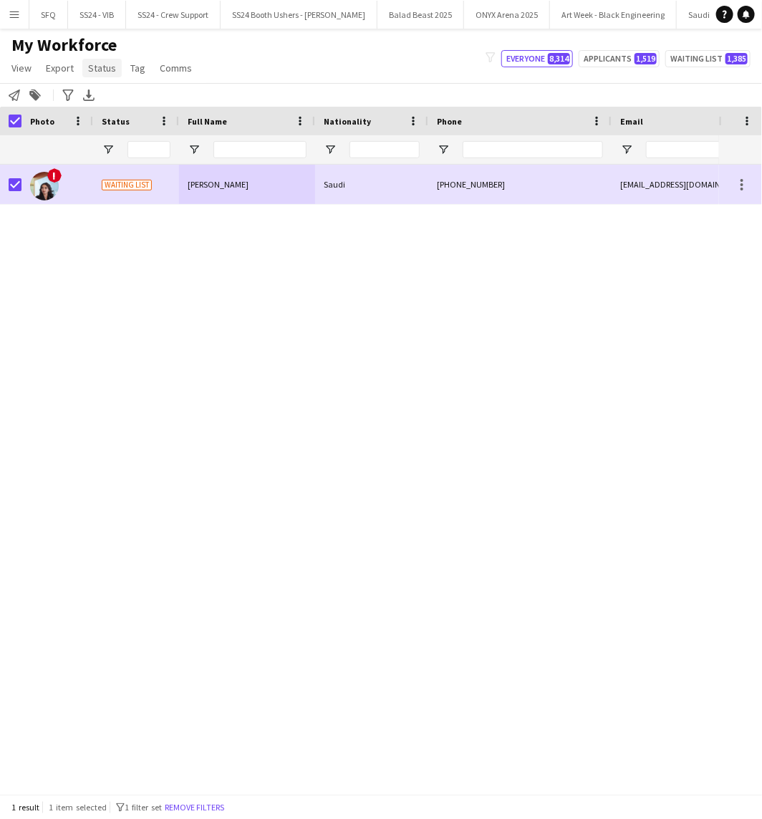
click at [92, 74] on link "Status" at bounding box center [101, 68] width 39 height 19
click at [117, 103] on link "Edit" at bounding box center [132, 99] width 100 height 30
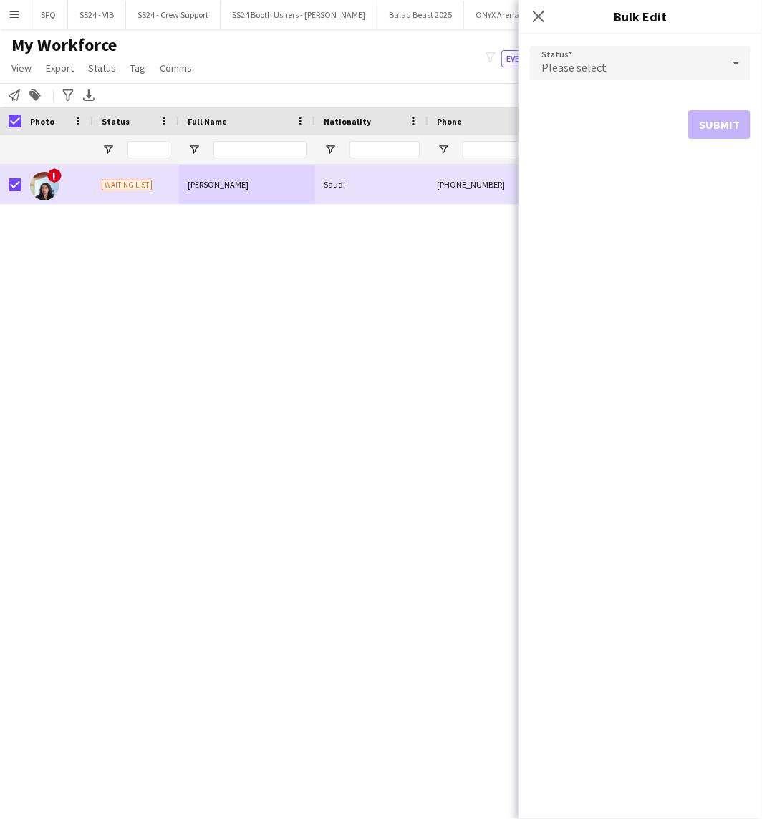
click at [612, 77] on div "Please select" at bounding box center [626, 63] width 192 height 34
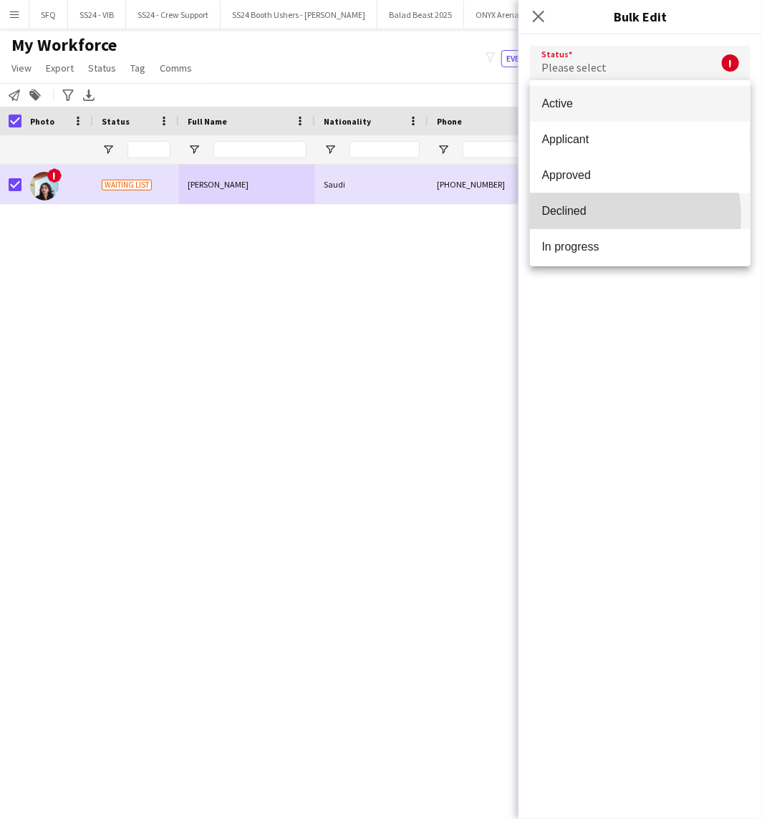
click at [614, 216] on span "Declined" at bounding box center [640, 211] width 198 height 14
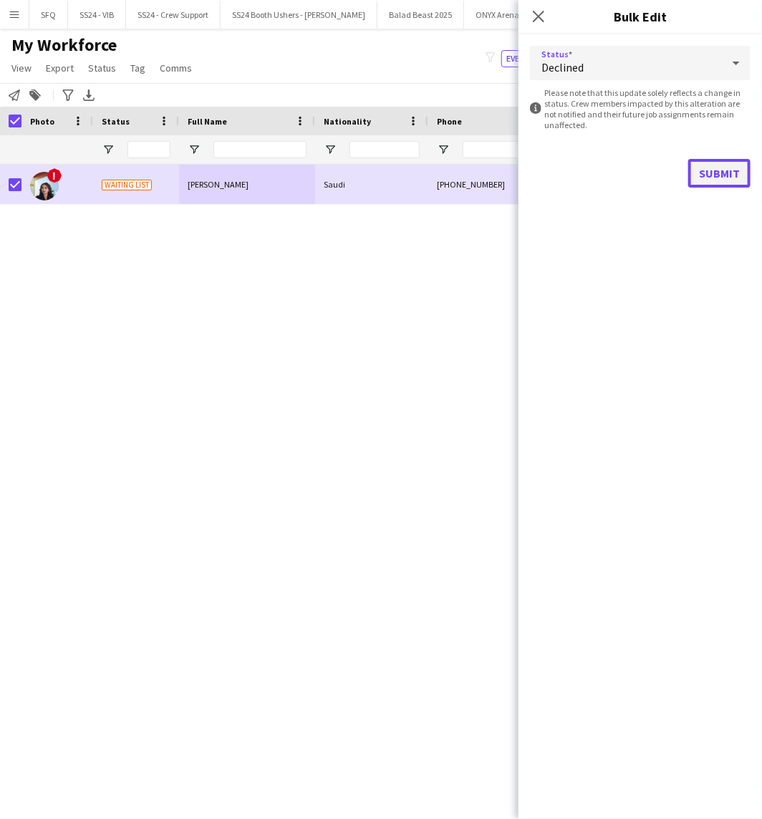
click at [713, 173] on button "Submit" at bounding box center [719, 173] width 62 height 29
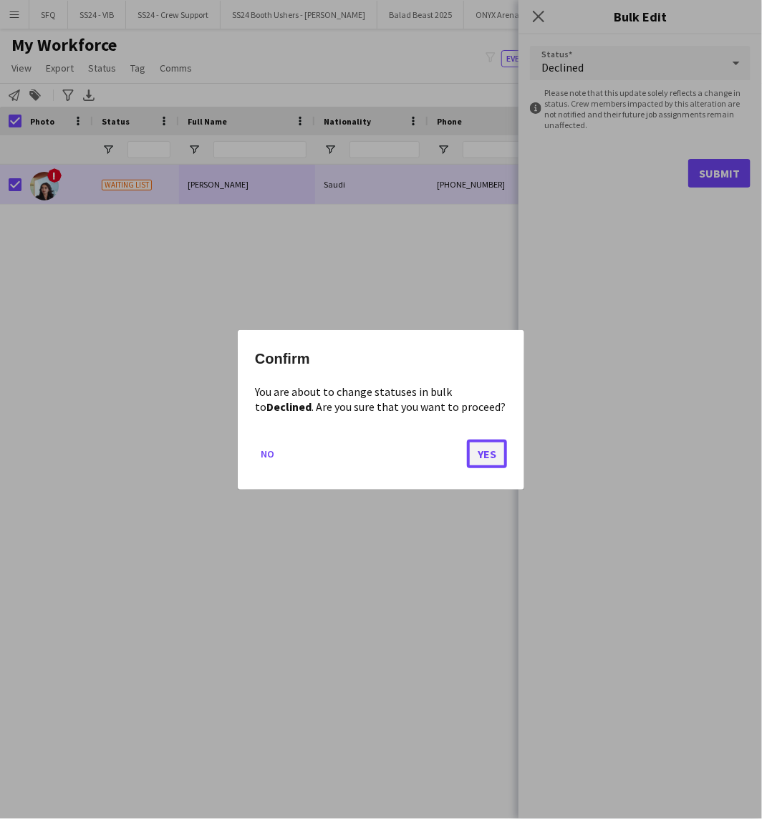
click at [499, 455] on button "Yes" at bounding box center [487, 453] width 40 height 29
